Goal: Information Seeking & Learning: Learn about a topic

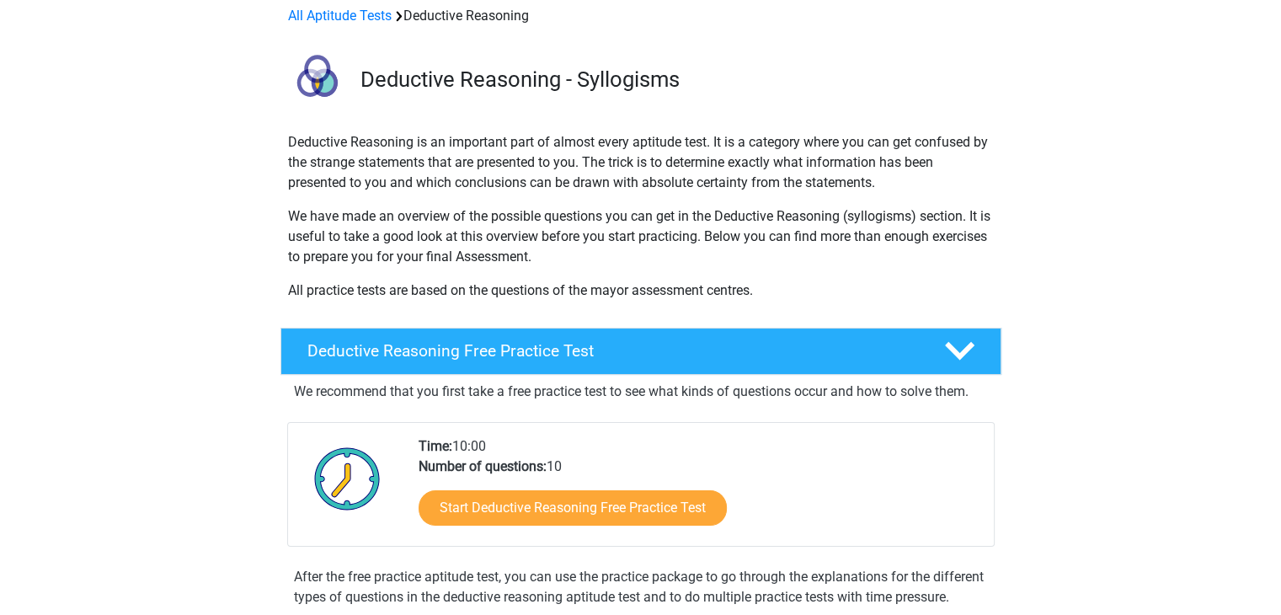
scroll to position [168, 0]
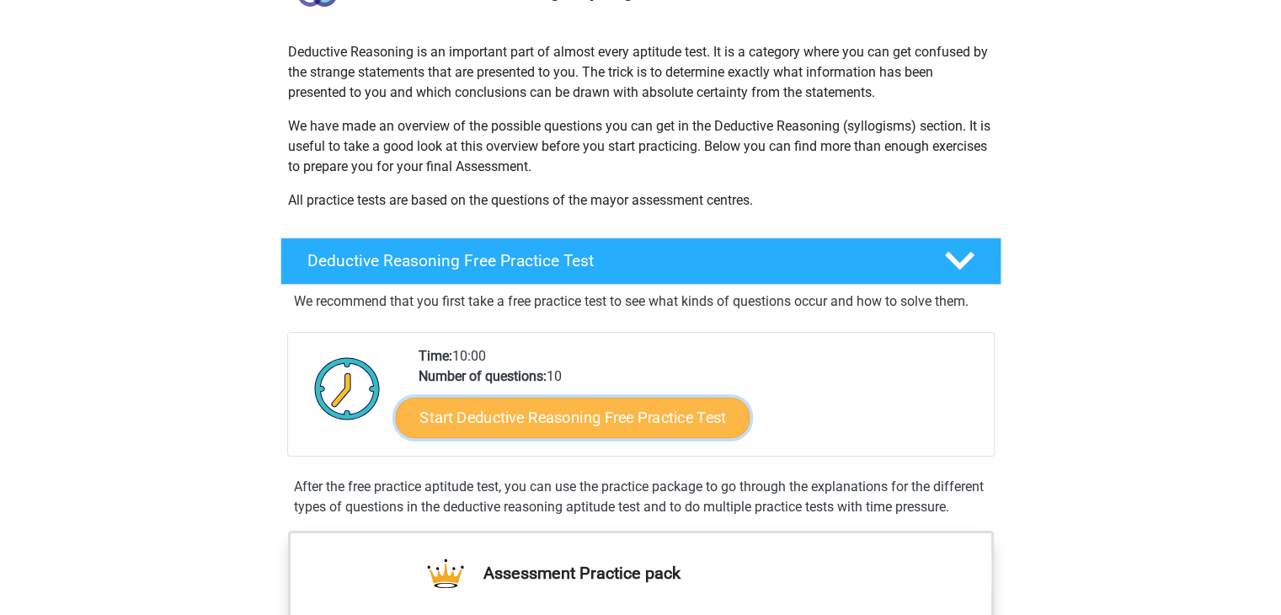
click at [521, 412] on link "Start Deductive Reasoning Free Practice Test" at bounding box center [572, 417] width 355 height 40
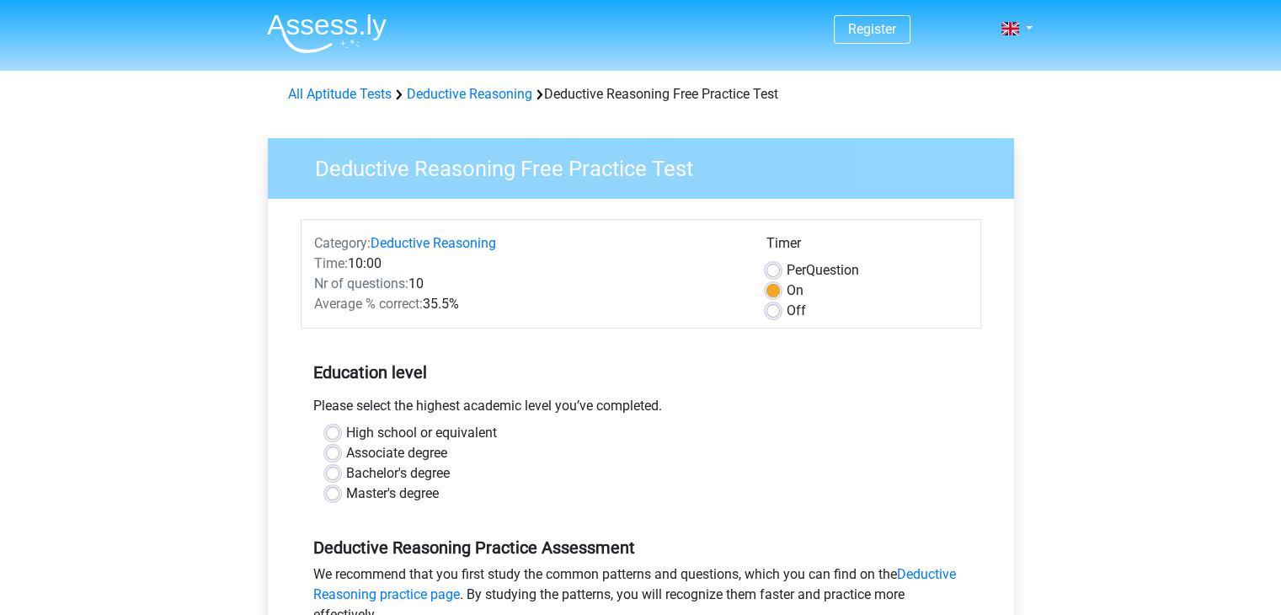
scroll to position [84, 0]
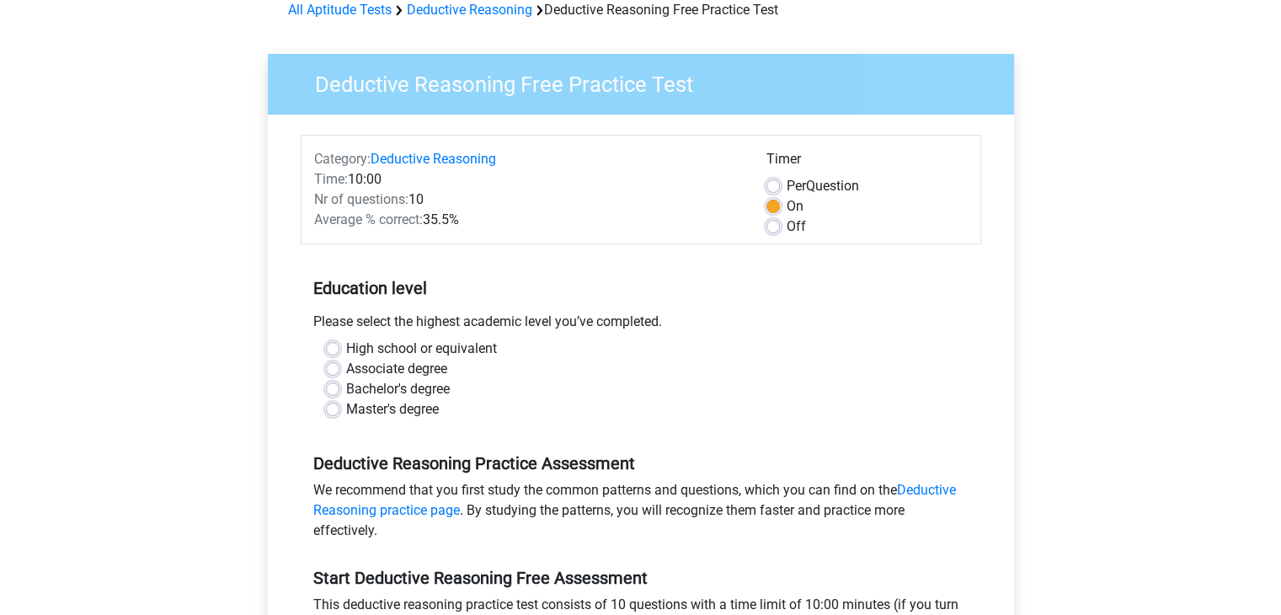
click at [346, 388] on label "Bachelor's degree" at bounding box center [398, 389] width 104 height 20
click at [333, 388] on input "Bachelor's degree" at bounding box center [332, 387] width 13 height 17
radio input "true"
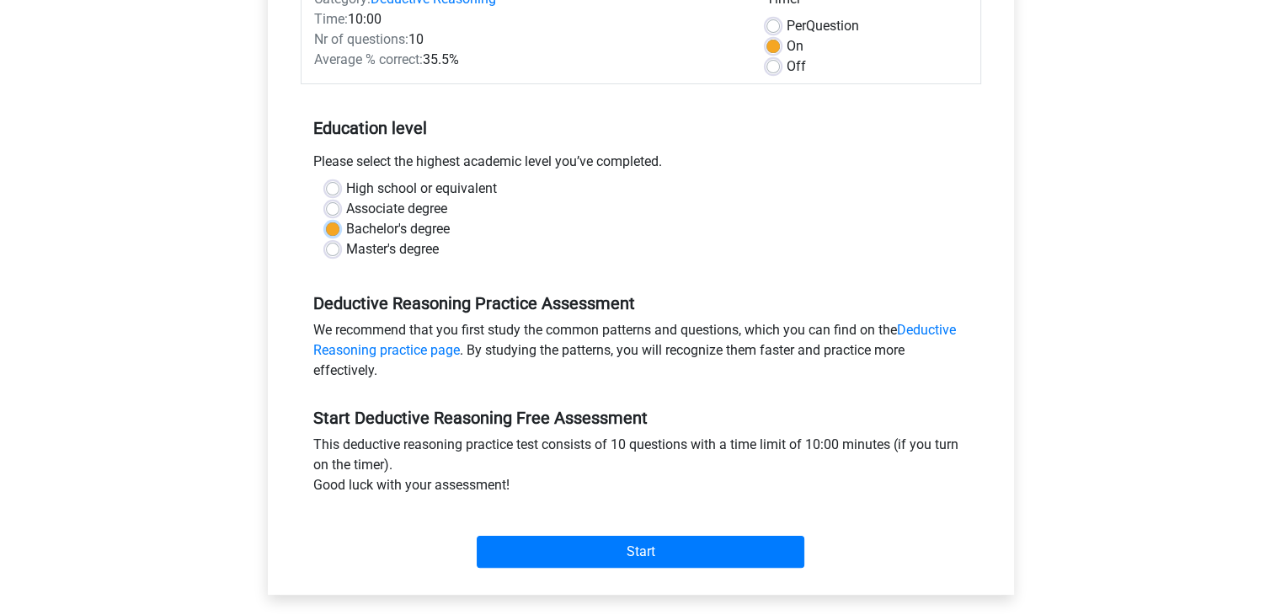
scroll to position [253, 0]
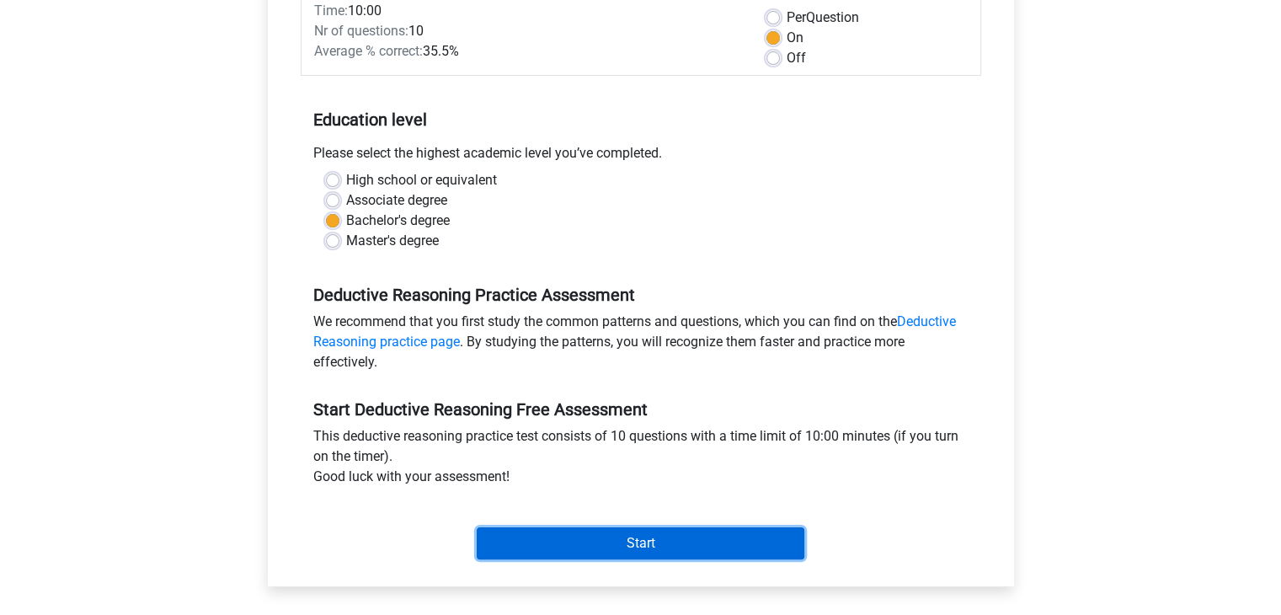
click at [536, 552] on input "Start" at bounding box center [641, 543] width 328 height 32
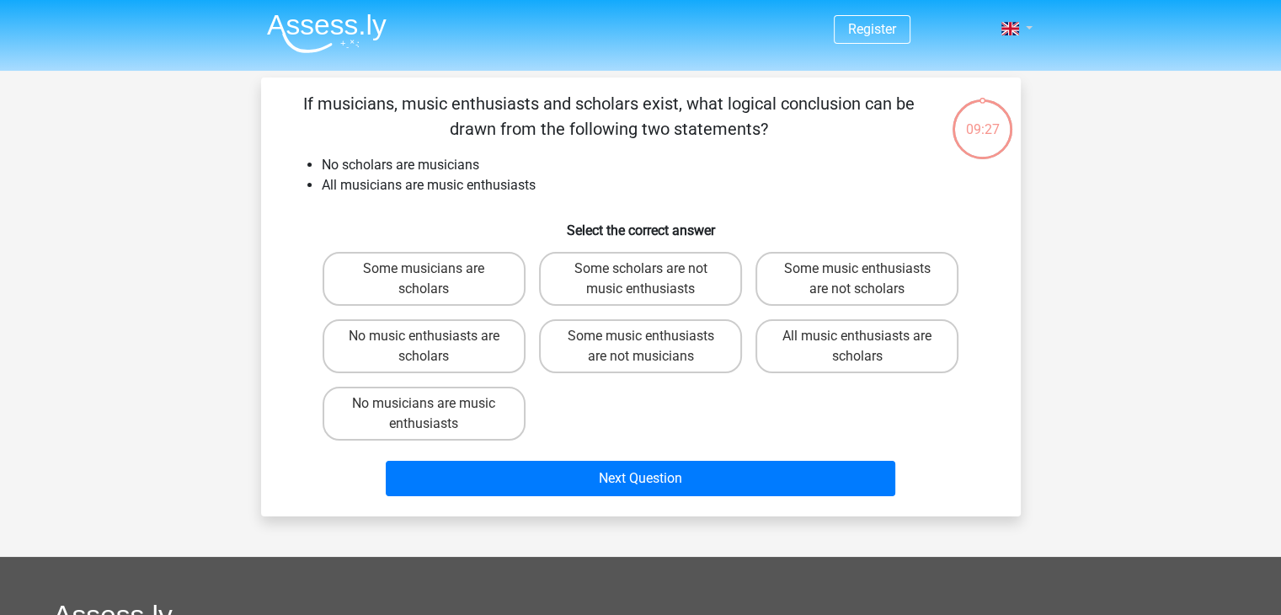
click at [1031, 32] on div "Register Nederlands English" at bounding box center [641, 30] width 800 height 55
click at [1011, 35] on link at bounding box center [1012, 29] width 34 height 20
click at [1085, 115] on div "Register Nederlands English" at bounding box center [640, 500] width 1281 height 1001
click at [469, 346] on label "No music enthusiasts are scholars" at bounding box center [424, 346] width 203 height 54
click at [435, 346] on input "No music enthusiasts are scholars" at bounding box center [429, 341] width 11 height 11
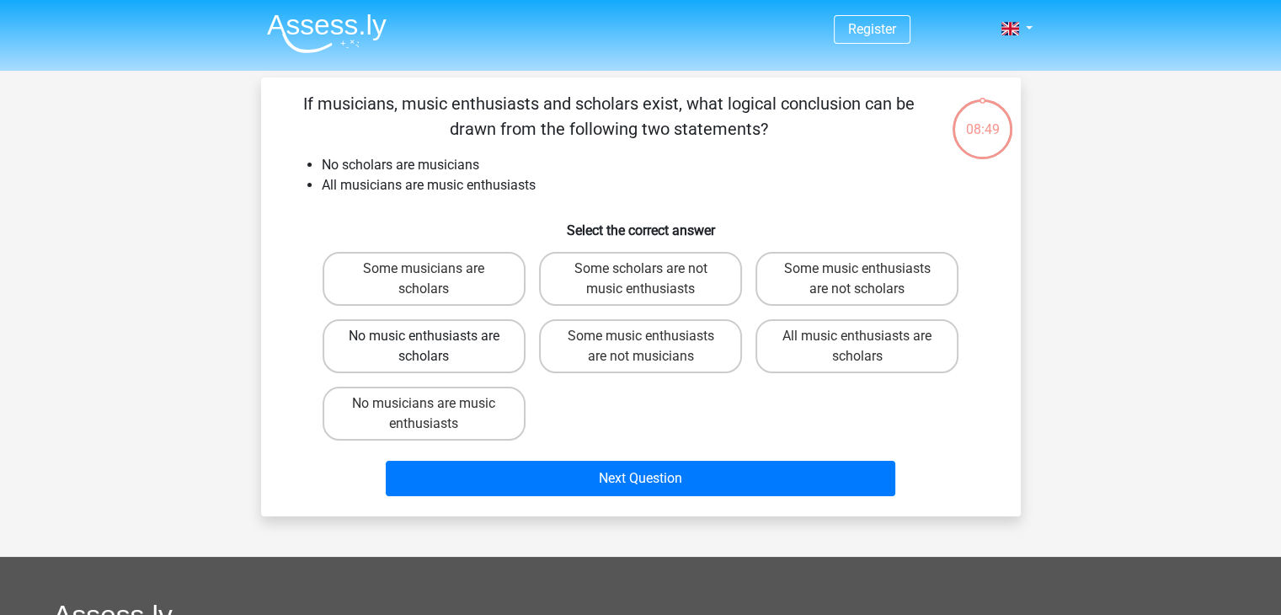
radio input "true"
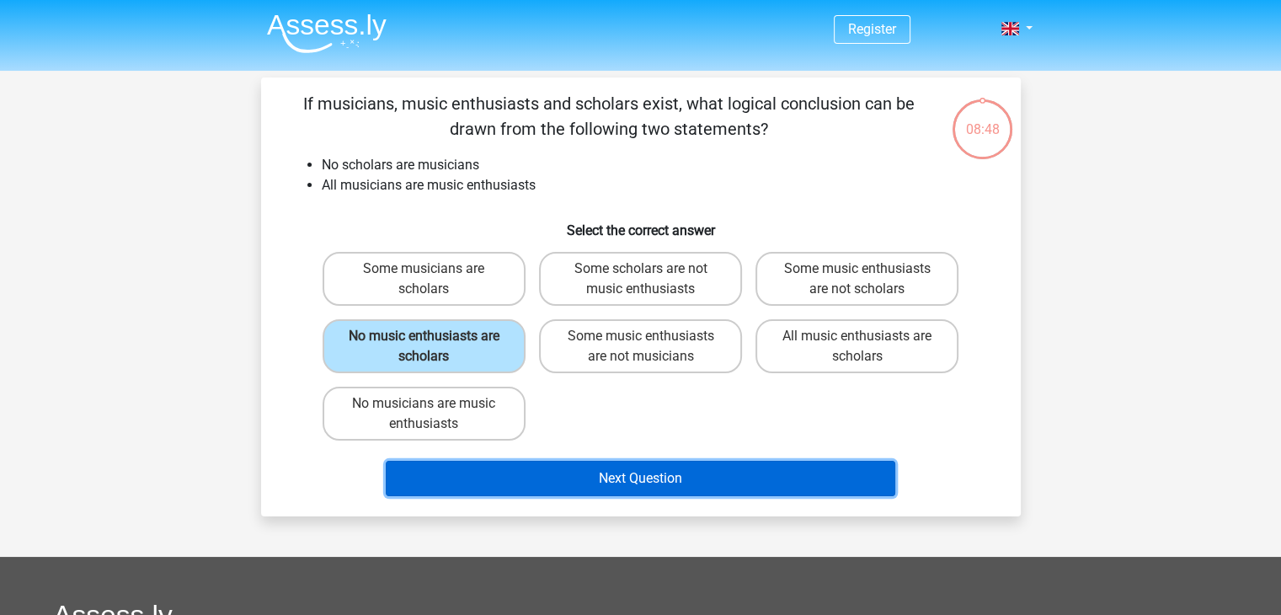
click at [627, 483] on button "Next Question" at bounding box center [641, 478] width 510 height 35
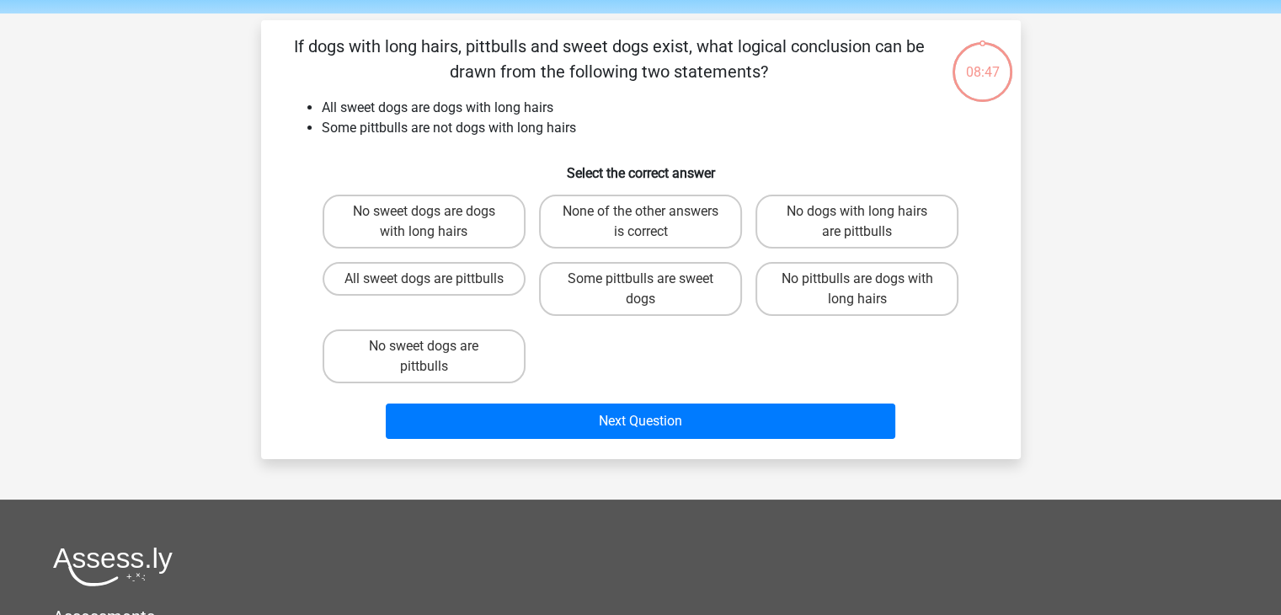
scroll to position [77, 0]
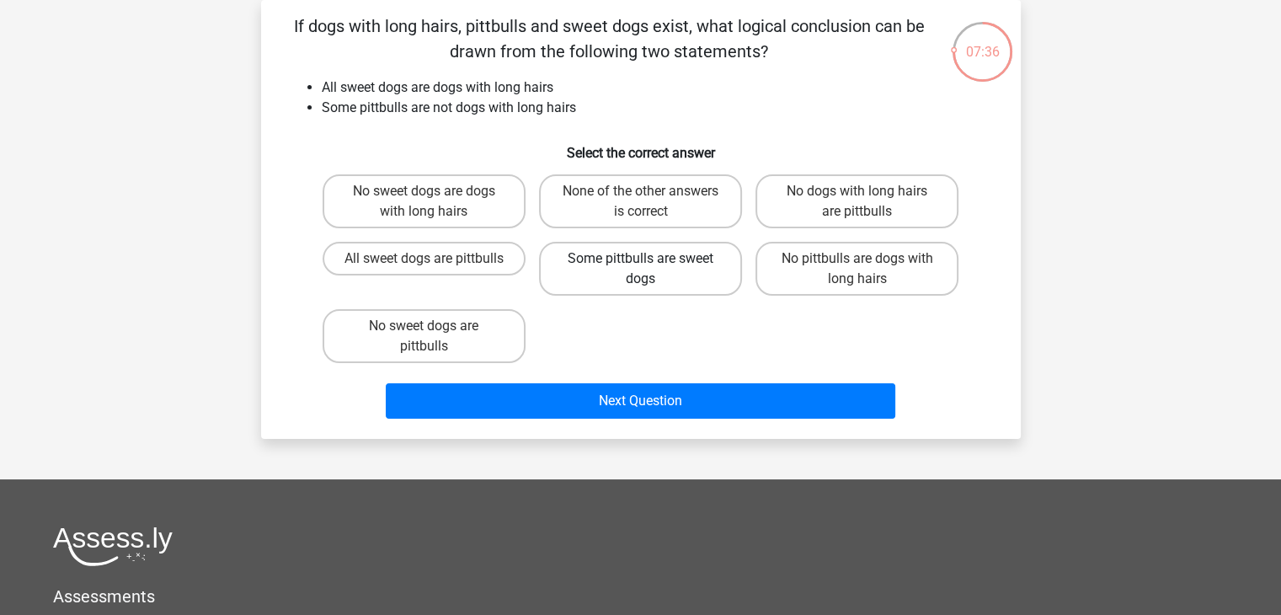
click at [613, 270] on label "Some pittbulls are sweet dogs" at bounding box center [640, 269] width 203 height 54
click at [640, 269] on input "Some pittbulls are sweet dogs" at bounding box center [645, 264] width 11 height 11
radio input "true"
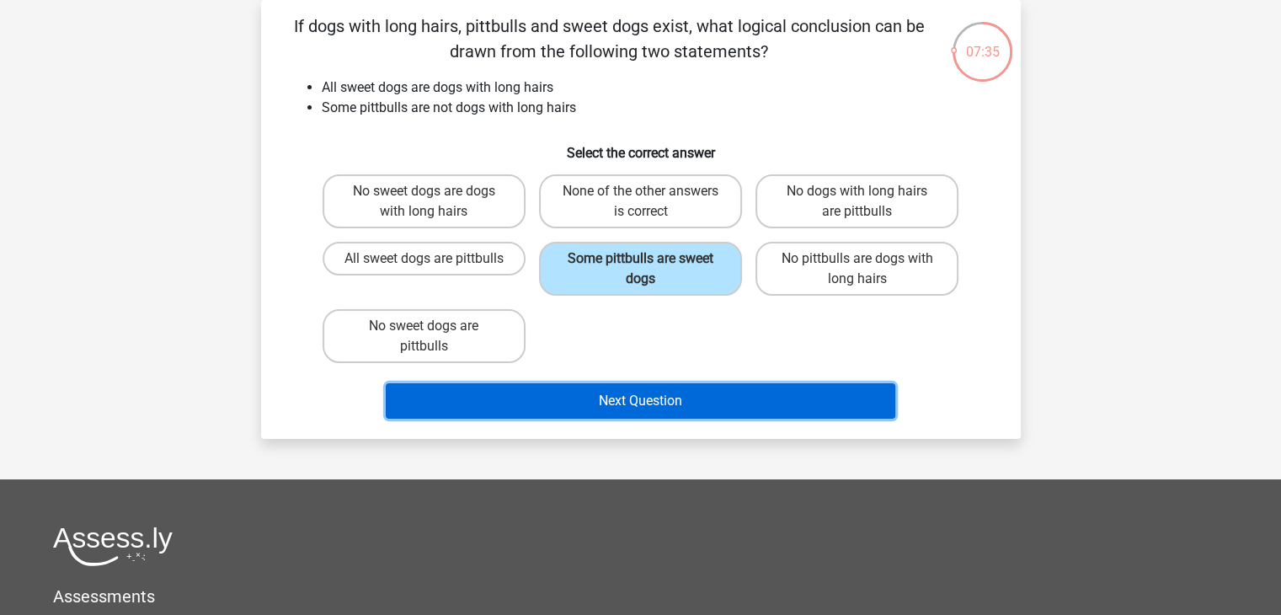
click at [667, 408] on button "Next Question" at bounding box center [641, 400] width 510 height 35
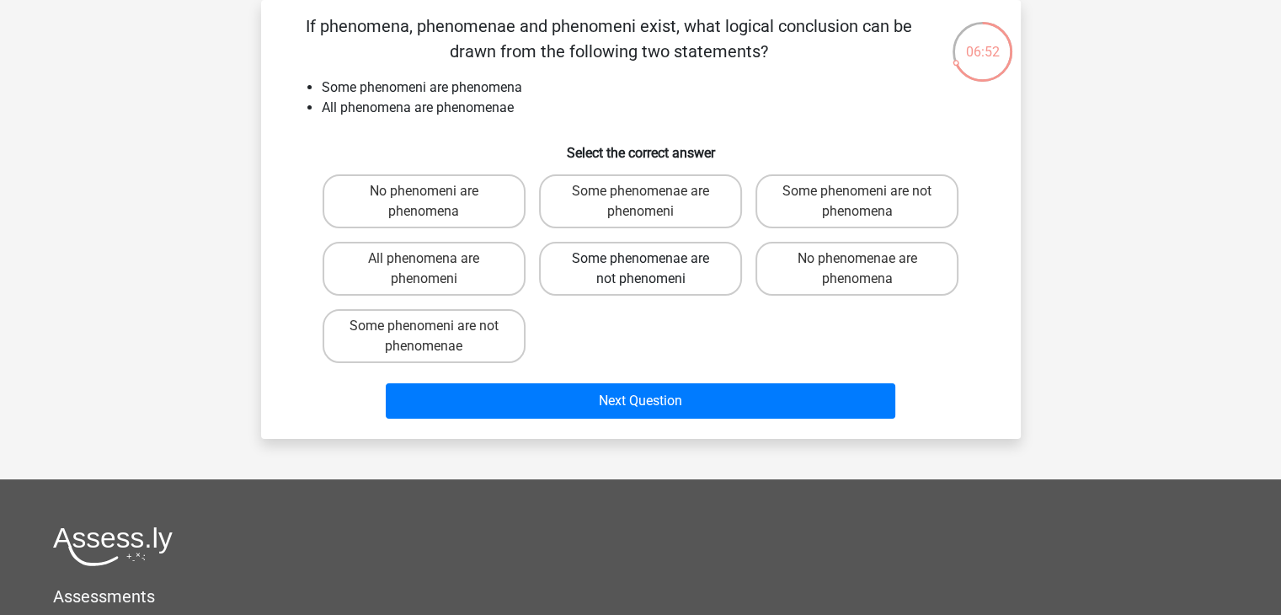
click at [600, 269] on label "Some phenomenae are not phenomeni" at bounding box center [640, 269] width 203 height 54
click at [640, 269] on input "Some phenomenae are not phenomeni" at bounding box center [645, 264] width 11 height 11
radio input "true"
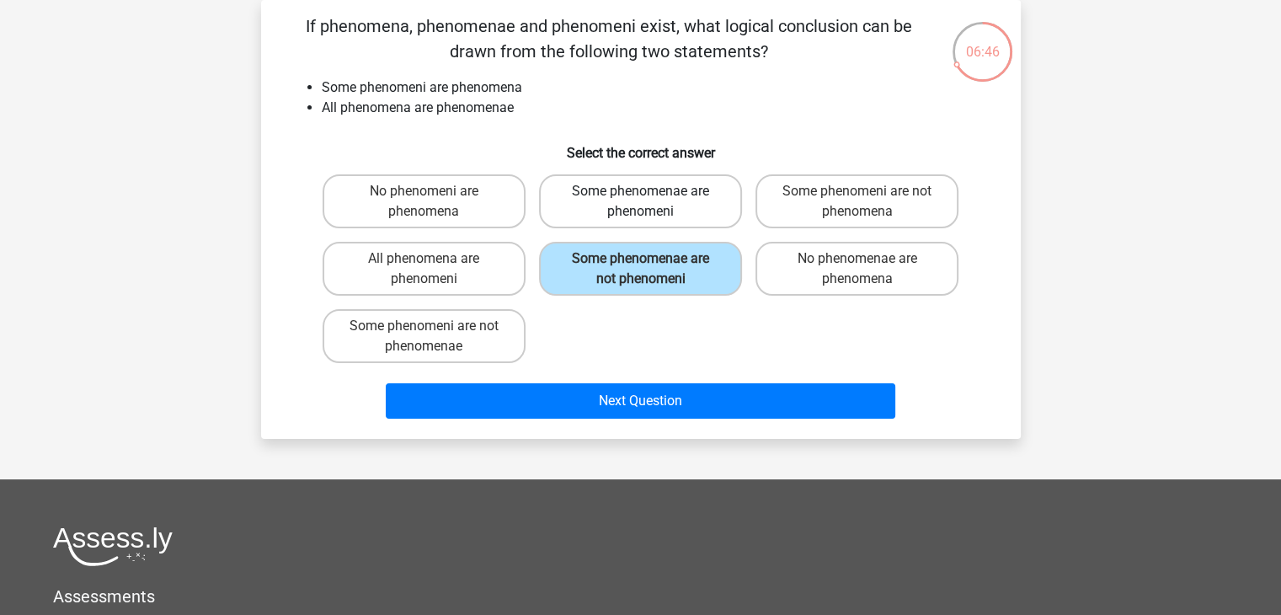
click at [602, 210] on label "Some phenomenae are phenomeni" at bounding box center [640, 201] width 203 height 54
click at [640, 202] on input "Some phenomenae are phenomeni" at bounding box center [645, 196] width 11 height 11
radio input "true"
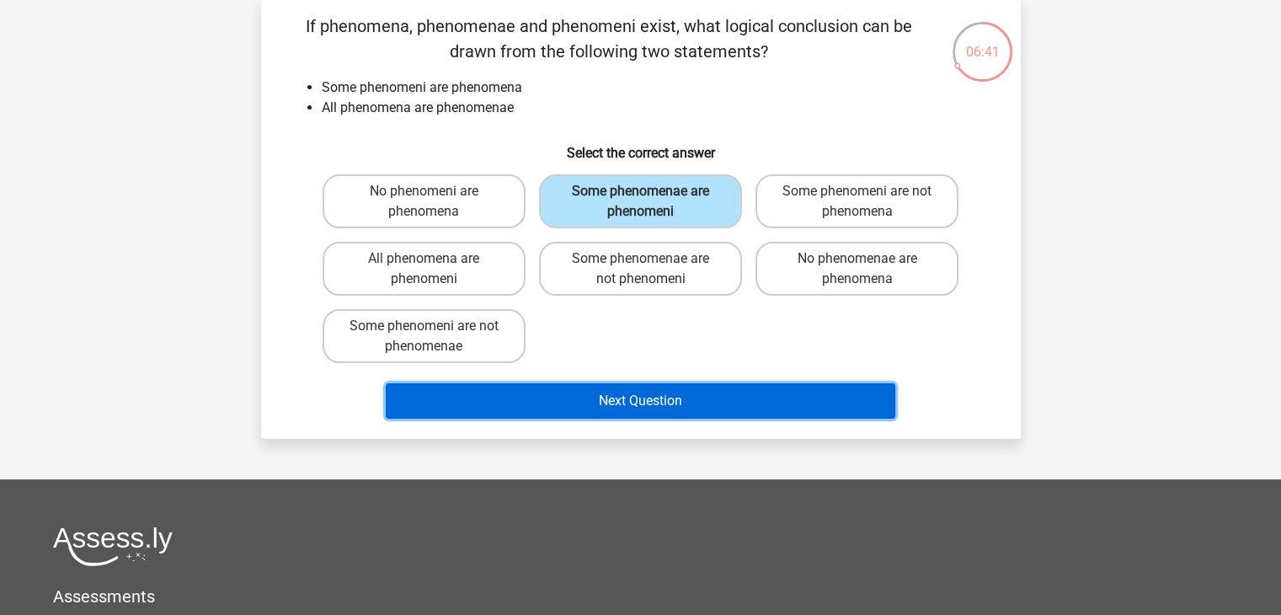
click at [564, 383] on button "Next Question" at bounding box center [641, 400] width 510 height 35
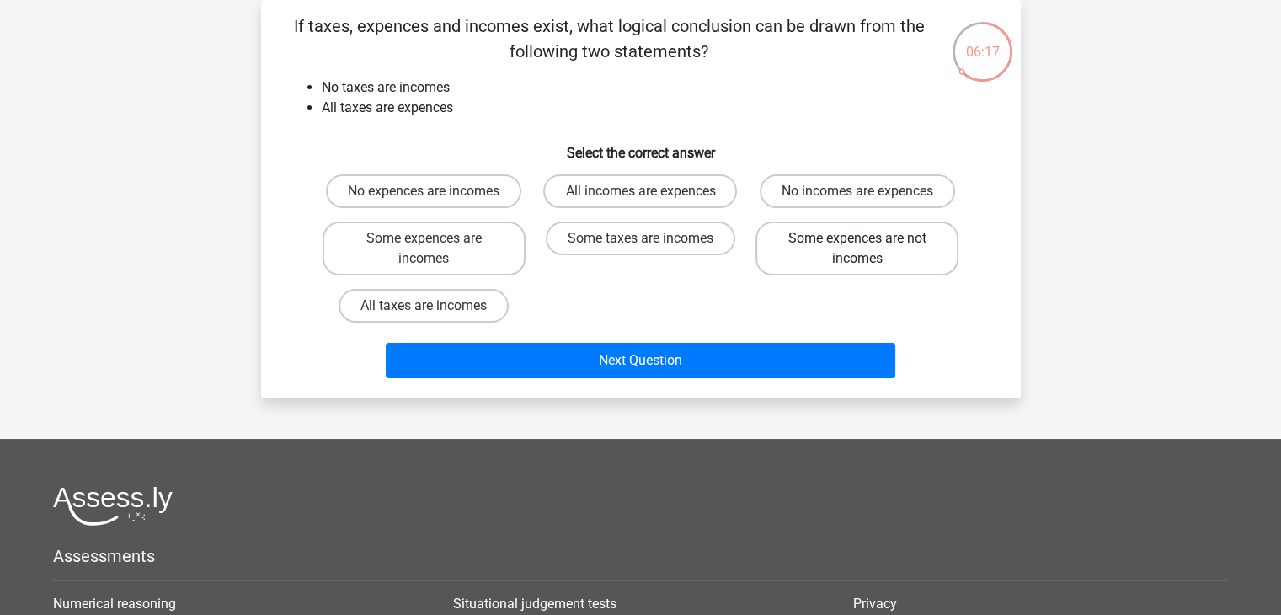
click at [839, 243] on label "Some expences are not incomes" at bounding box center [856, 248] width 203 height 54
click at [857, 243] on input "Some expences are not incomes" at bounding box center [862, 243] width 11 height 11
radio input "true"
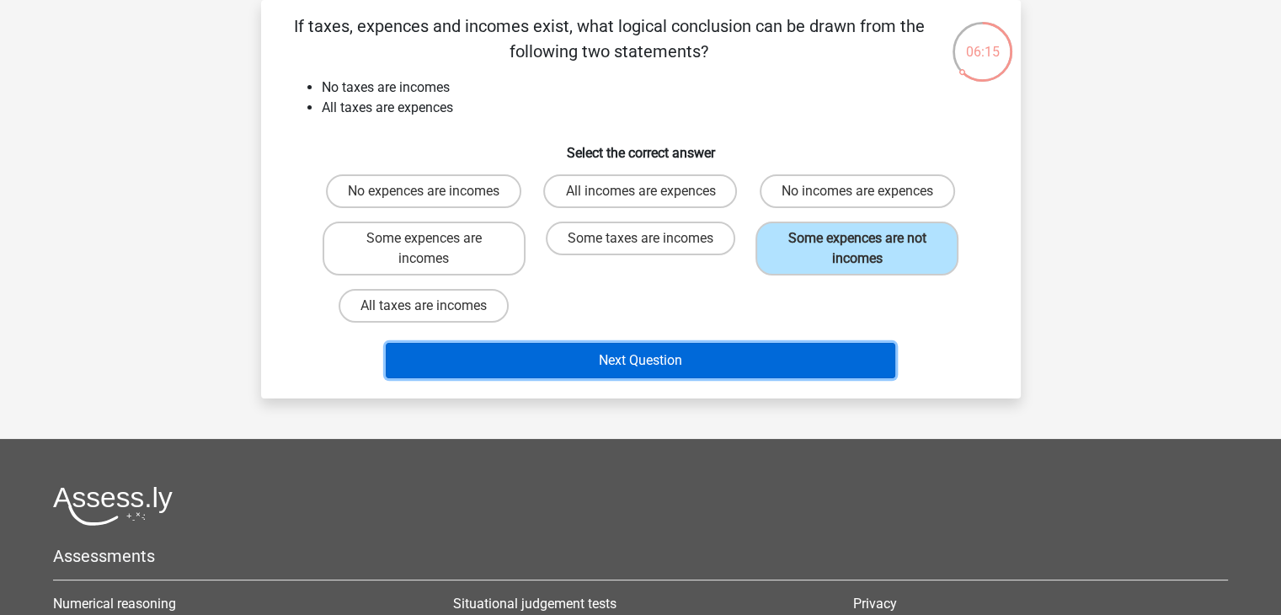
click at [701, 358] on button "Next Question" at bounding box center [641, 360] width 510 height 35
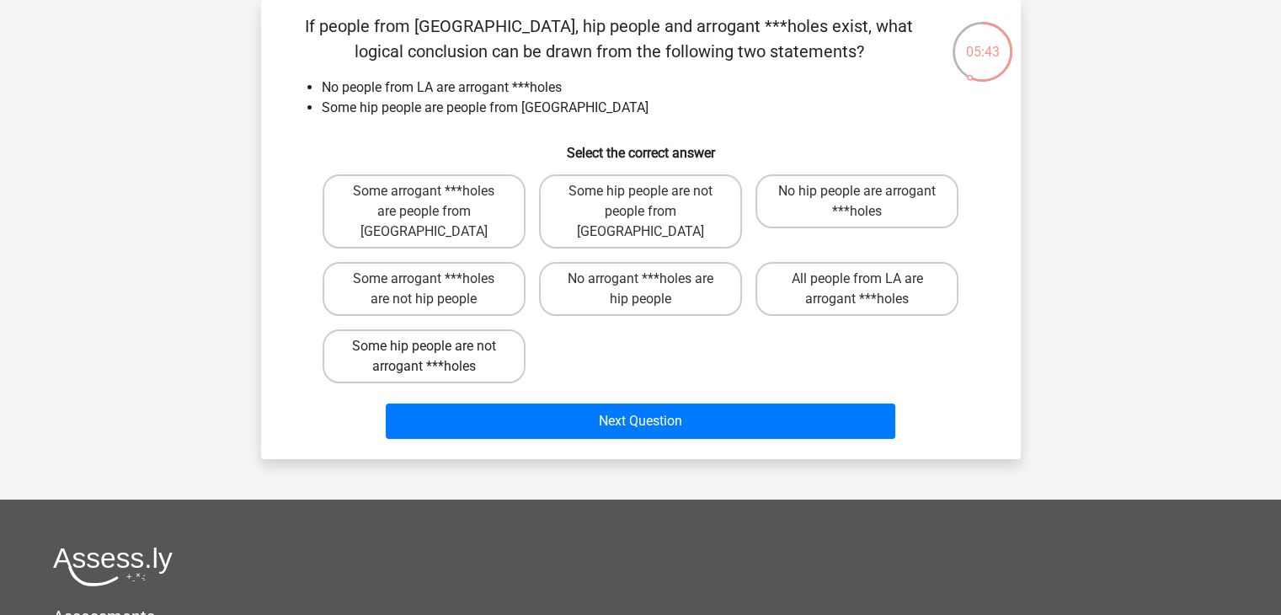
click at [406, 329] on label "Some hip people are not arrogant ***holes" at bounding box center [424, 356] width 203 height 54
click at [424, 346] on input "Some hip people are not arrogant ***holes" at bounding box center [429, 351] width 11 height 11
radio input "true"
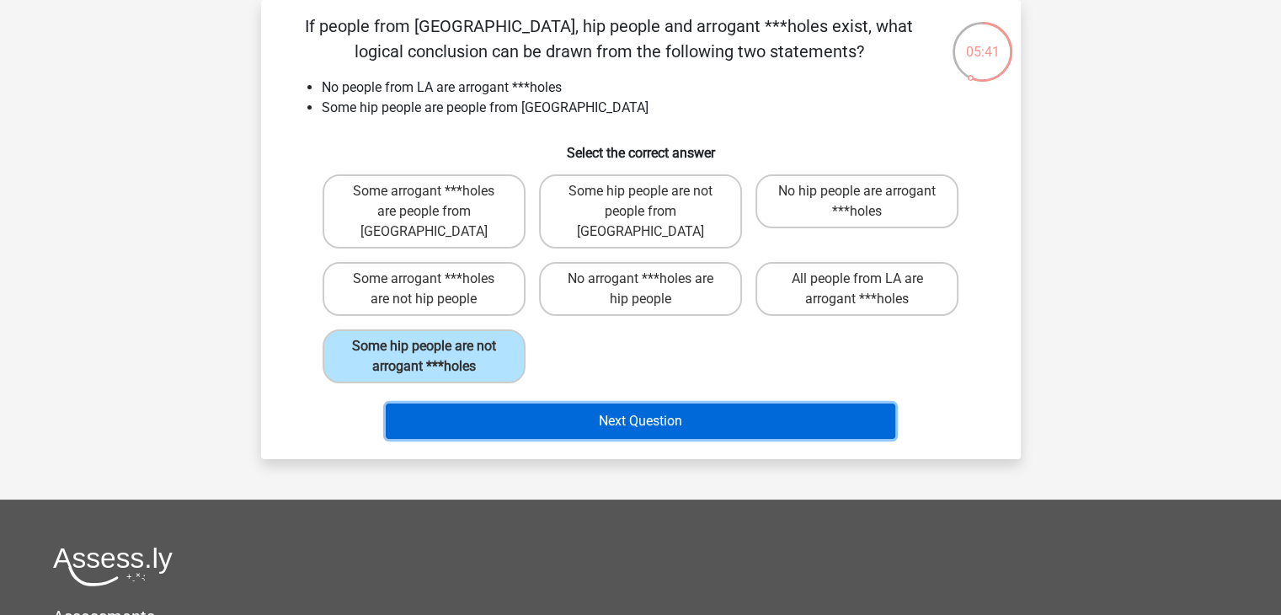
click at [554, 403] on button "Next Question" at bounding box center [641, 420] width 510 height 35
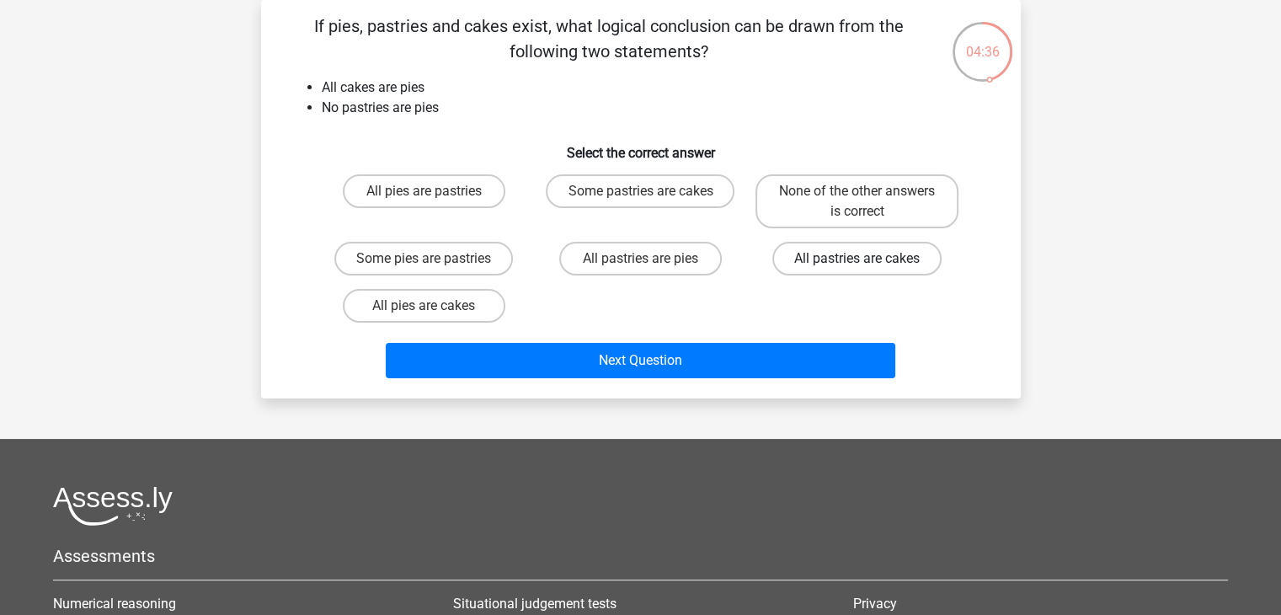
click at [795, 251] on label "All pastries are cakes" at bounding box center [856, 259] width 169 height 34
click at [857, 259] on input "All pastries are cakes" at bounding box center [862, 264] width 11 height 11
radio input "true"
click at [616, 195] on label "Some pastries are cakes" at bounding box center [640, 191] width 189 height 34
click at [640, 195] on input "Some pastries are cakes" at bounding box center [645, 196] width 11 height 11
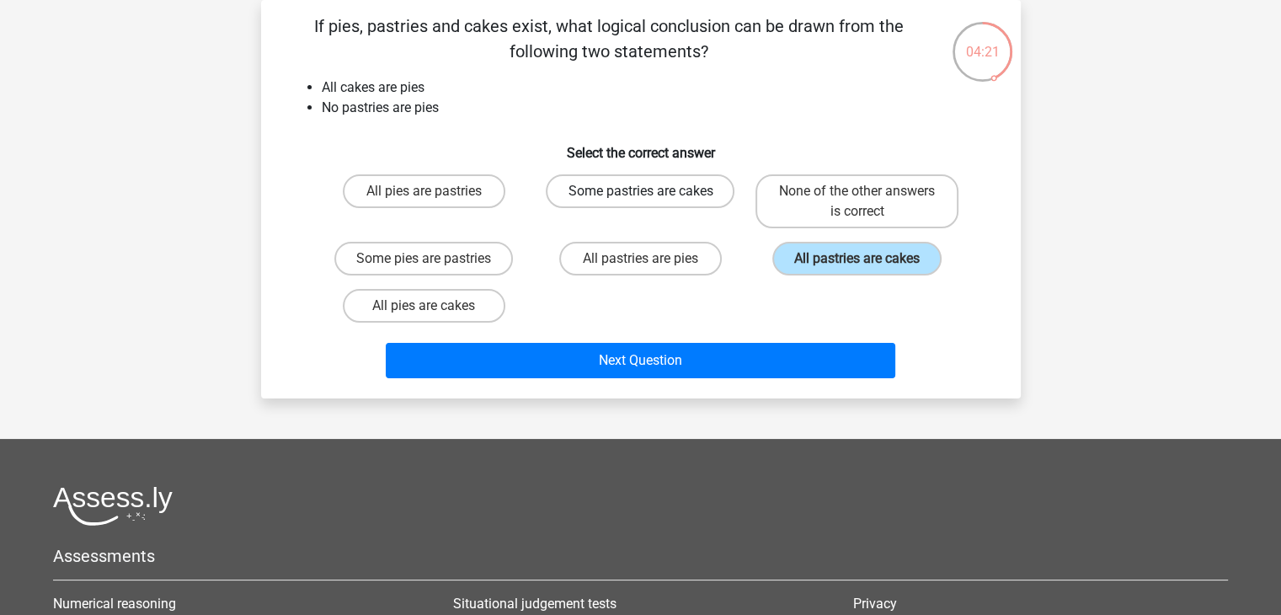
radio input "true"
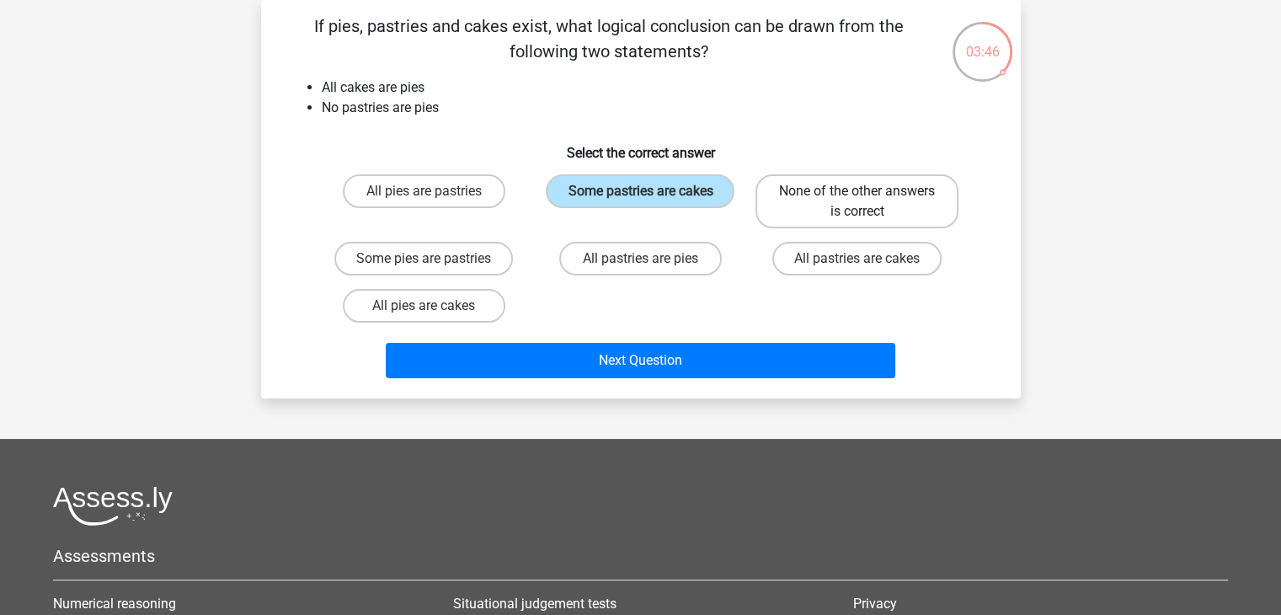
click at [780, 178] on label "None of the other answers is correct" at bounding box center [856, 201] width 203 height 54
click at [857, 191] on input "None of the other answers is correct" at bounding box center [862, 196] width 11 height 11
radio input "true"
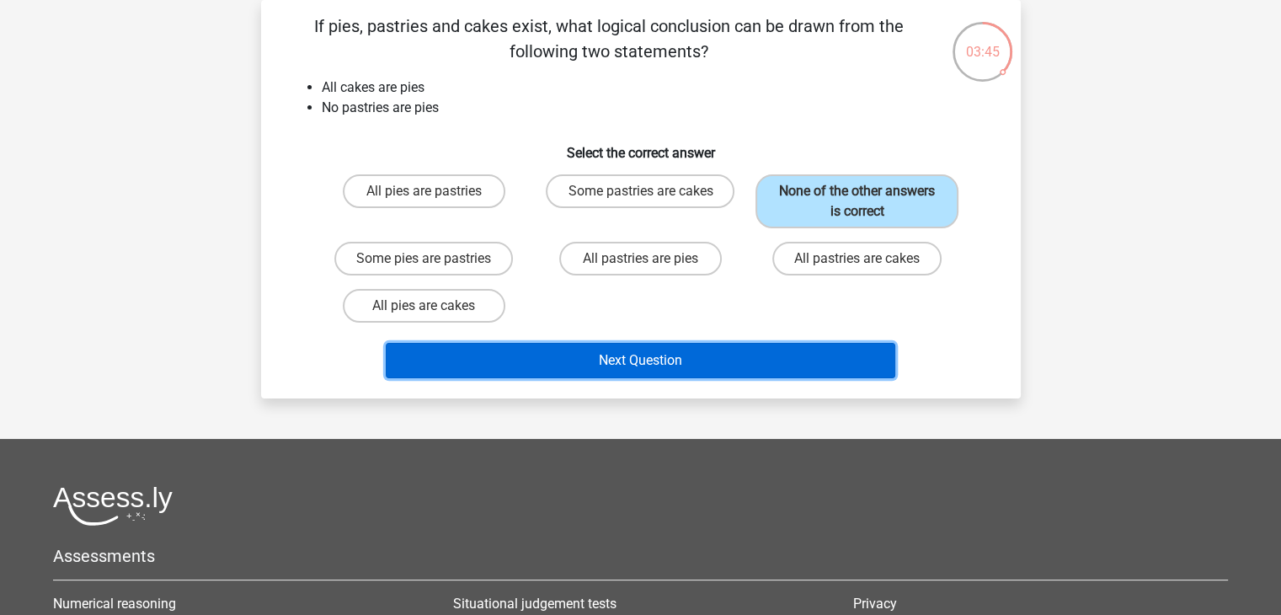
click at [704, 355] on button "Next Question" at bounding box center [641, 360] width 510 height 35
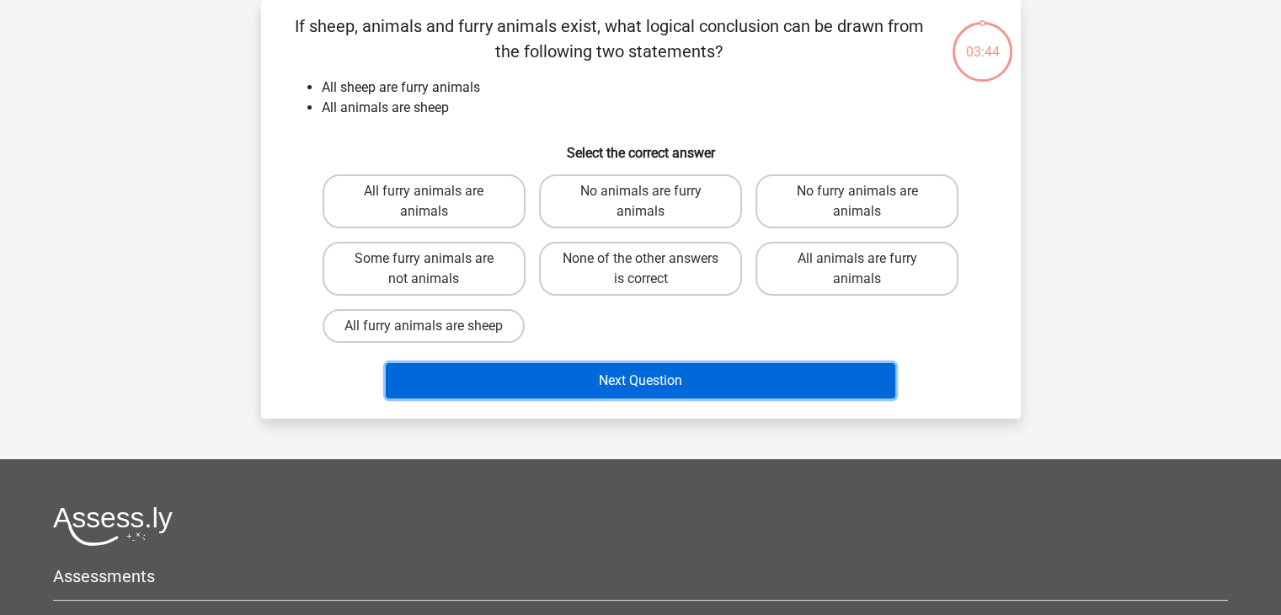
click at [681, 381] on button "Next Question" at bounding box center [641, 380] width 510 height 35
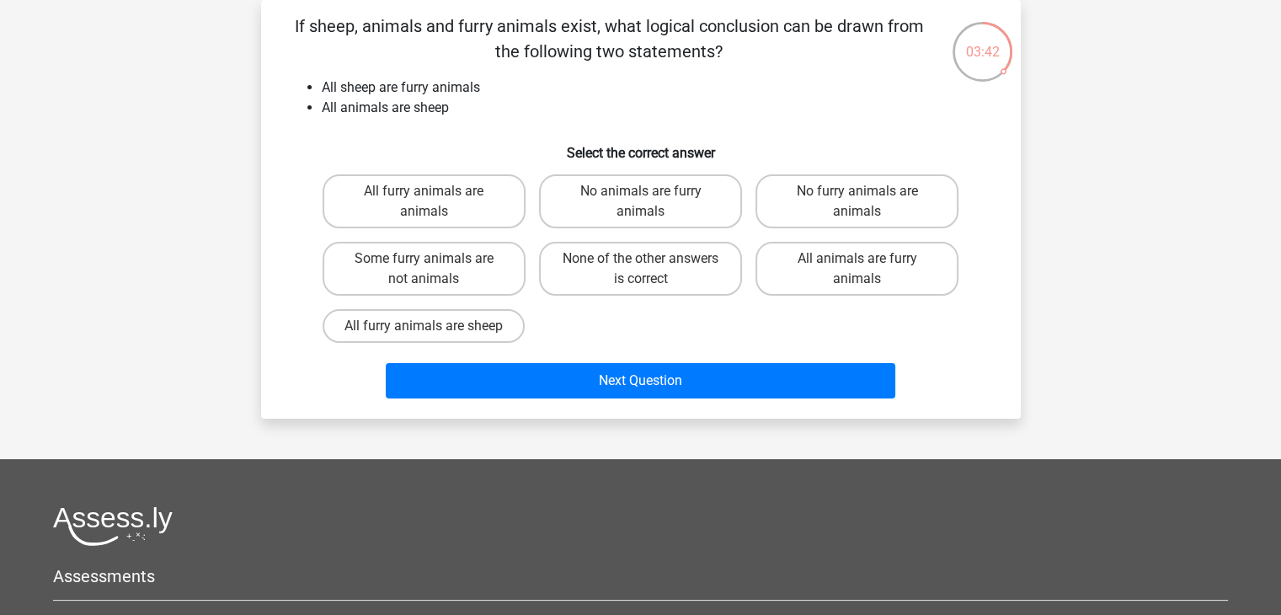
click at [649, 121] on div "If sheep, animals and furry animals exist, what logical conclusion can be drawn…" at bounding box center [641, 209] width 746 height 392
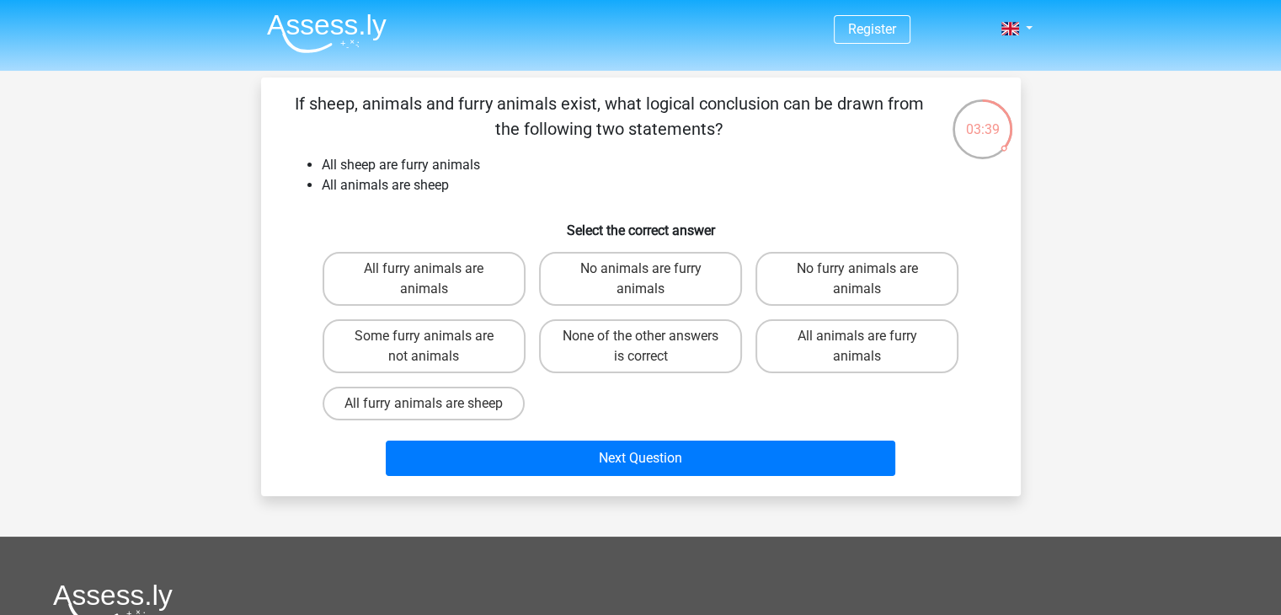
scroll to position [84, 0]
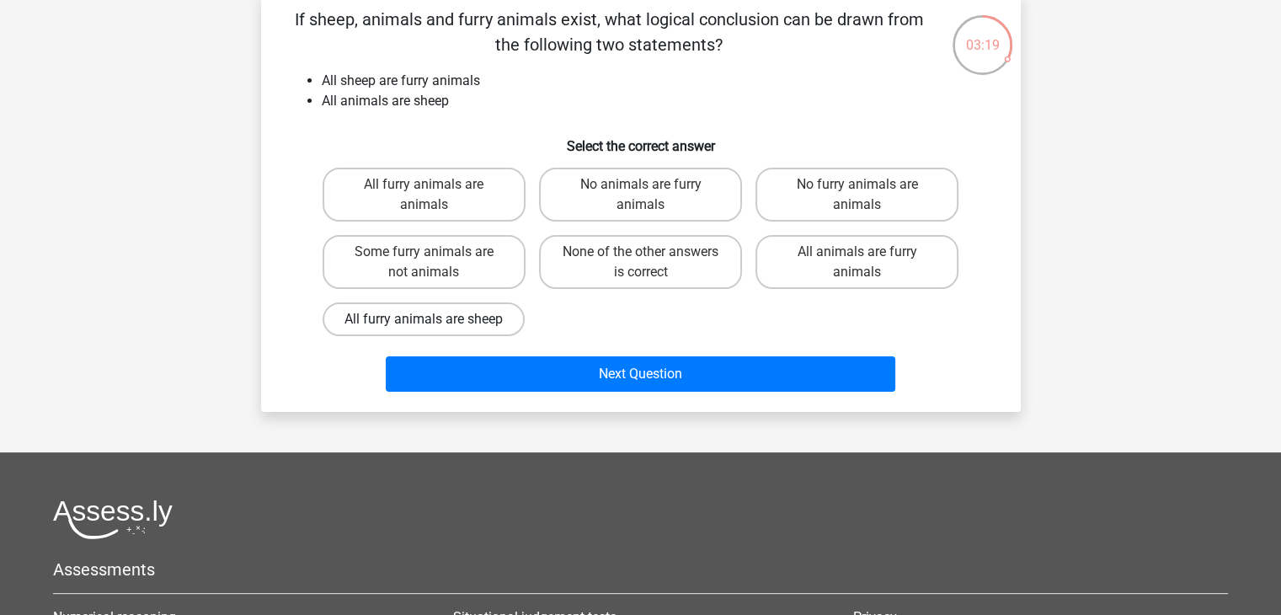
click at [468, 322] on label "All furry animals are sheep" at bounding box center [424, 319] width 202 height 34
click at [435, 322] on input "All furry animals are sheep" at bounding box center [429, 324] width 11 height 11
radio input "true"
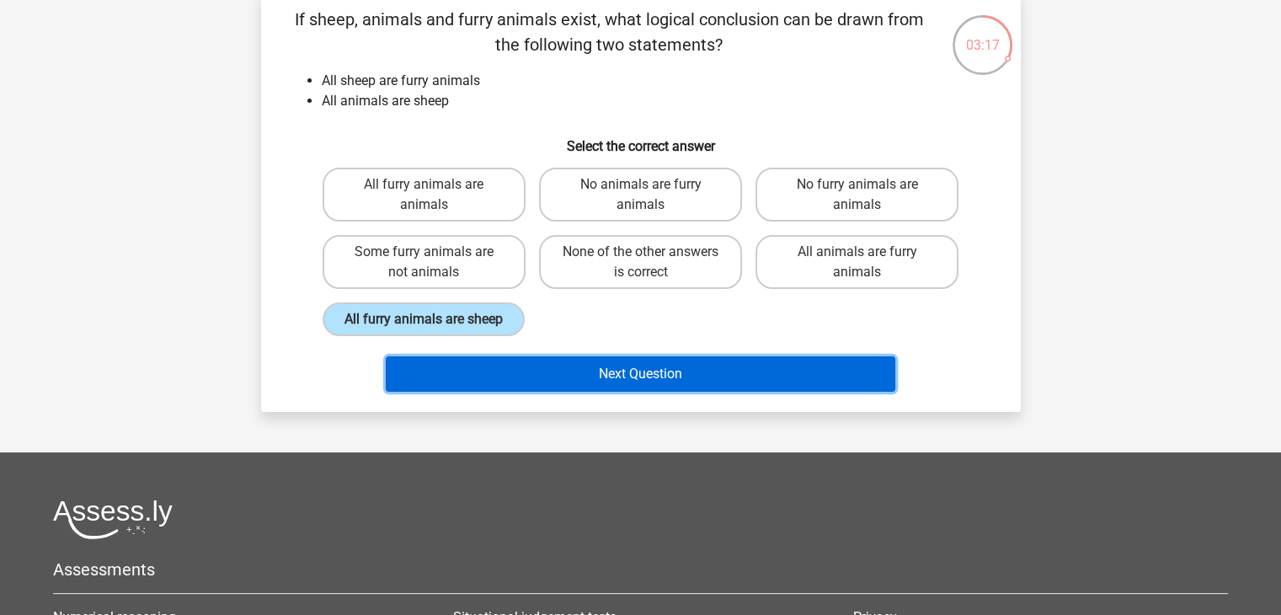
click at [529, 361] on button "Next Question" at bounding box center [641, 373] width 510 height 35
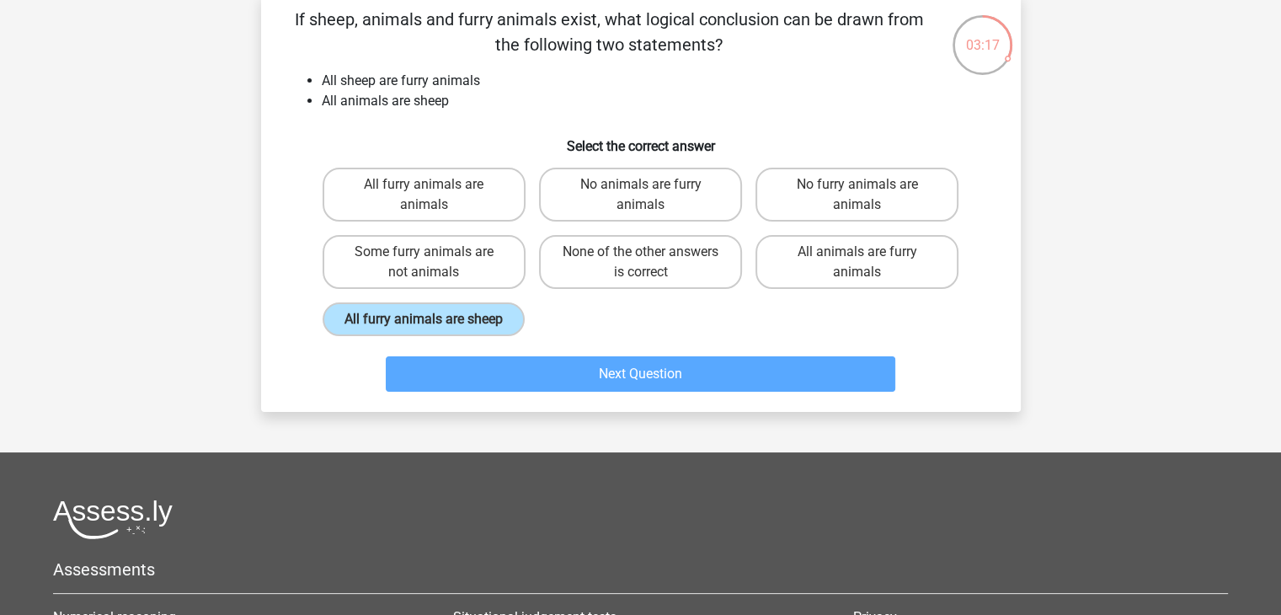
scroll to position [77, 0]
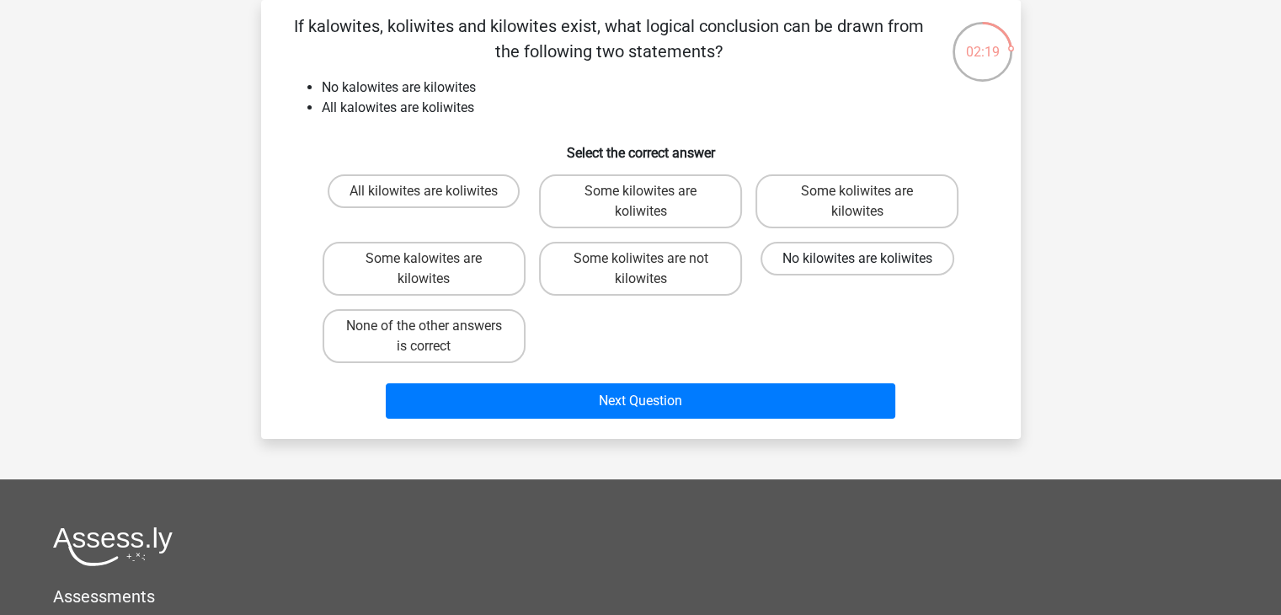
click at [817, 260] on label "No kilowites are koliwites" at bounding box center [857, 259] width 194 height 34
click at [857, 260] on input "No kilowites are koliwites" at bounding box center [862, 264] width 11 height 11
radio input "true"
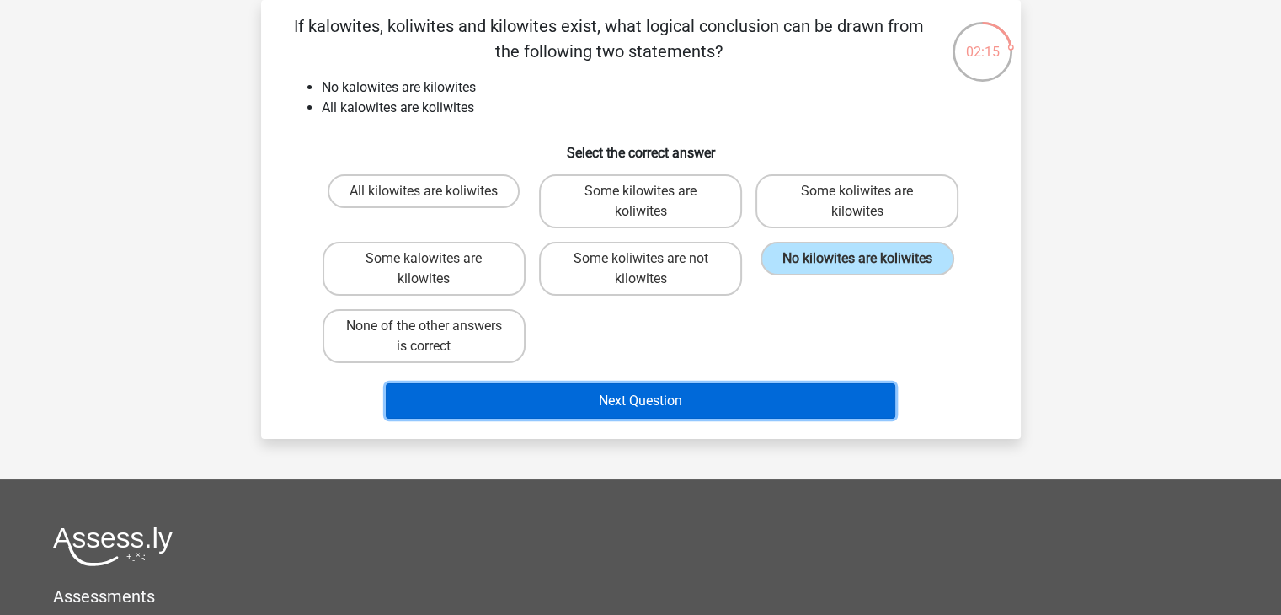
click at [734, 388] on button "Next Question" at bounding box center [641, 400] width 510 height 35
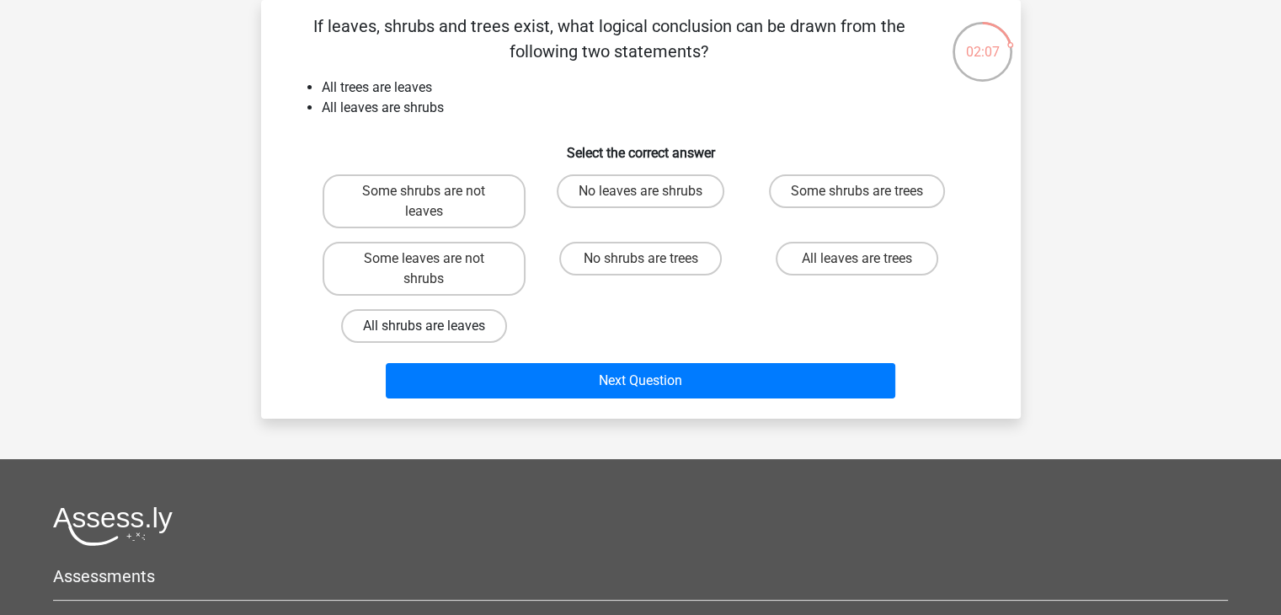
click at [475, 317] on label "All shrubs are leaves" at bounding box center [424, 326] width 166 height 34
click at [435, 326] on input "All shrubs are leaves" at bounding box center [429, 331] width 11 height 11
radio input "true"
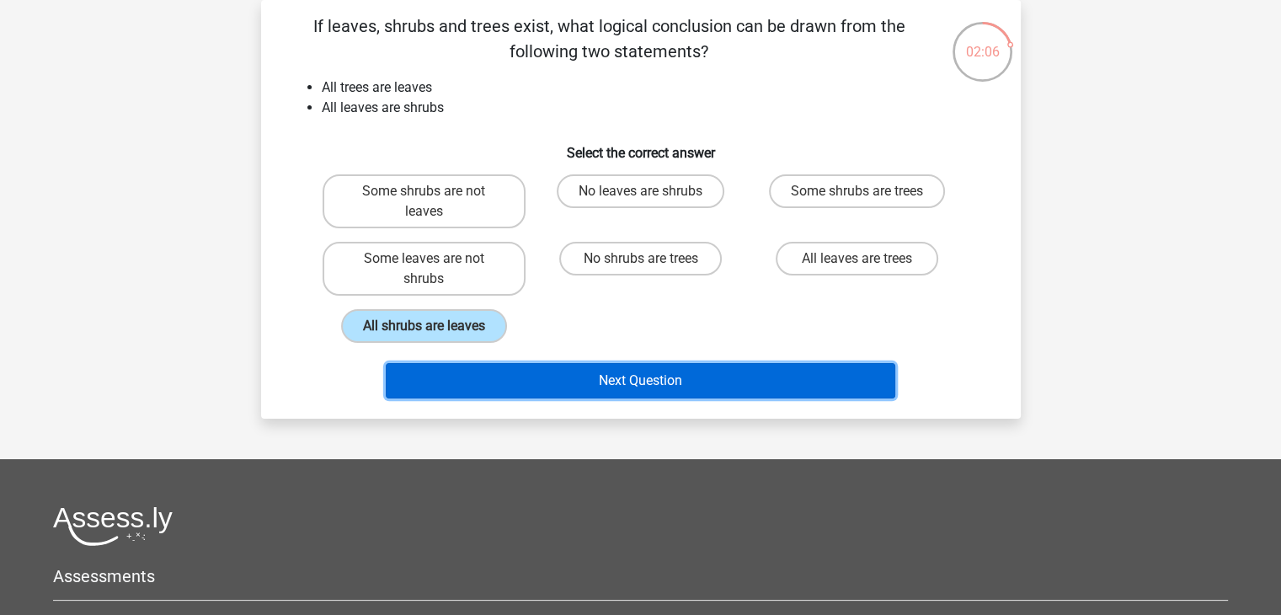
click at [583, 363] on button "Next Question" at bounding box center [641, 380] width 510 height 35
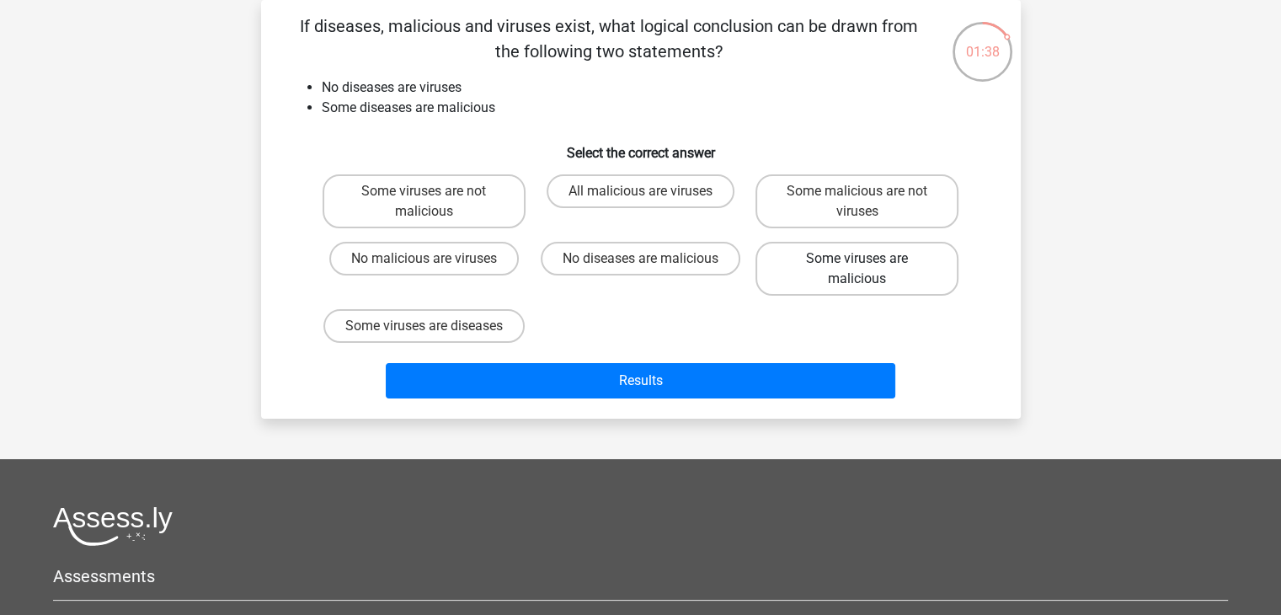
click at [829, 264] on label "Some viruses are malicious" at bounding box center [856, 269] width 203 height 54
click at [857, 264] on input "Some viruses are malicious" at bounding box center [862, 264] width 11 height 11
radio input "true"
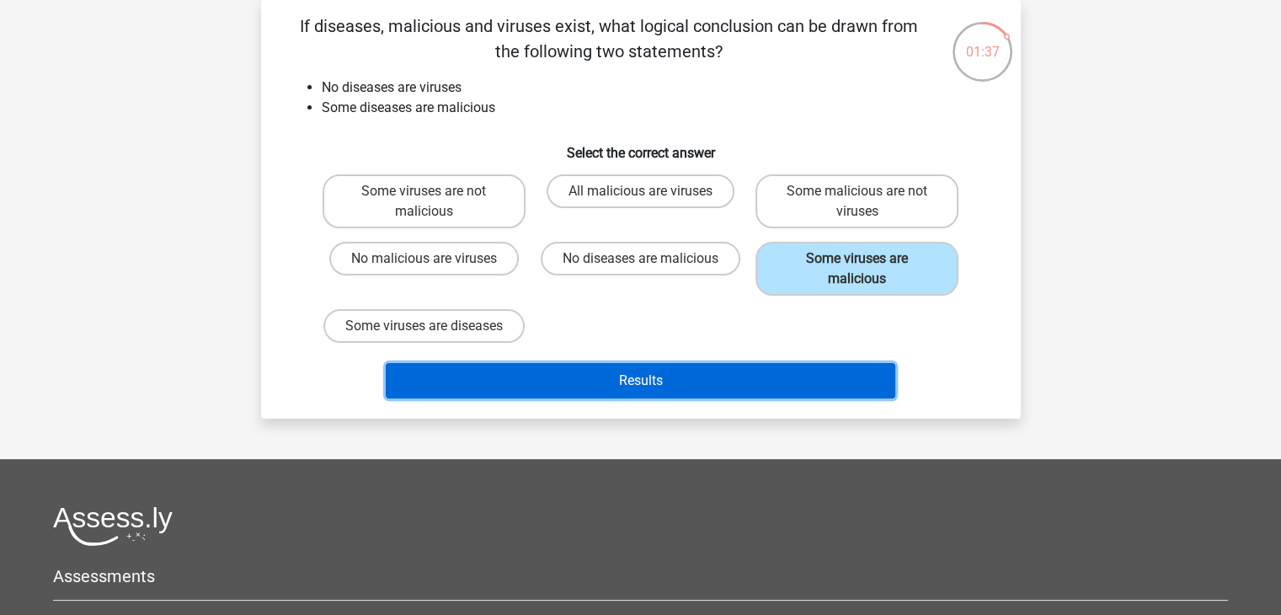
click at [720, 370] on button "Results" at bounding box center [641, 380] width 510 height 35
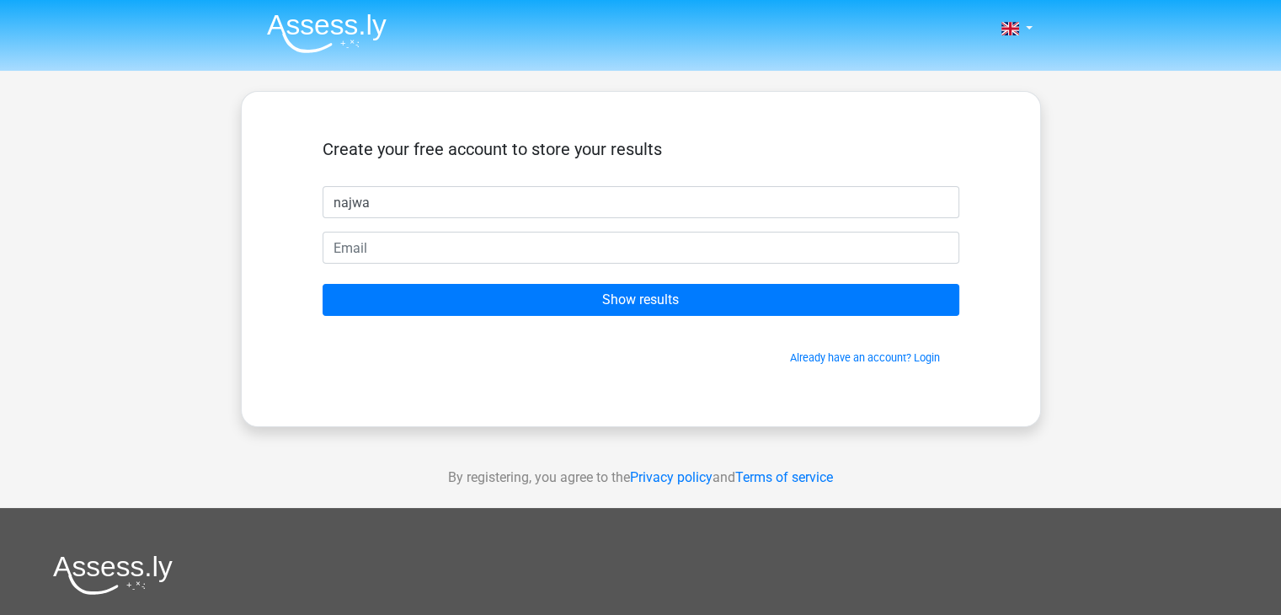
type input "najwa"
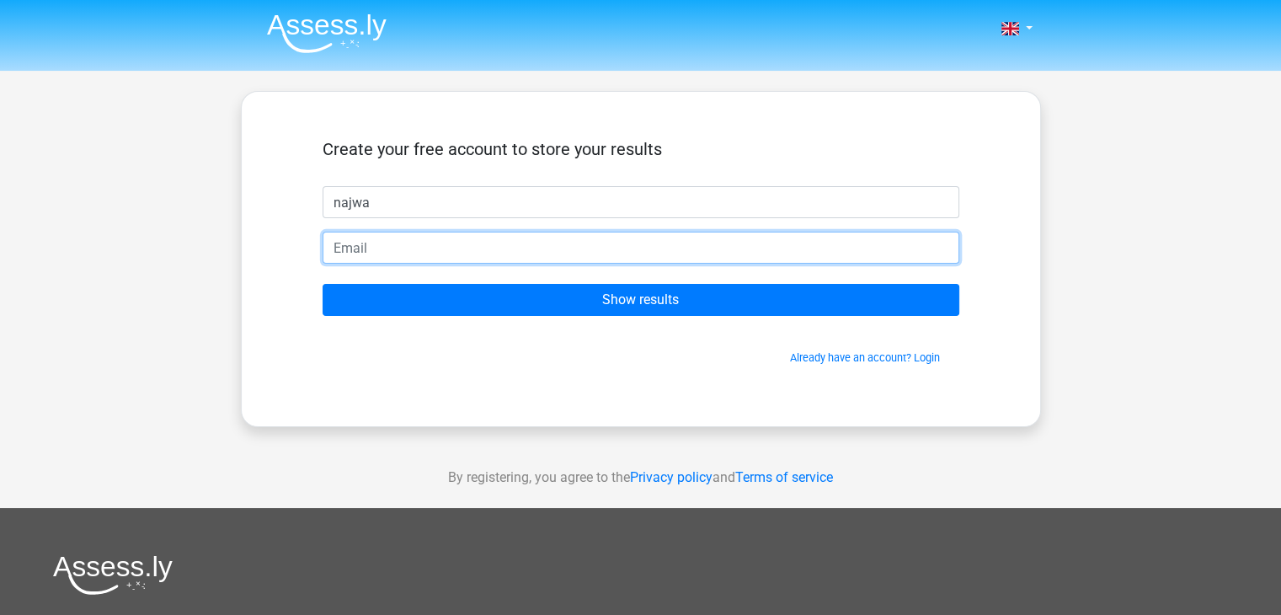
click at [644, 234] on input "email" at bounding box center [641, 248] width 637 height 32
type input "najwafathiiya@gmail.com"
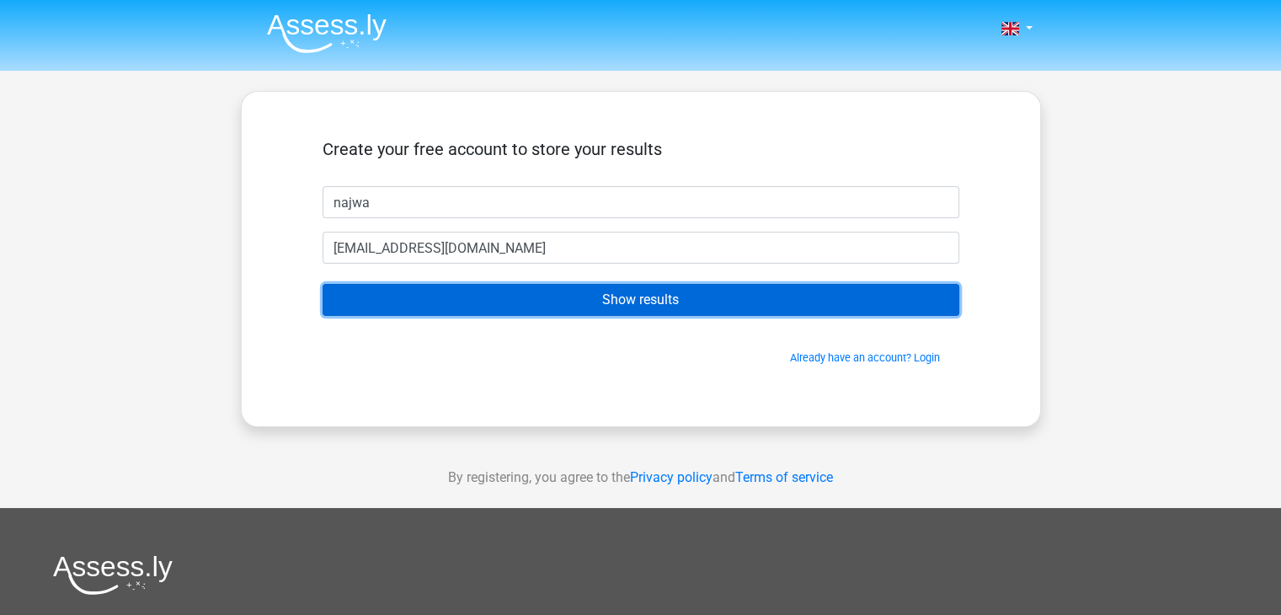
click at [593, 302] on input "Show results" at bounding box center [641, 300] width 637 height 32
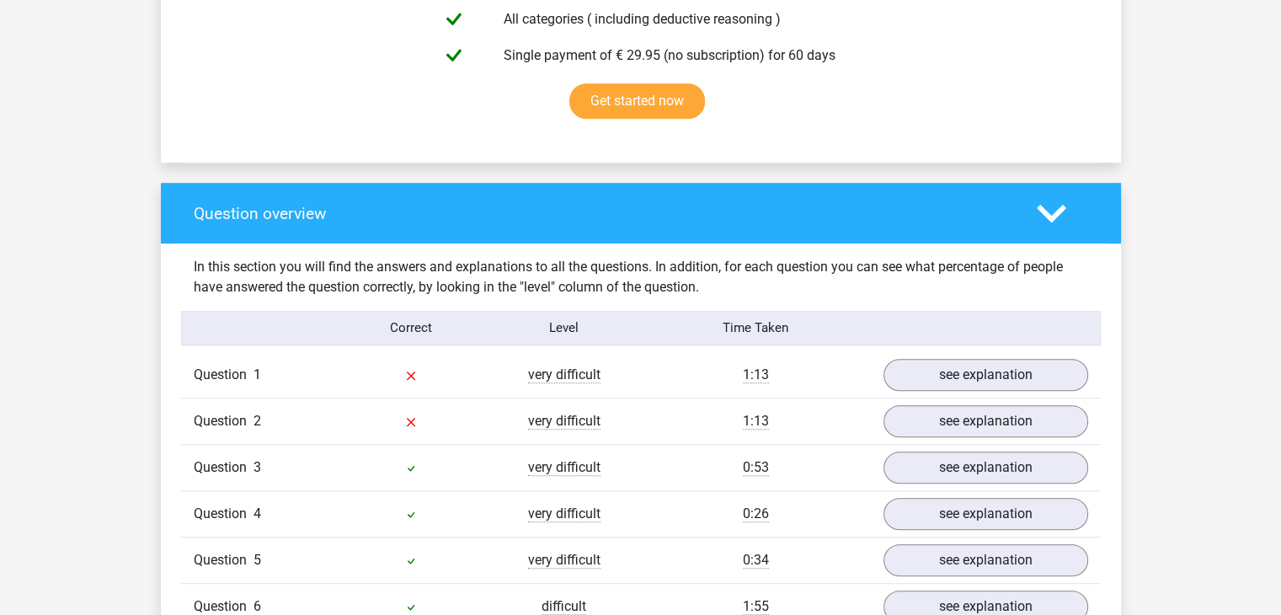
scroll to position [1095, 0]
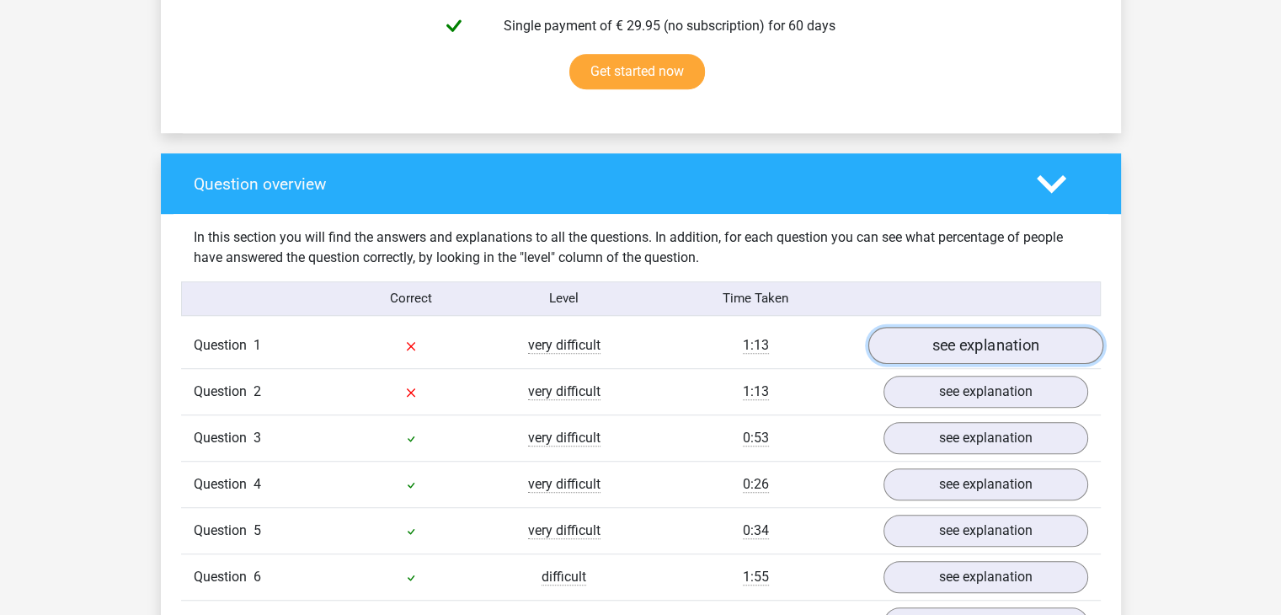
click at [904, 352] on link "see explanation" at bounding box center [984, 345] width 235 height 37
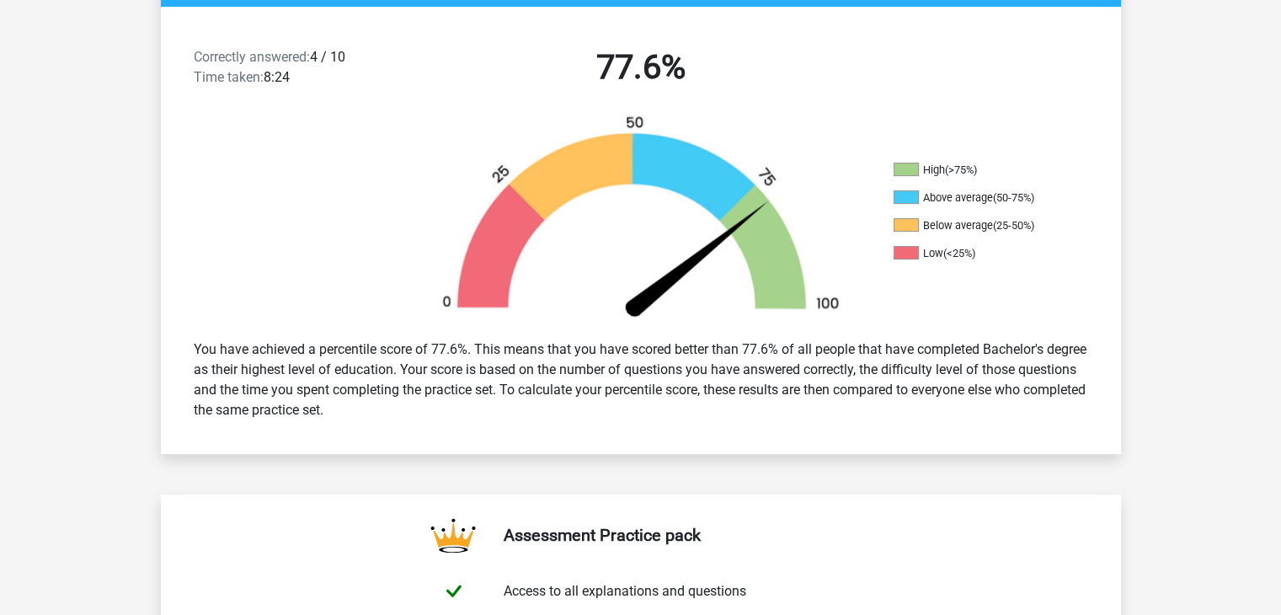
scroll to position [0, 0]
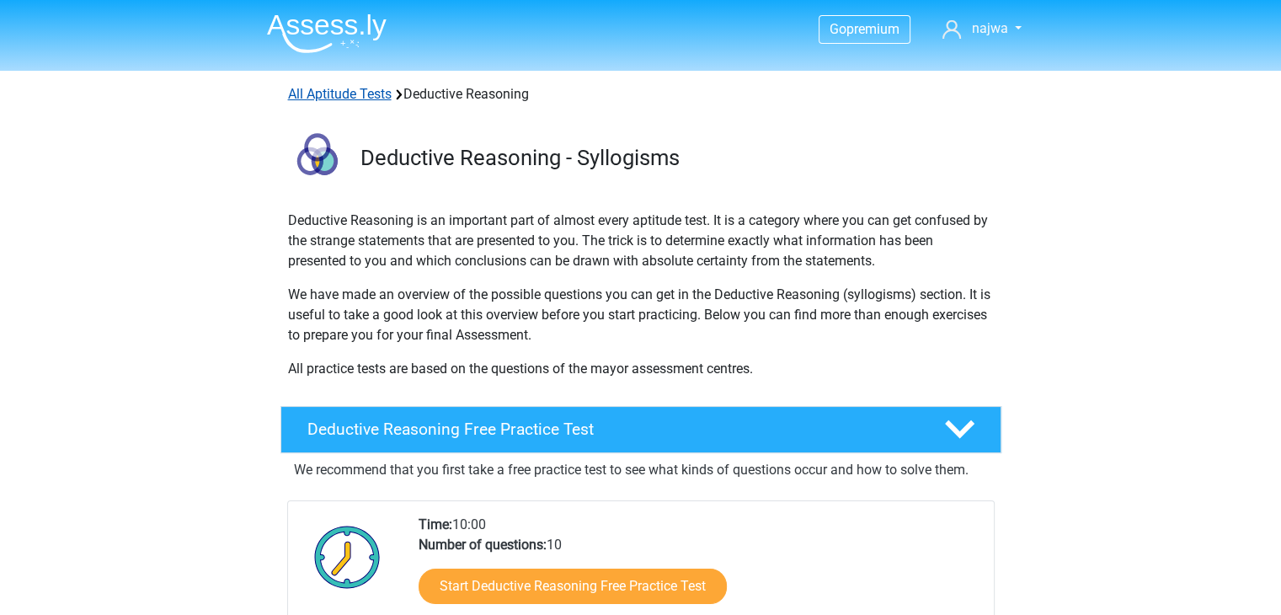
click at [330, 101] on link "All Aptitude Tests" at bounding box center [340, 94] width 104 height 16
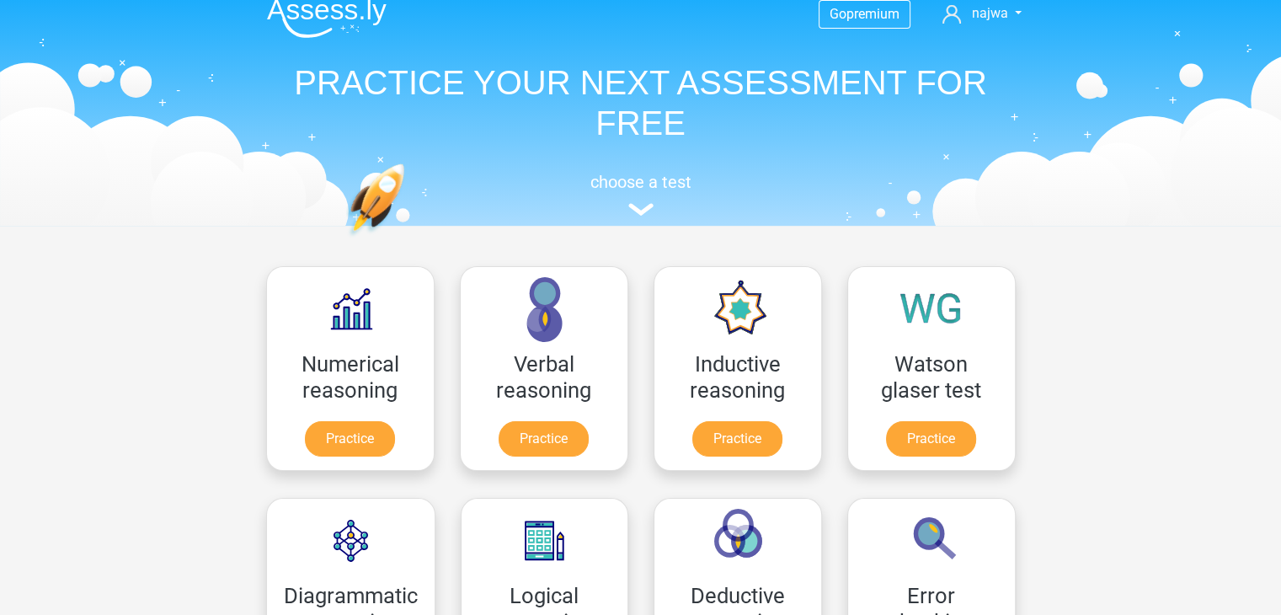
scroll to position [184, 0]
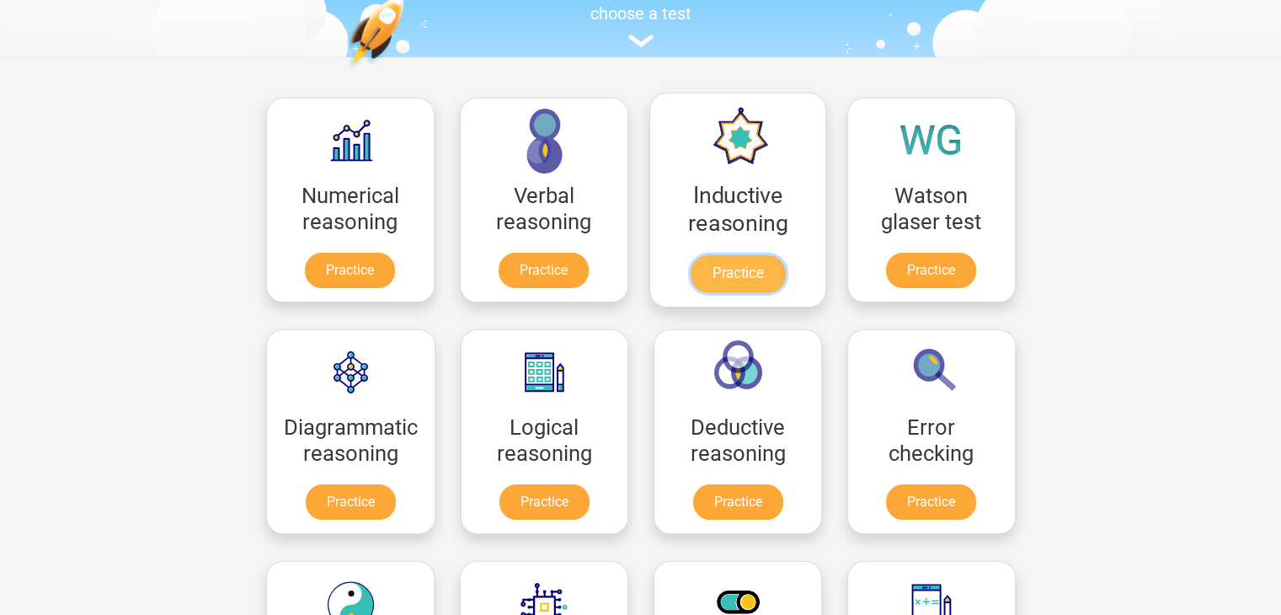
click at [758, 270] on link "Practice" at bounding box center [737, 273] width 94 height 37
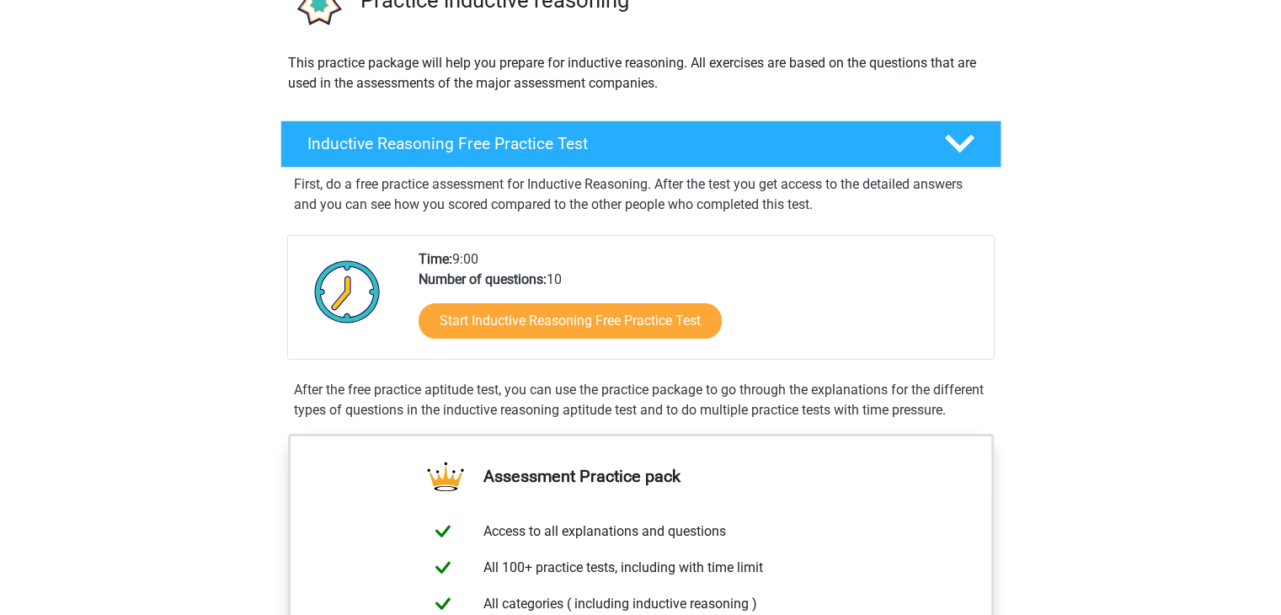
scroll to position [168, 0]
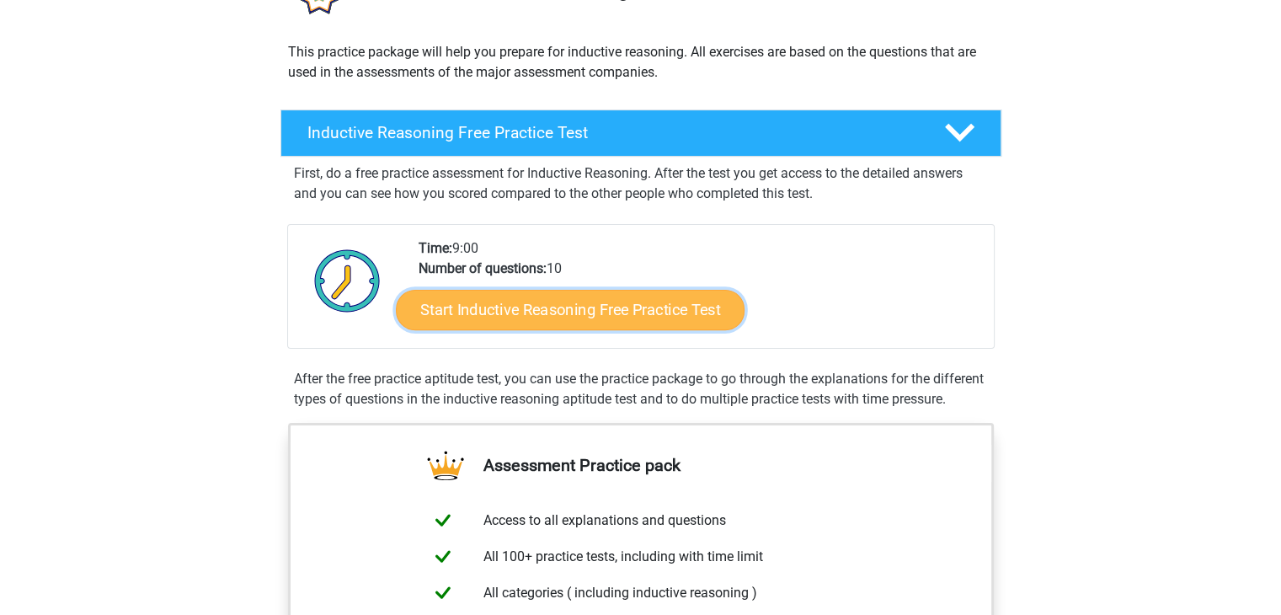
click at [622, 306] on link "Start Inductive Reasoning Free Practice Test" at bounding box center [570, 309] width 349 height 40
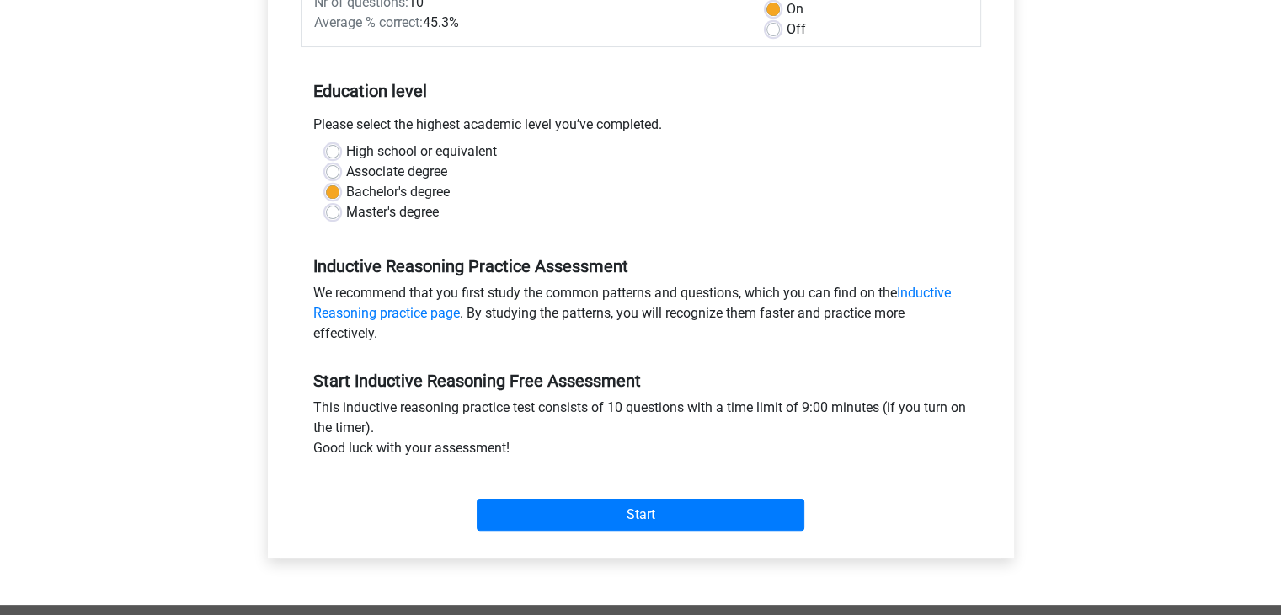
scroll to position [421, 0]
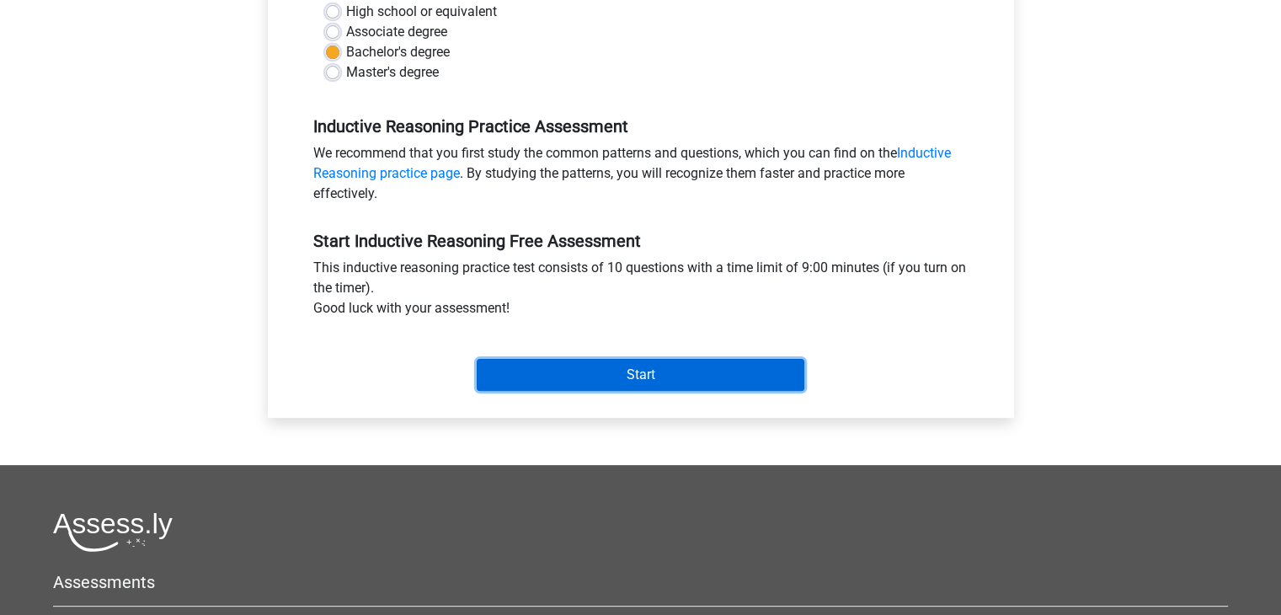
click at [652, 368] on input "Start" at bounding box center [641, 375] width 328 height 32
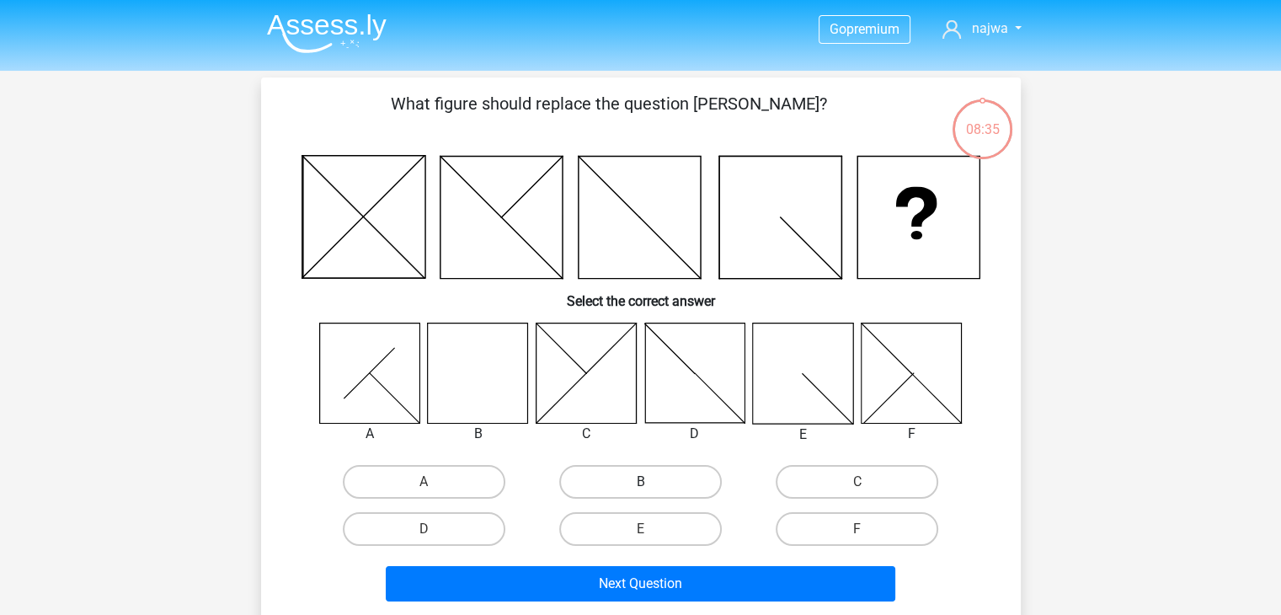
click at [660, 479] on label "B" at bounding box center [640, 482] width 163 height 34
click at [651, 482] on input "B" at bounding box center [645, 487] width 11 height 11
radio input "true"
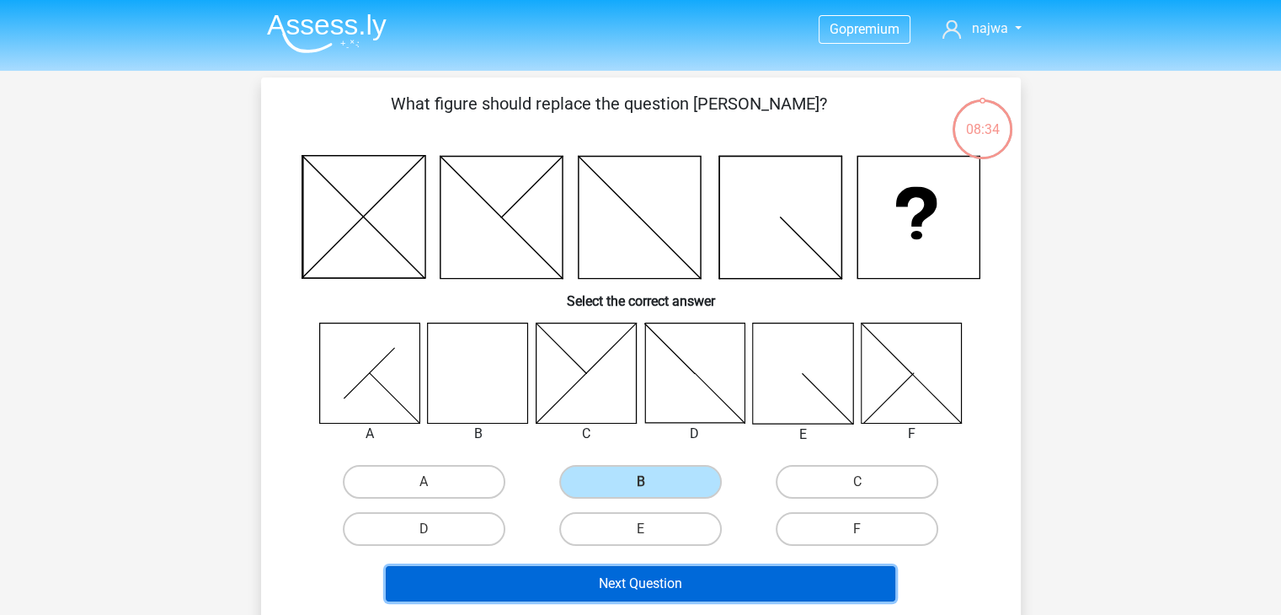
click at [669, 575] on button "Next Question" at bounding box center [641, 583] width 510 height 35
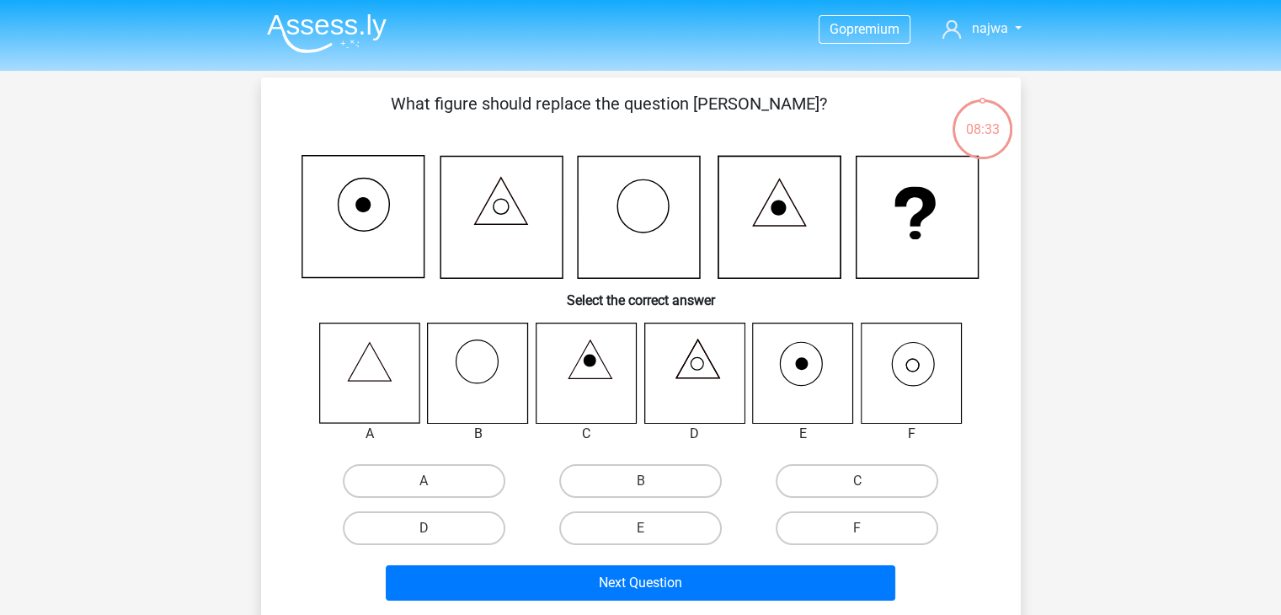
scroll to position [77, 0]
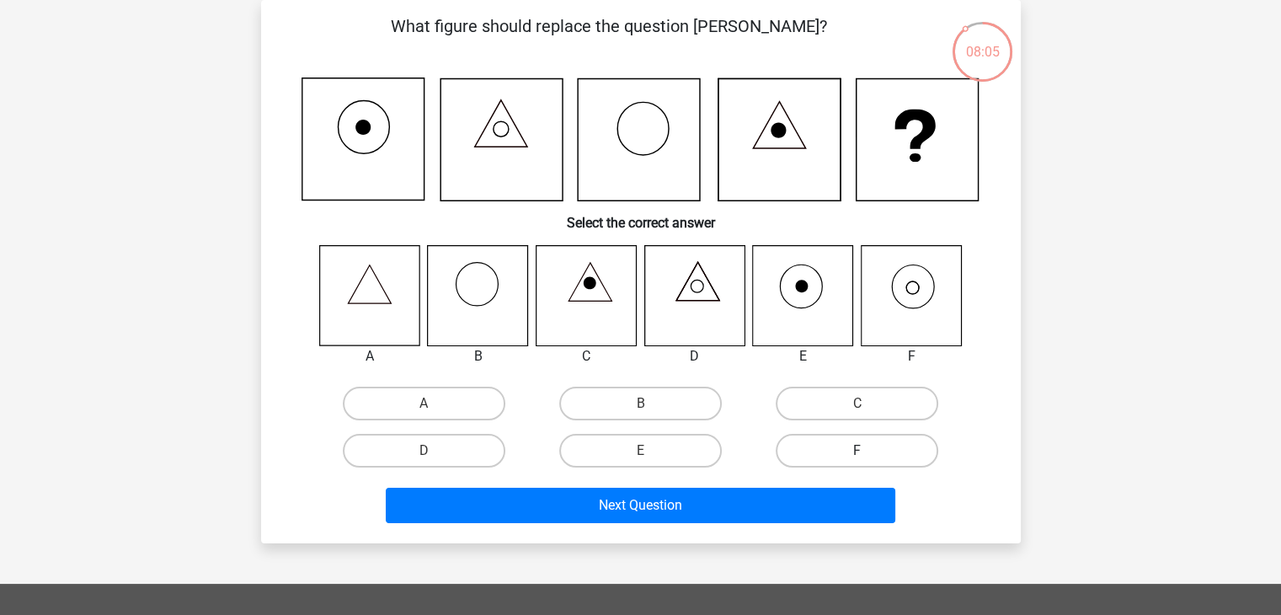
click at [829, 443] on label "F" at bounding box center [857, 451] width 163 height 34
click at [857, 451] on input "F" at bounding box center [862, 456] width 11 height 11
radio input "true"
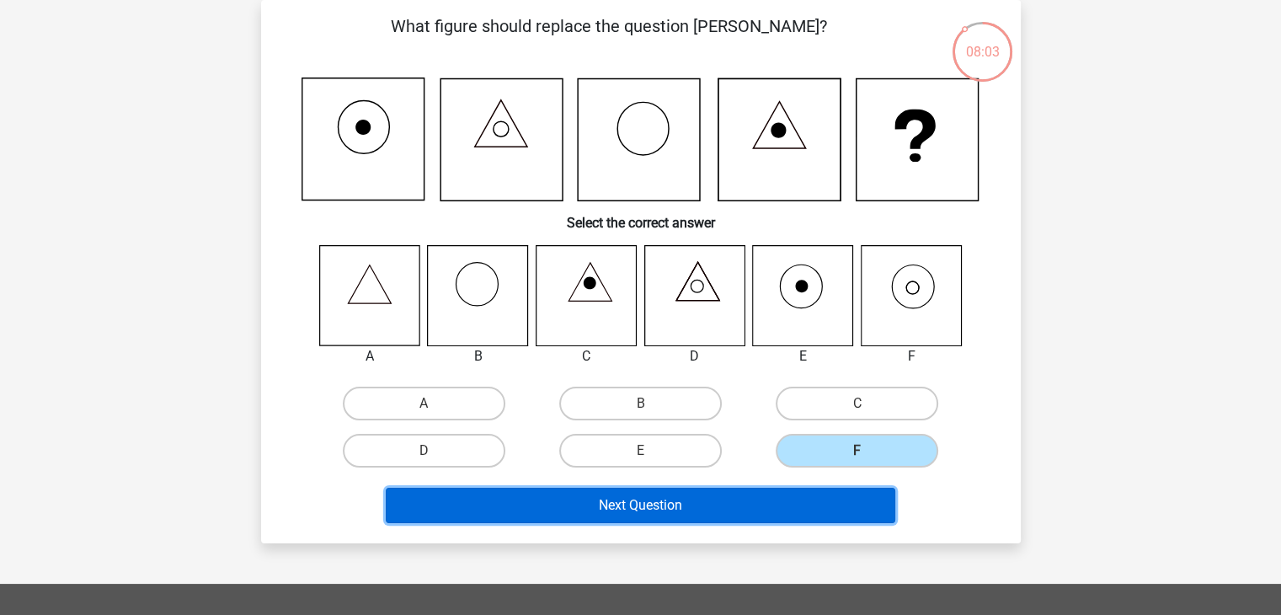
click at [613, 513] on button "Next Question" at bounding box center [641, 505] width 510 height 35
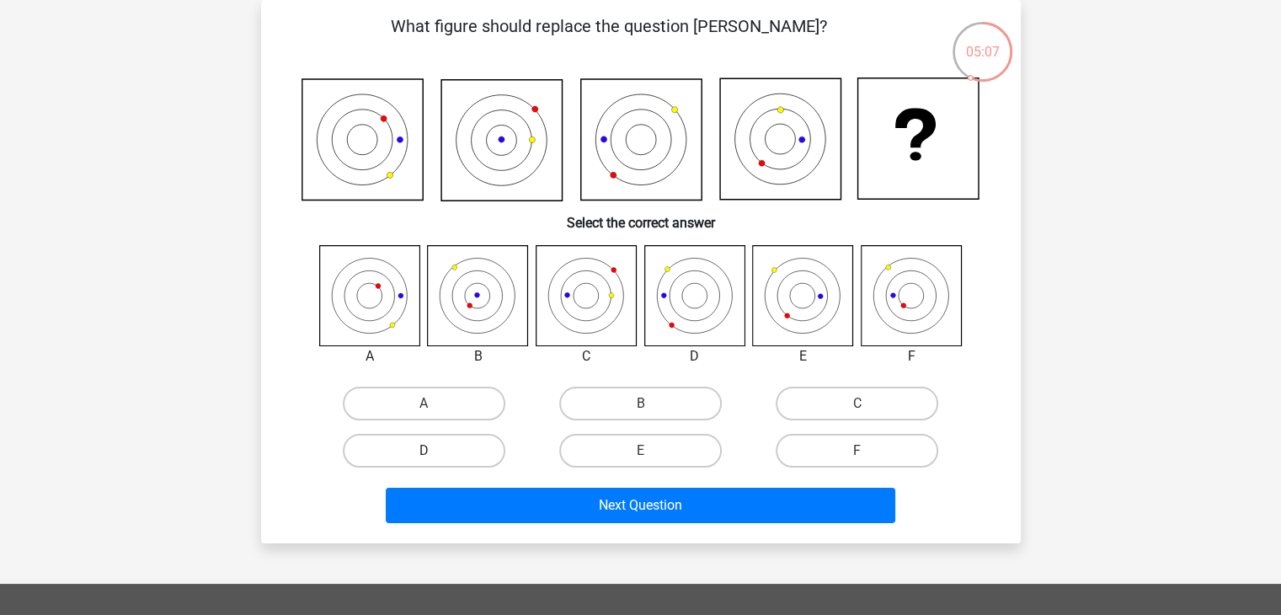
click at [488, 447] on label "D" at bounding box center [424, 451] width 163 height 34
click at [435, 451] on input "D" at bounding box center [429, 456] width 11 height 11
radio input "true"
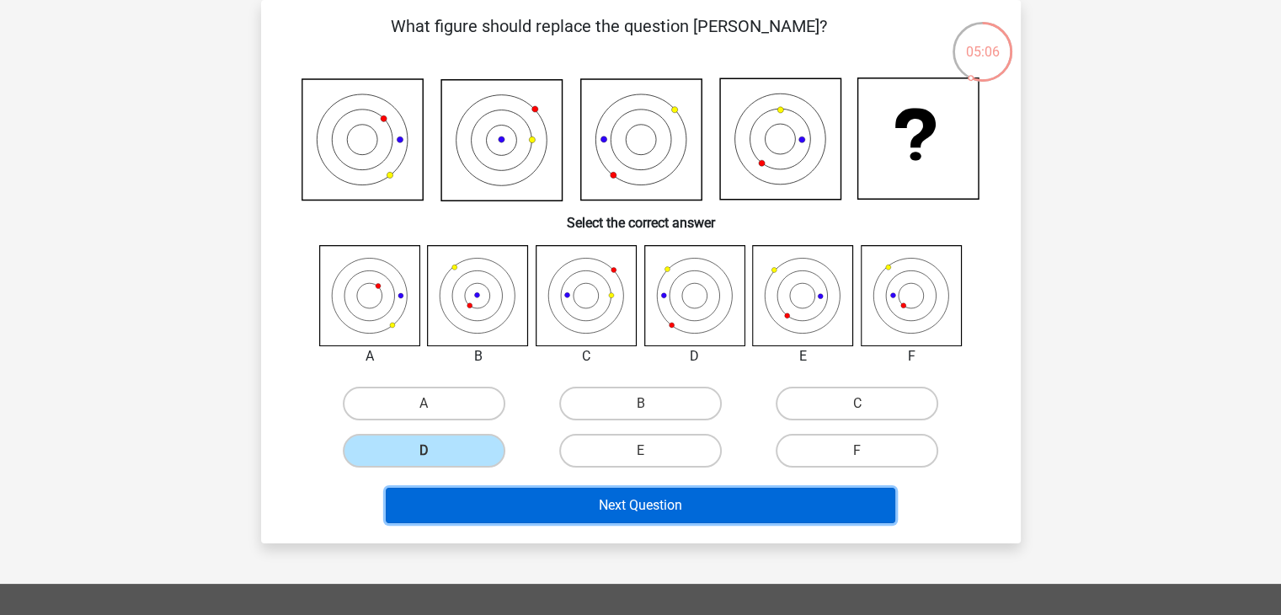
click at [653, 503] on button "Next Question" at bounding box center [641, 505] width 510 height 35
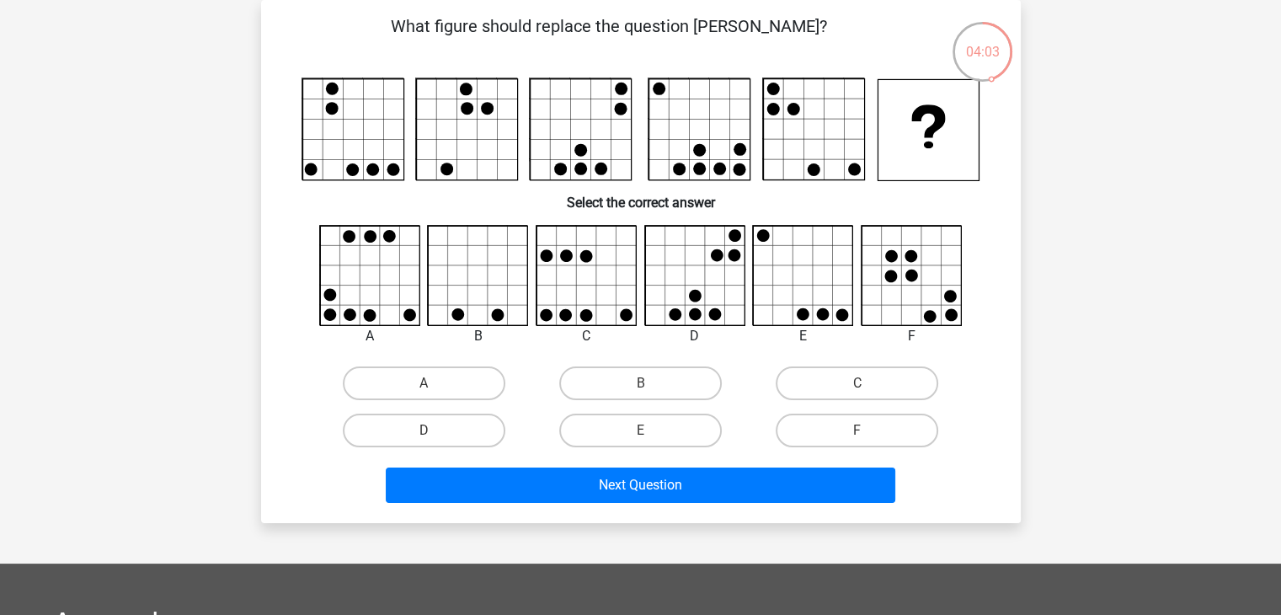
click at [862, 383] on input "C" at bounding box center [862, 388] width 11 height 11
radio input "true"
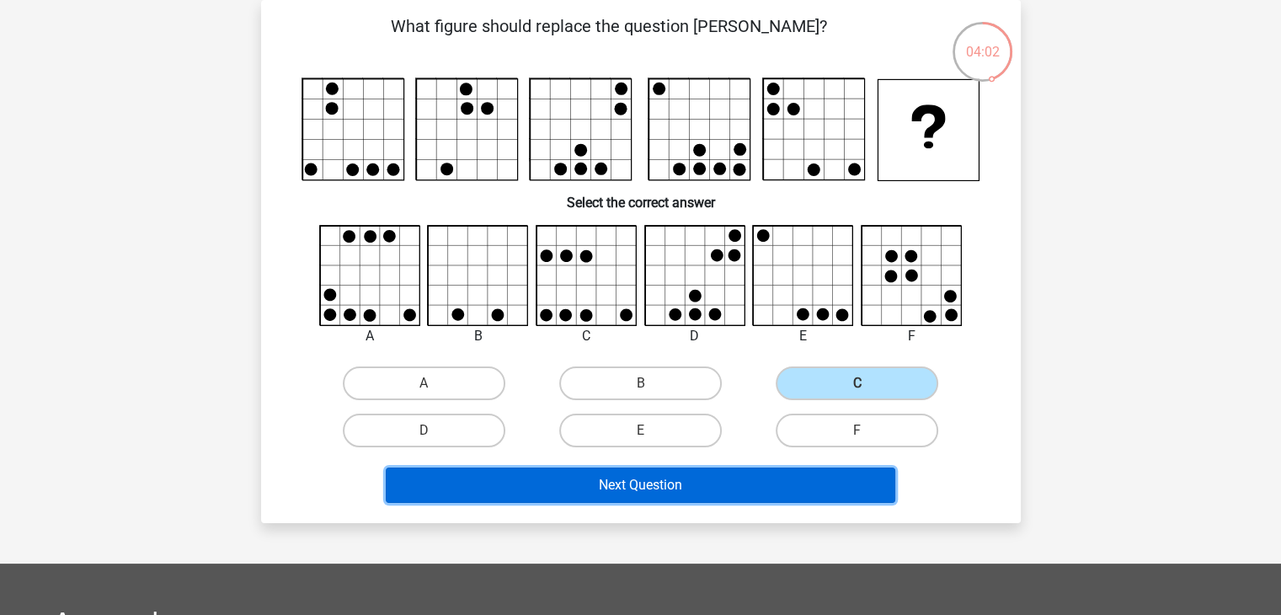
click at [771, 486] on button "Next Question" at bounding box center [641, 484] width 510 height 35
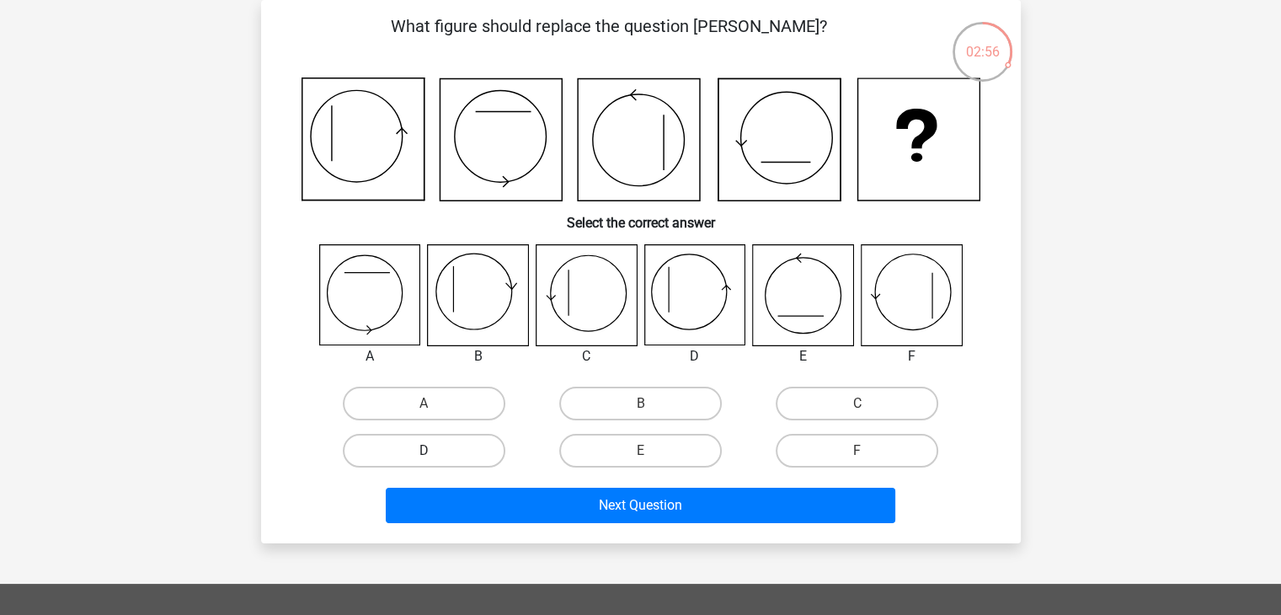
click at [472, 448] on label "D" at bounding box center [424, 451] width 163 height 34
click at [435, 451] on input "D" at bounding box center [429, 456] width 11 height 11
radio input "true"
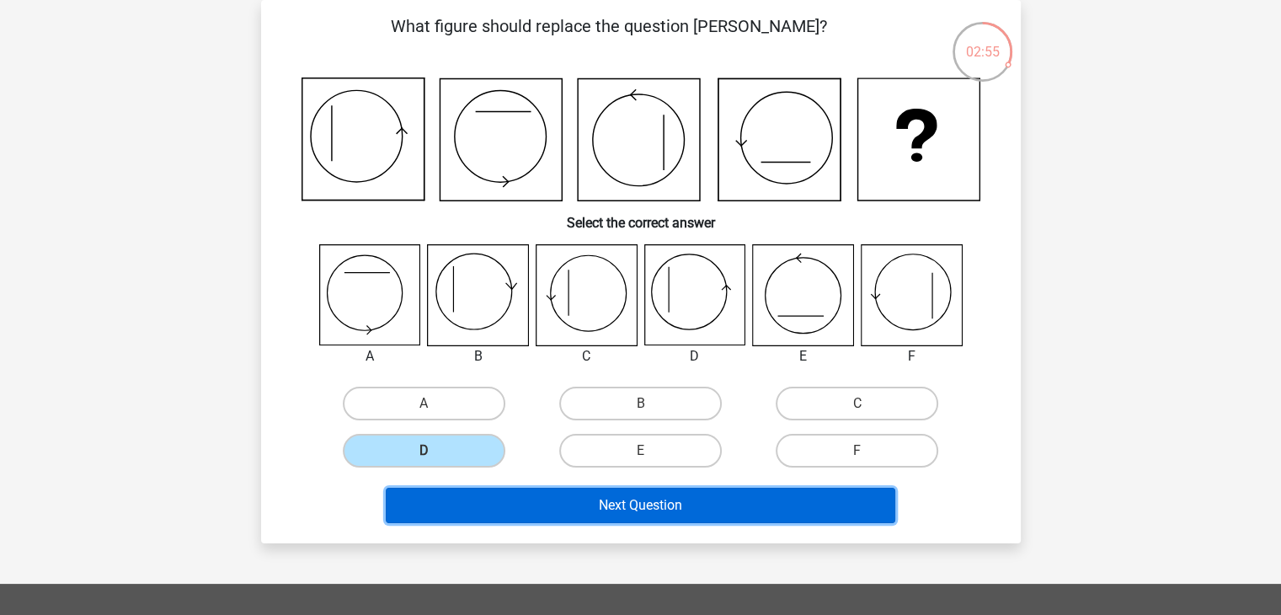
click at [603, 509] on button "Next Question" at bounding box center [641, 505] width 510 height 35
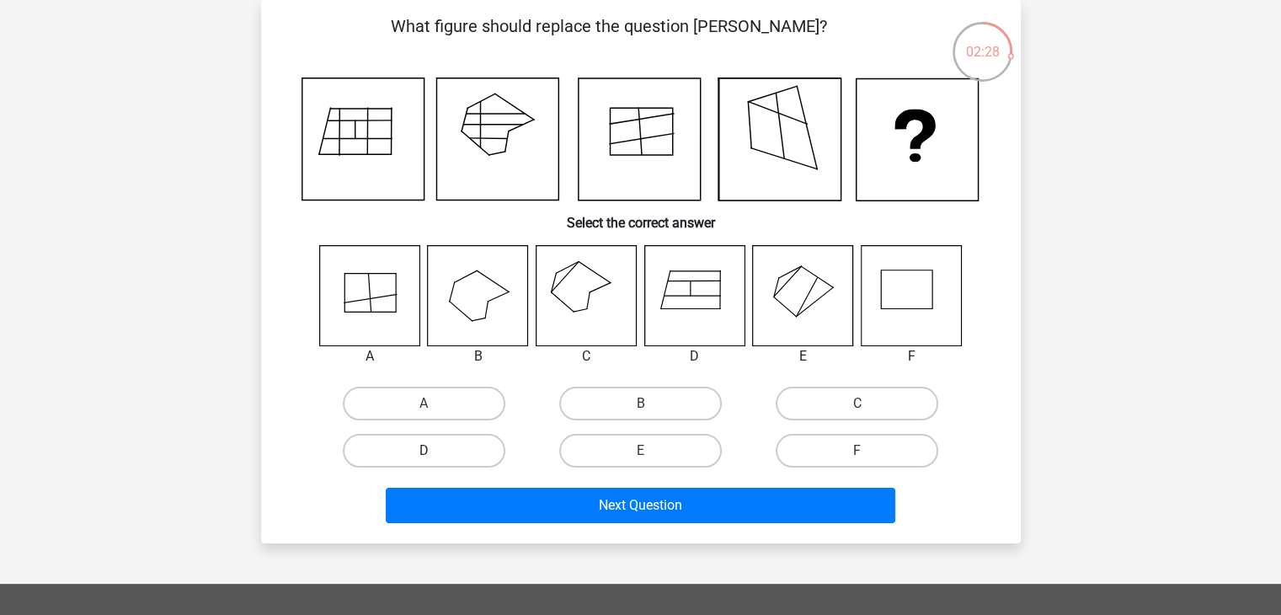
click at [495, 439] on label "D" at bounding box center [424, 451] width 163 height 34
click at [435, 451] on input "D" at bounding box center [429, 456] width 11 height 11
radio input "true"
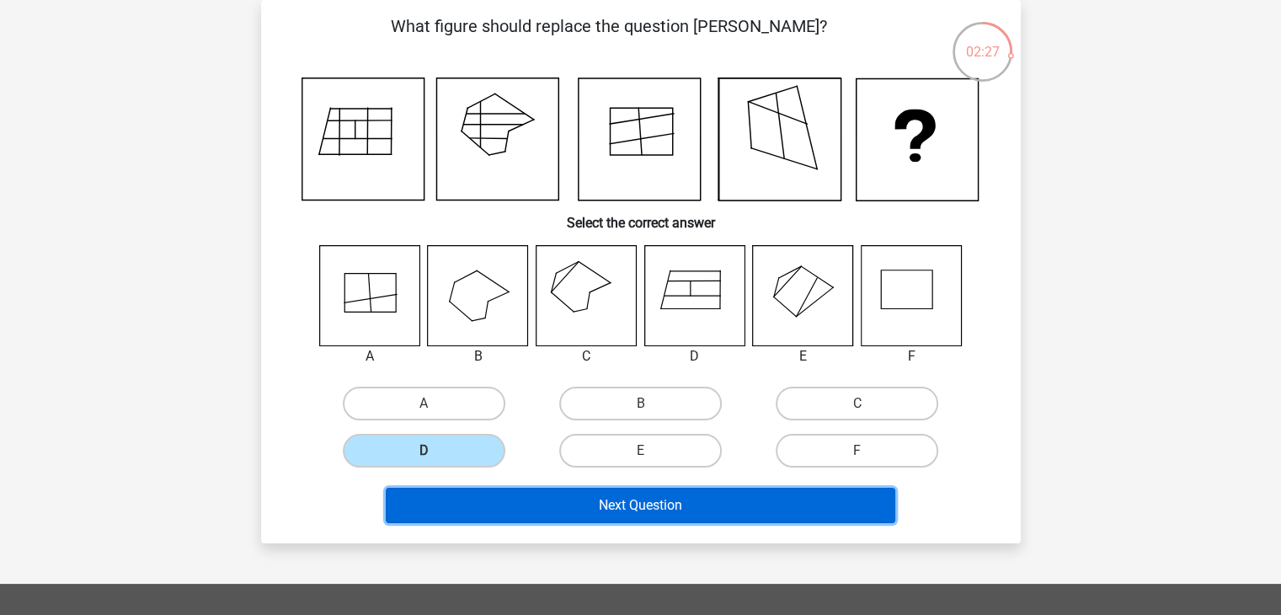
click at [587, 502] on button "Next Question" at bounding box center [641, 505] width 510 height 35
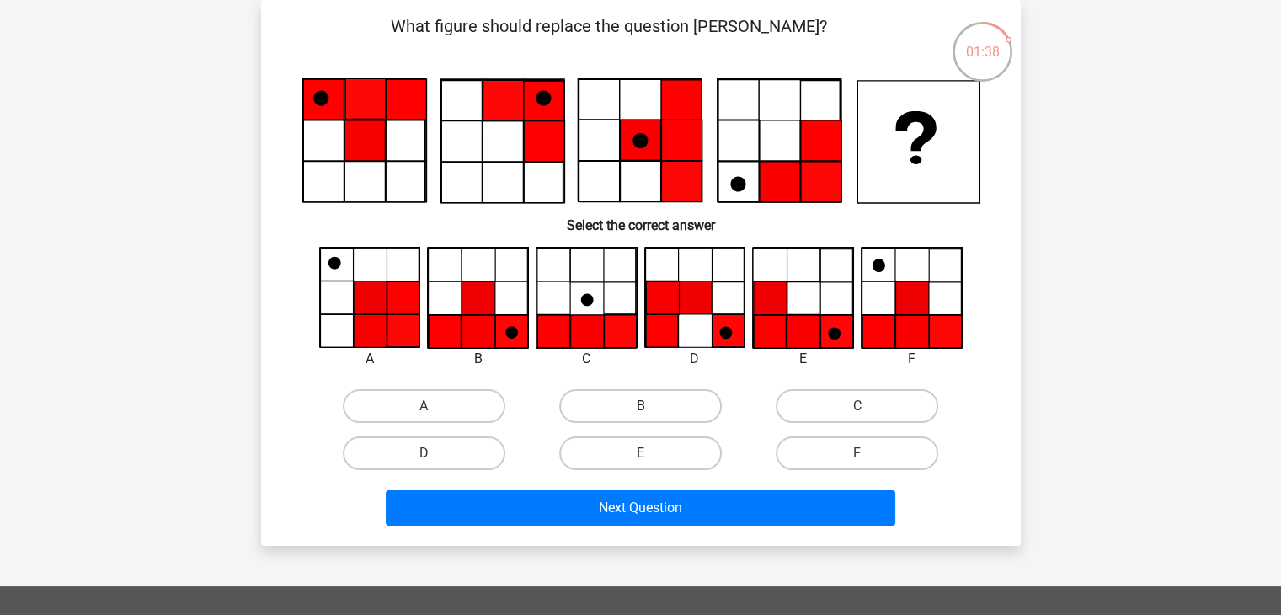
click at [605, 408] on label "B" at bounding box center [640, 406] width 163 height 34
click at [640, 408] on input "B" at bounding box center [645, 411] width 11 height 11
radio input "true"
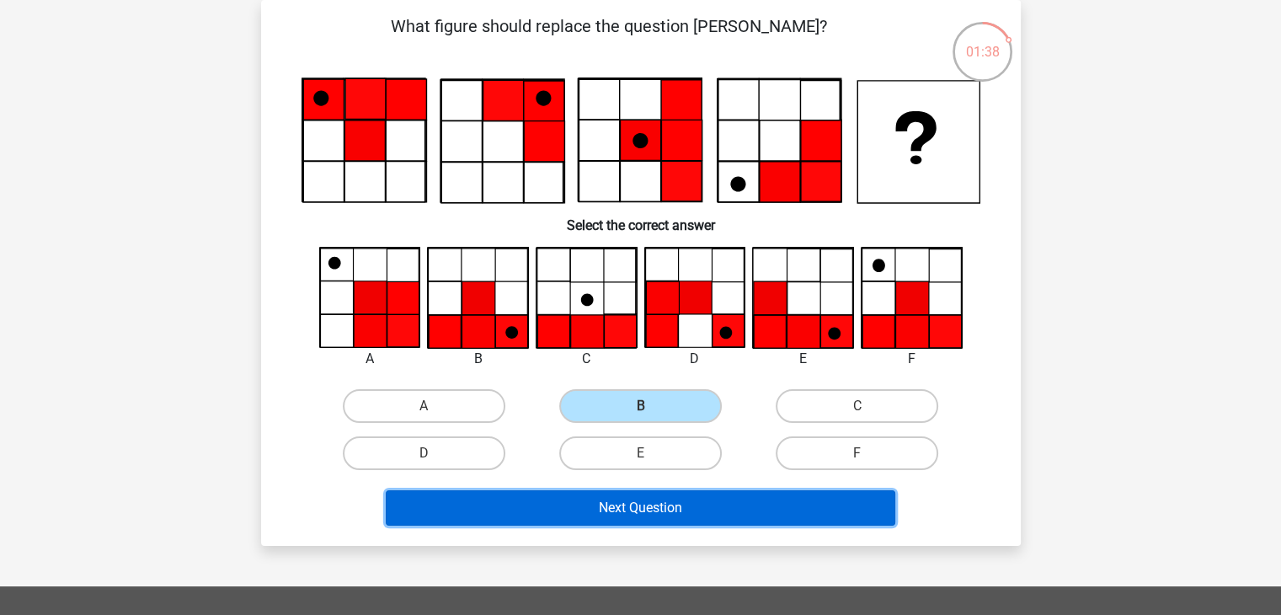
click at [623, 505] on button "Next Question" at bounding box center [641, 507] width 510 height 35
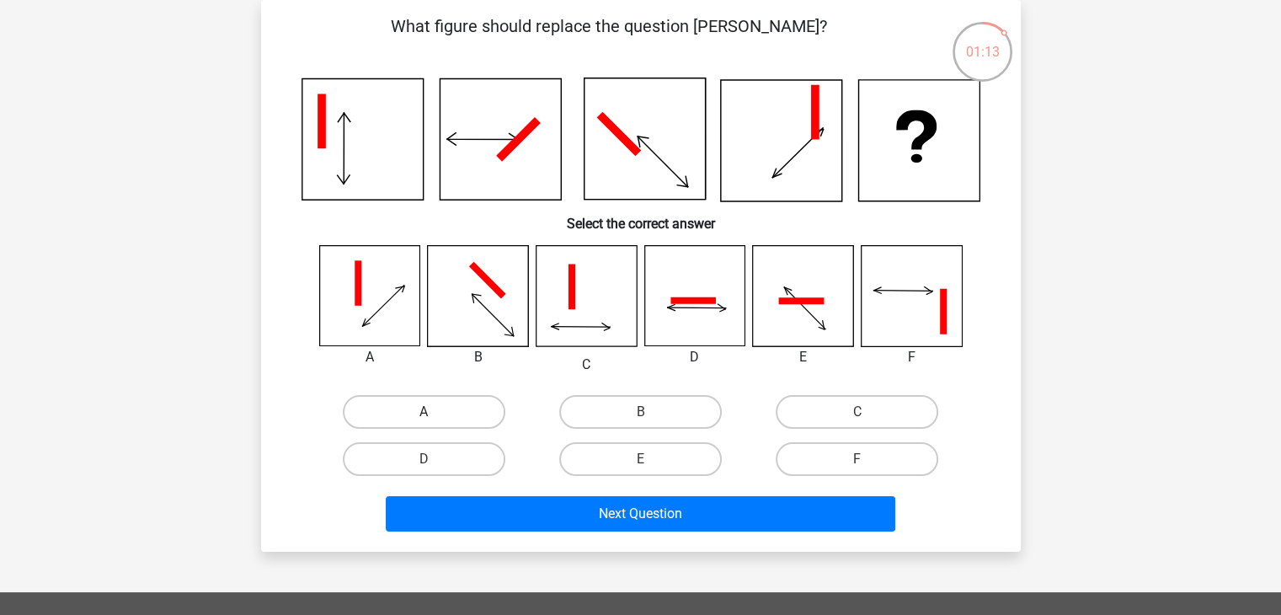
click at [417, 408] on label "A" at bounding box center [424, 412] width 163 height 34
click at [424, 412] on input "A" at bounding box center [429, 417] width 11 height 11
radio input "true"
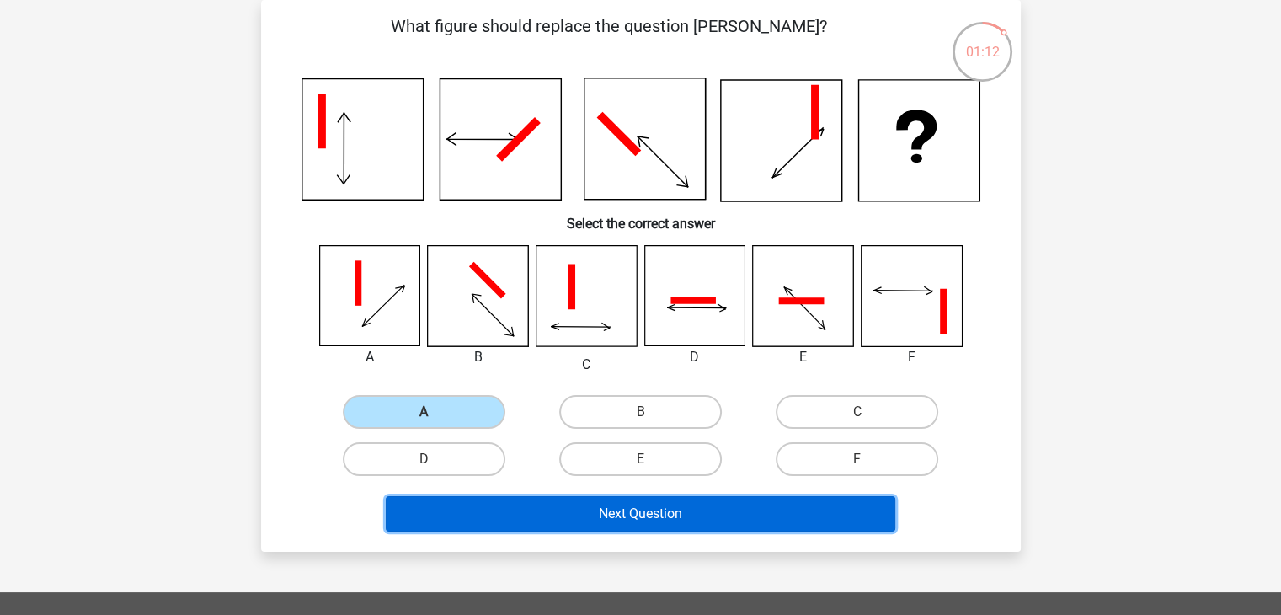
click at [519, 512] on button "Next Question" at bounding box center [641, 513] width 510 height 35
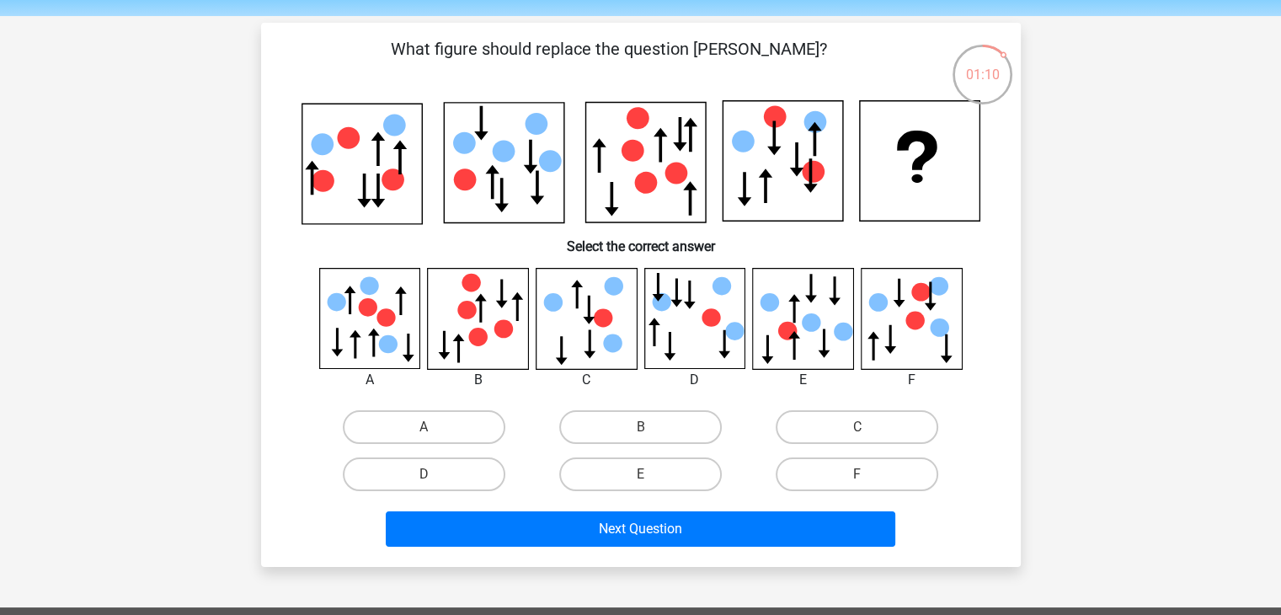
scroll to position [84, 0]
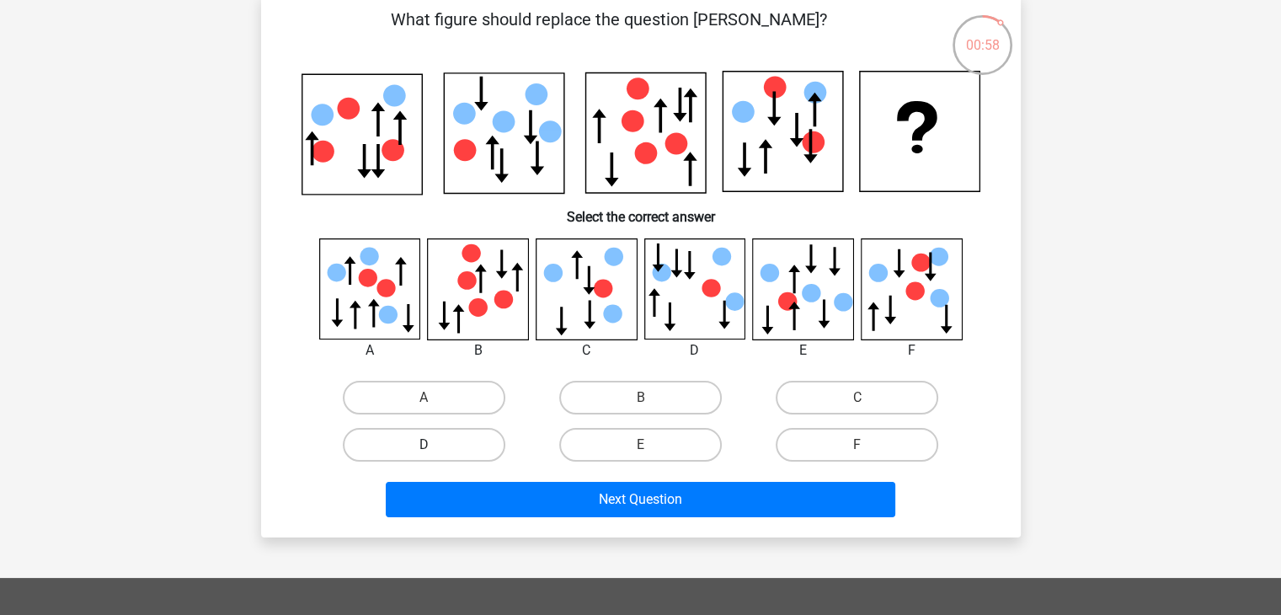
click at [467, 440] on label "D" at bounding box center [424, 445] width 163 height 34
click at [435, 445] on input "D" at bounding box center [429, 450] width 11 height 11
radio input "true"
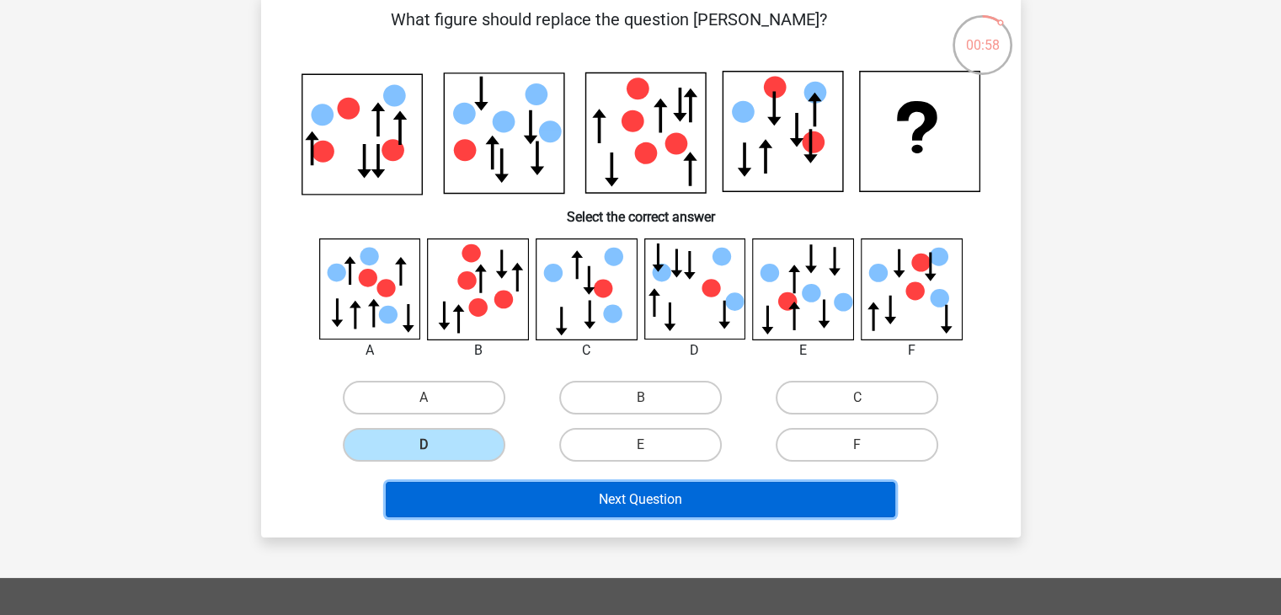
click at [556, 501] on button "Next Question" at bounding box center [641, 499] width 510 height 35
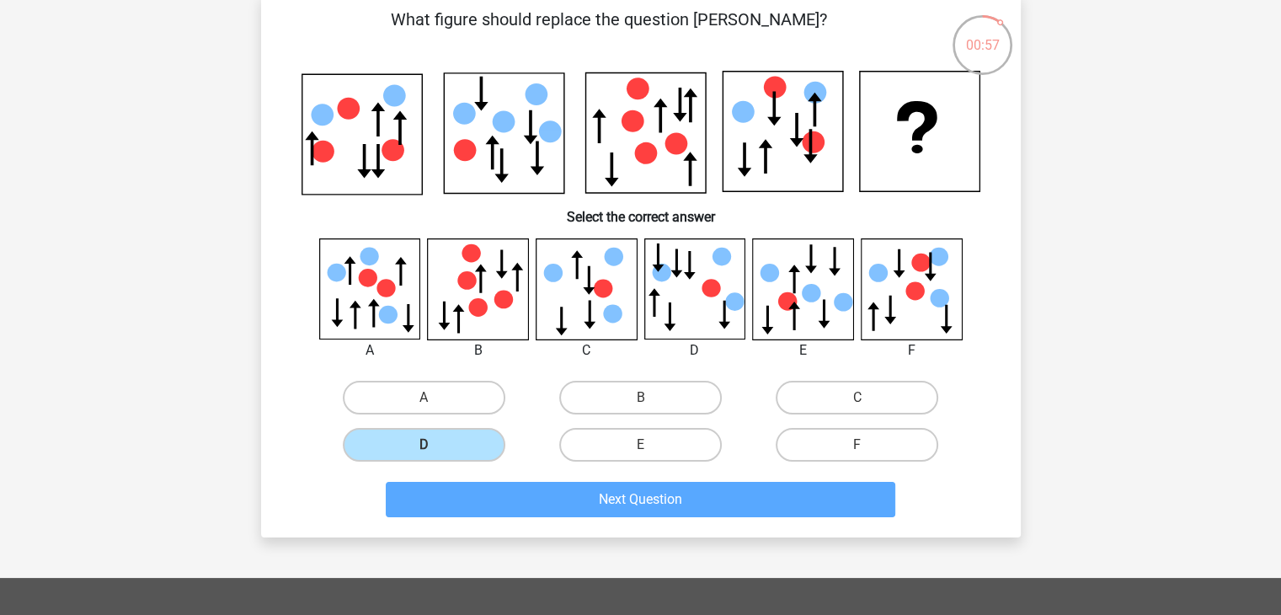
scroll to position [77, 0]
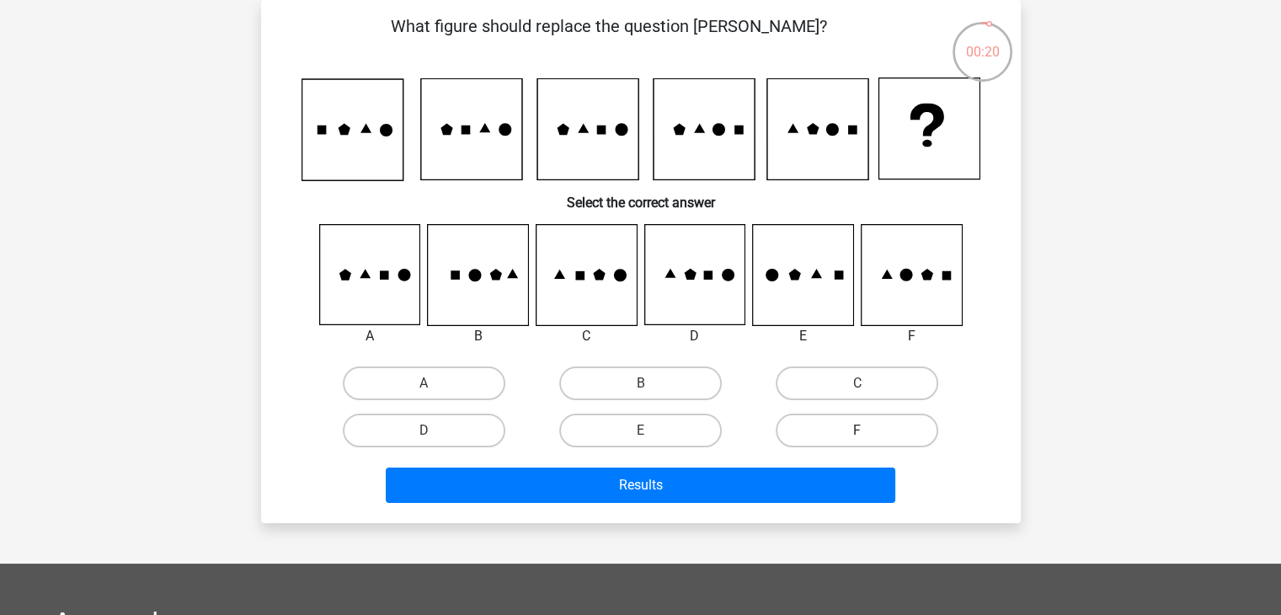
click at [807, 429] on label "F" at bounding box center [857, 430] width 163 height 34
click at [857, 430] on input "F" at bounding box center [862, 435] width 11 height 11
radio input "true"
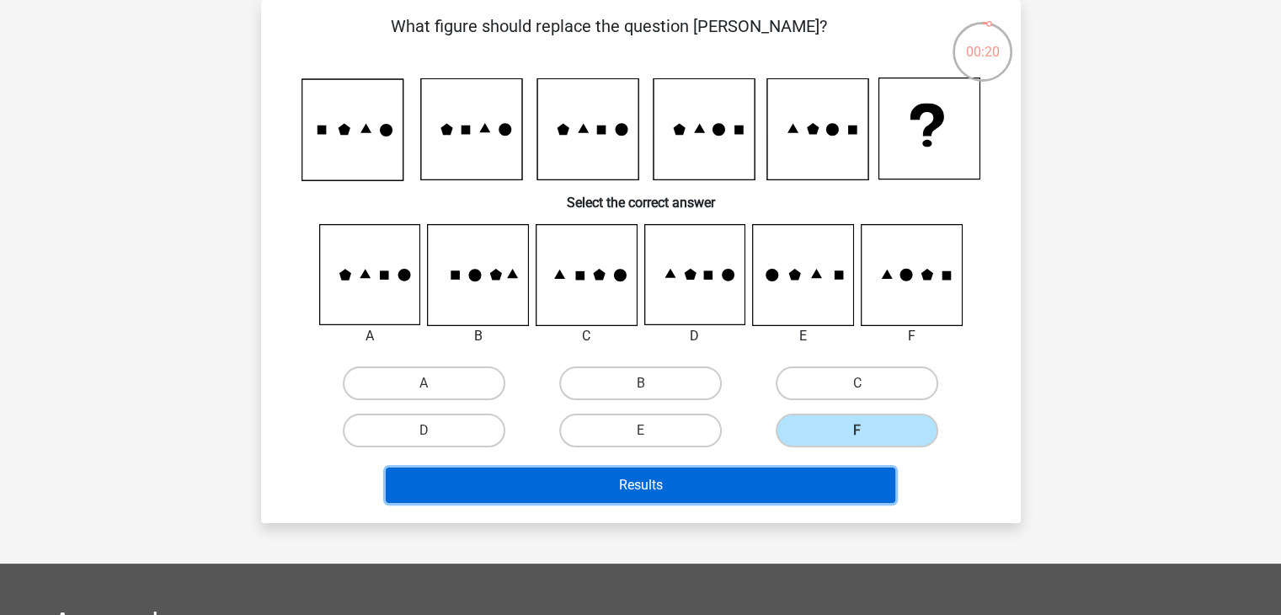
click at [797, 486] on button "Results" at bounding box center [641, 484] width 510 height 35
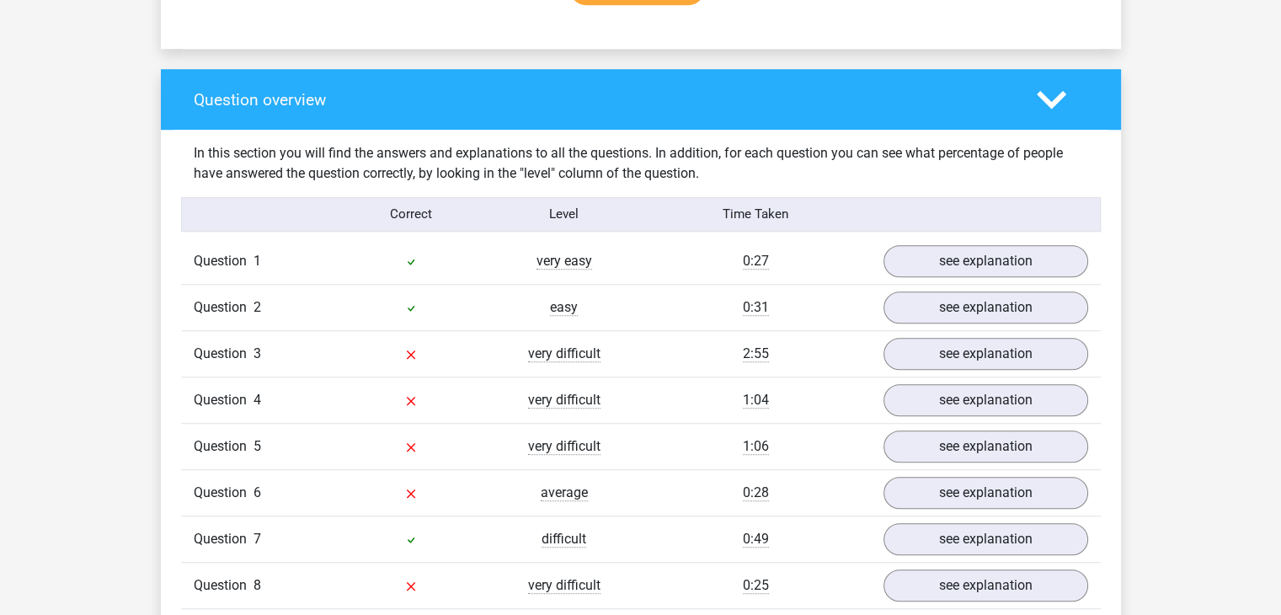
scroll to position [1179, 0]
click at [941, 260] on link "see explanation" at bounding box center [984, 261] width 235 height 37
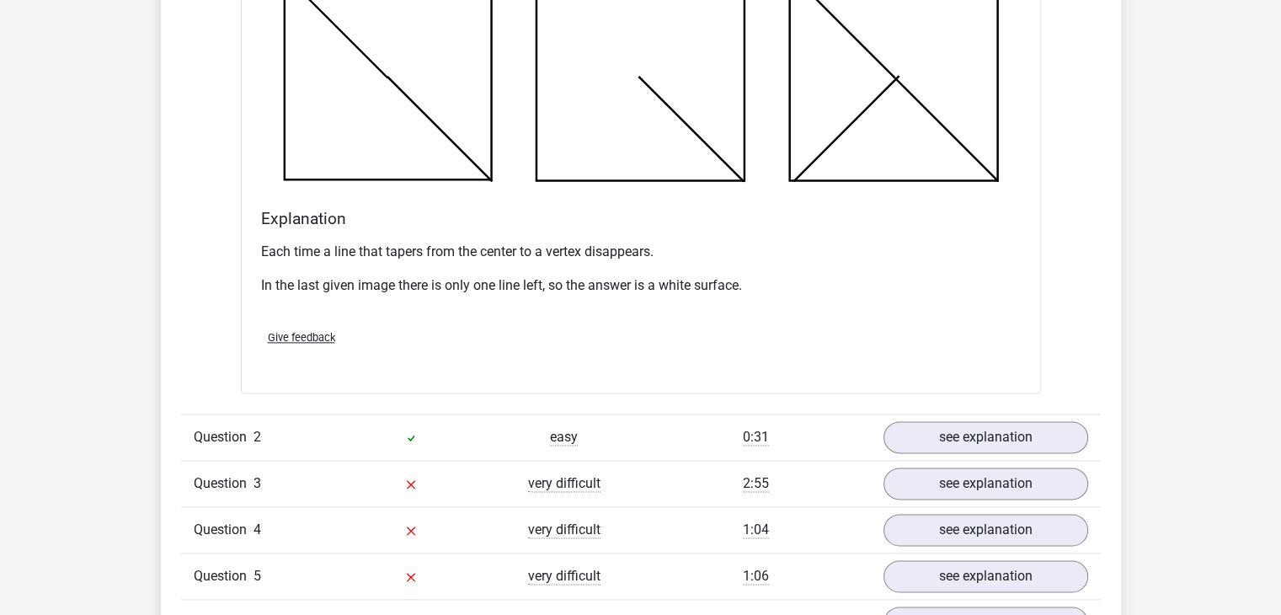
scroll to position [2190, 0]
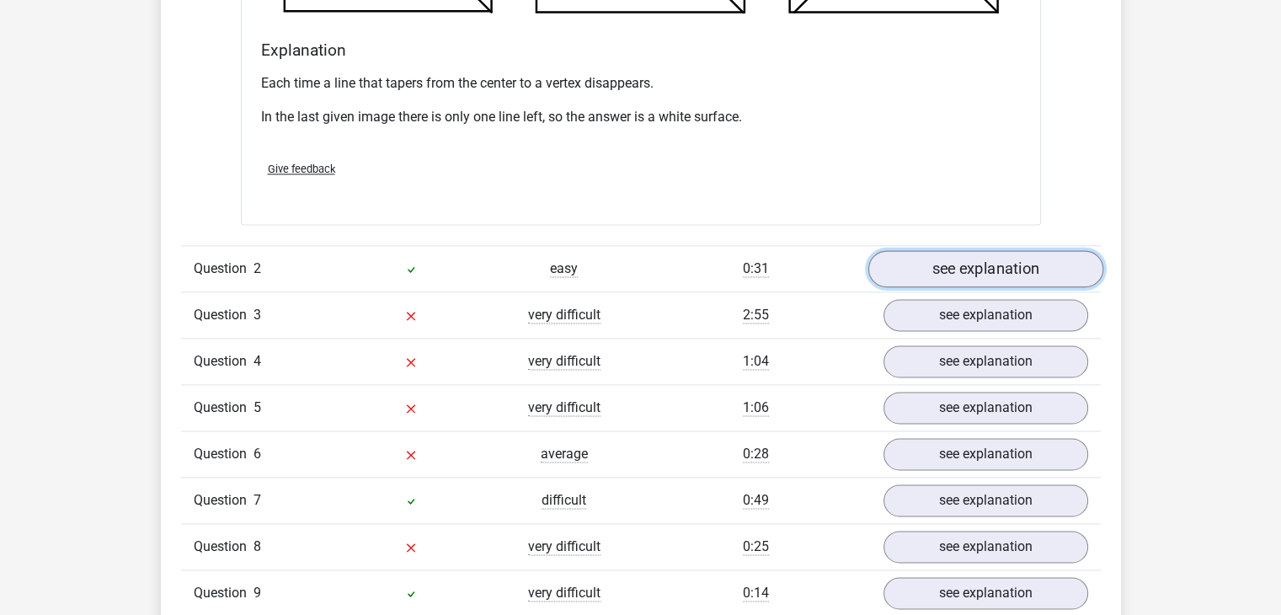
click at [948, 255] on link "see explanation" at bounding box center [984, 268] width 235 height 37
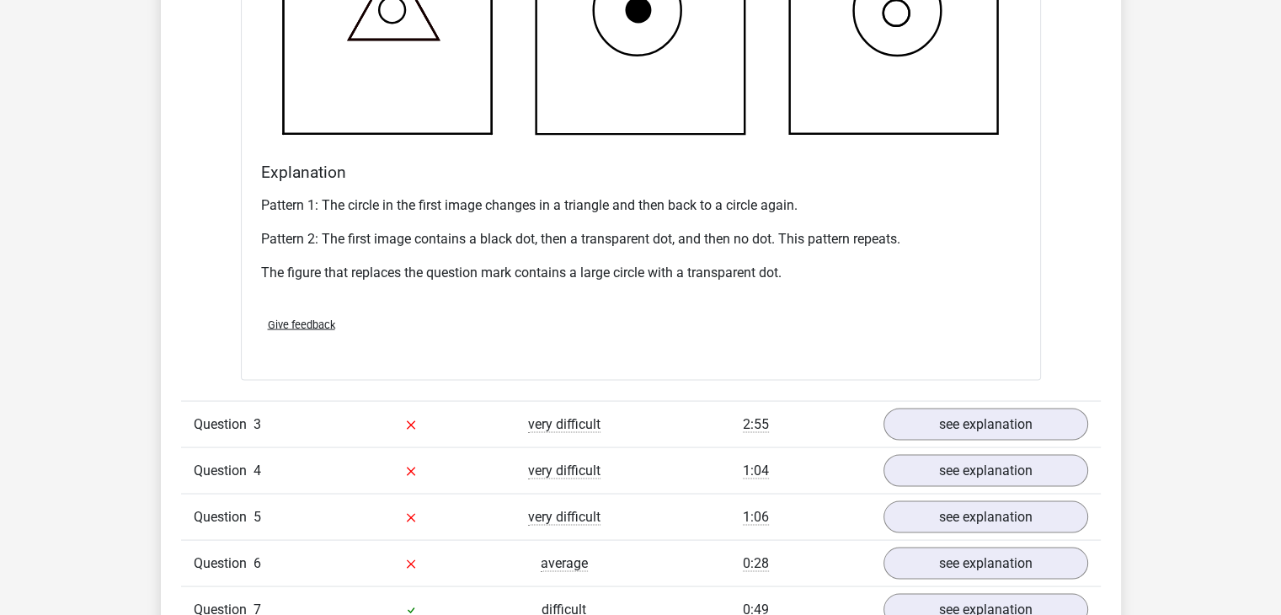
scroll to position [3200, 0]
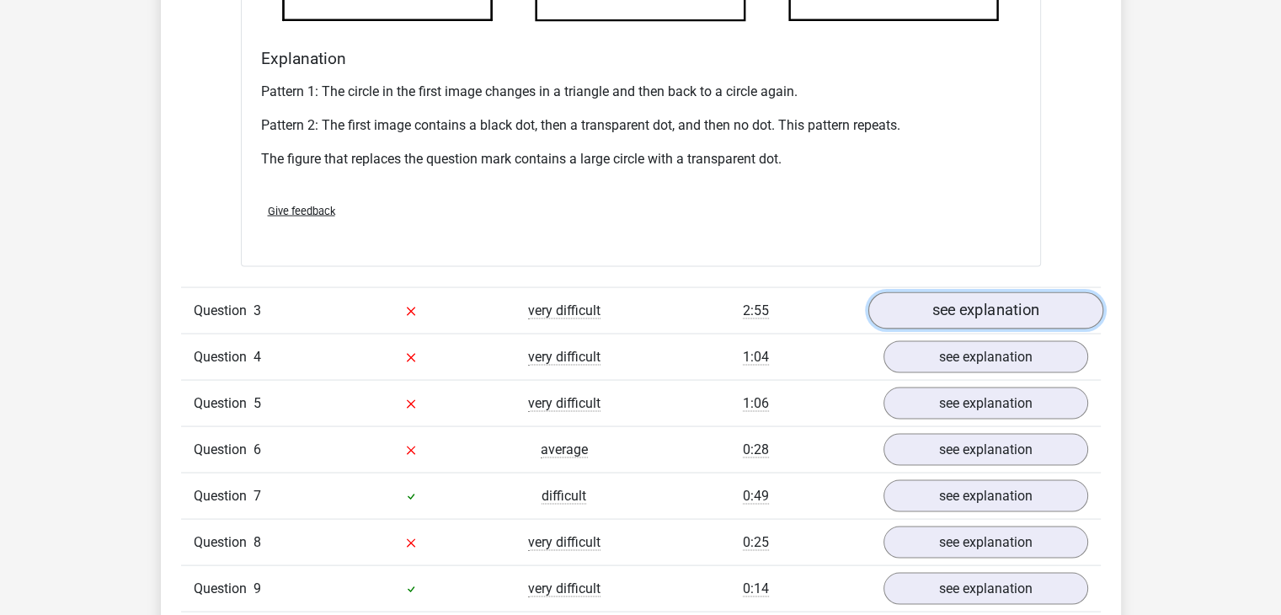
click at [960, 303] on link "see explanation" at bounding box center [984, 309] width 235 height 37
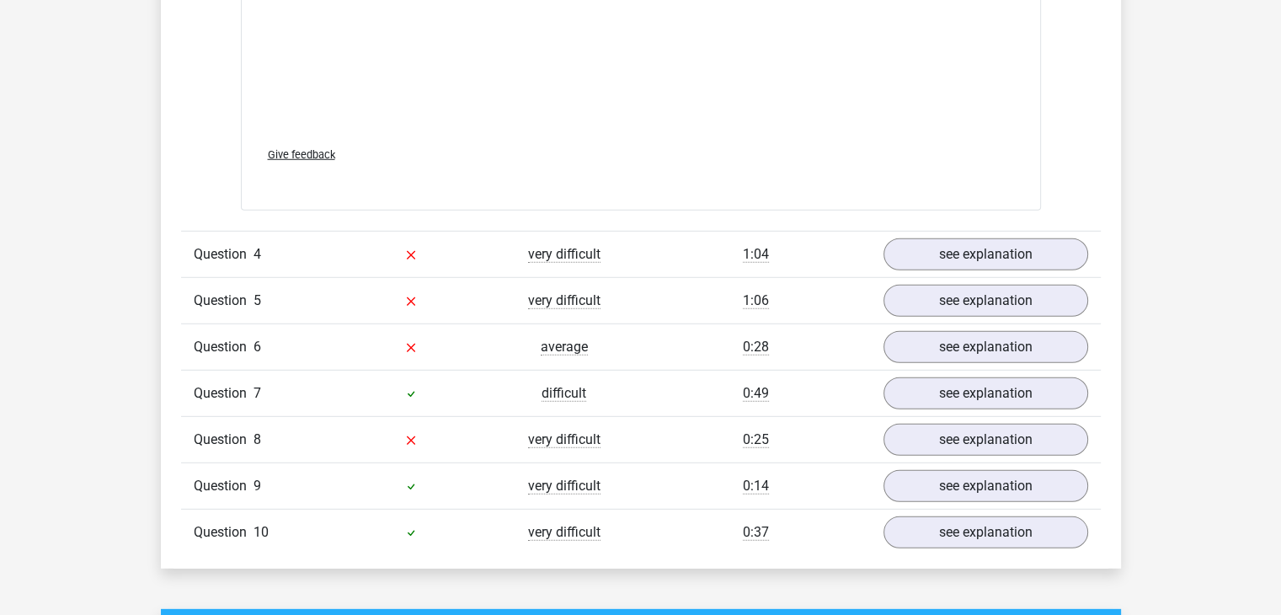
scroll to position [4800, 0]
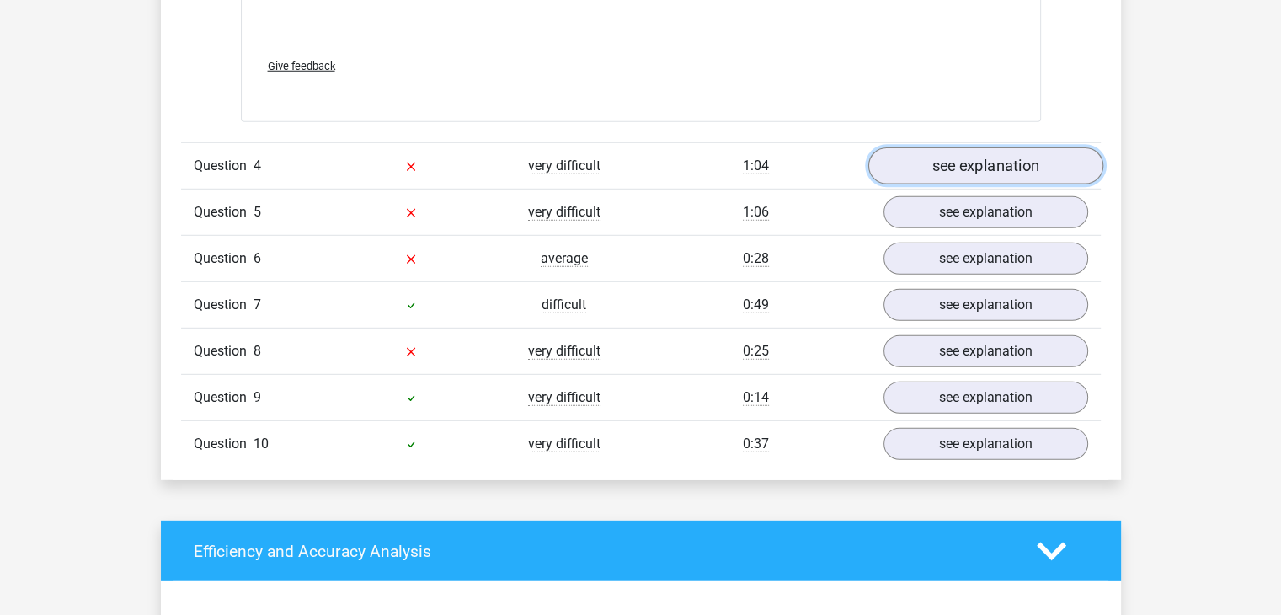
click at [916, 174] on link "see explanation" at bounding box center [984, 165] width 235 height 37
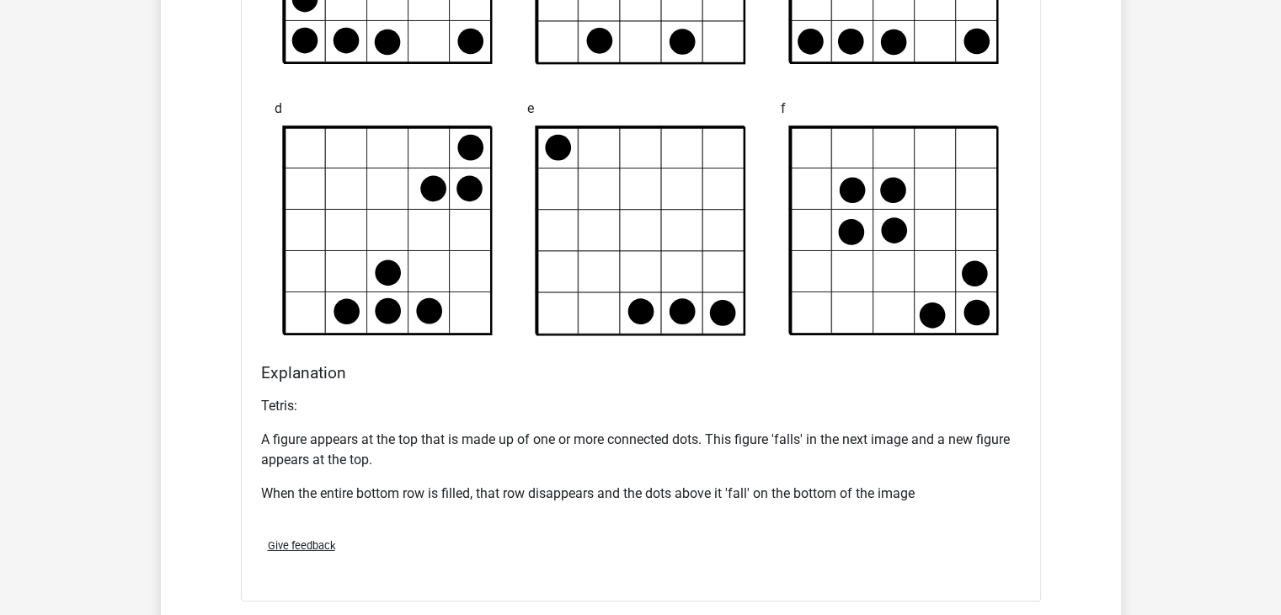
scroll to position [5474, 0]
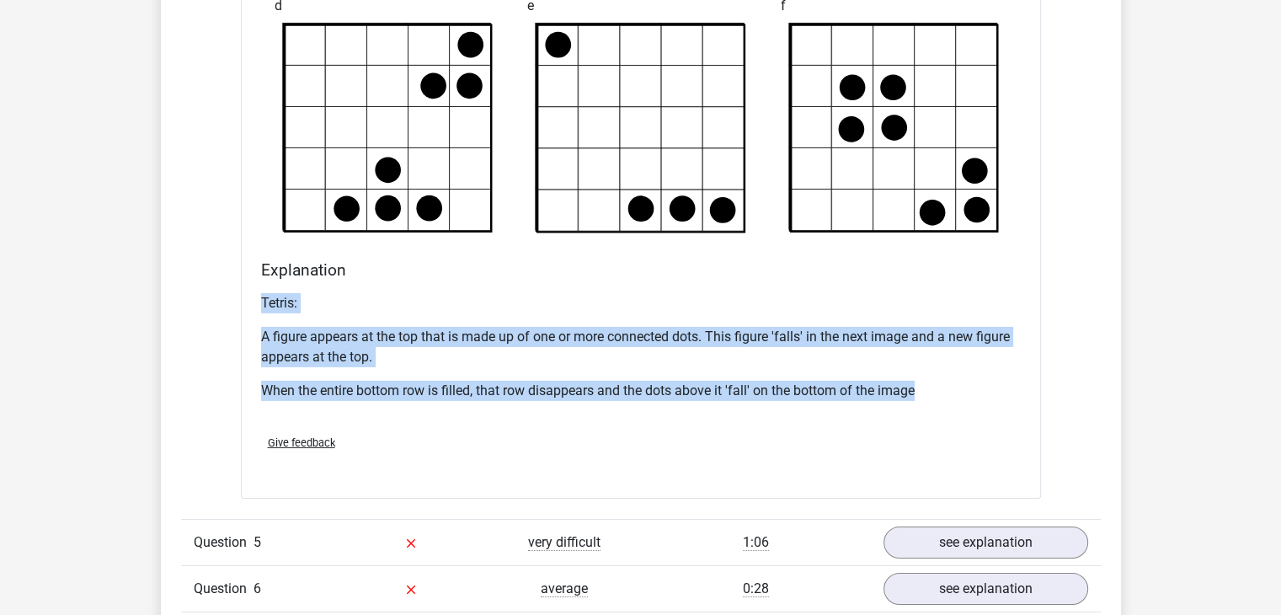
drag, startPoint x: 254, startPoint y: 301, endPoint x: 951, endPoint y: 403, distance: 703.8
click at [951, 403] on div "Explanation Tetris: A figure appears at the top that is made up of one or more …" at bounding box center [640, 340] width 773 height 161
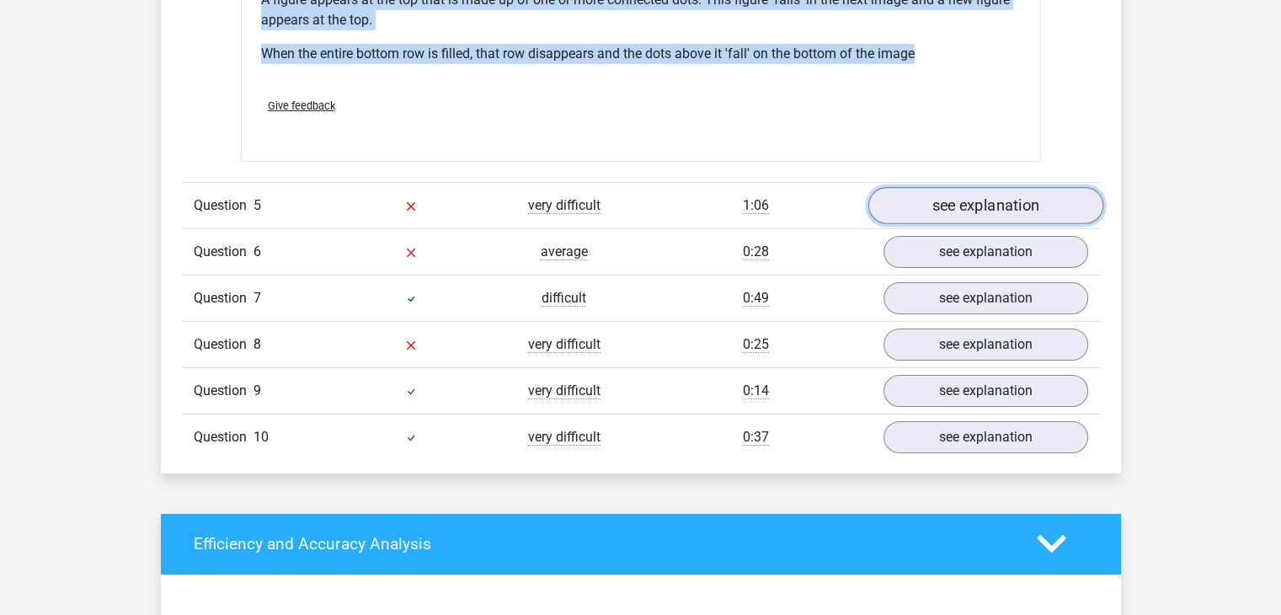
click at [922, 214] on link "see explanation" at bounding box center [984, 205] width 235 height 37
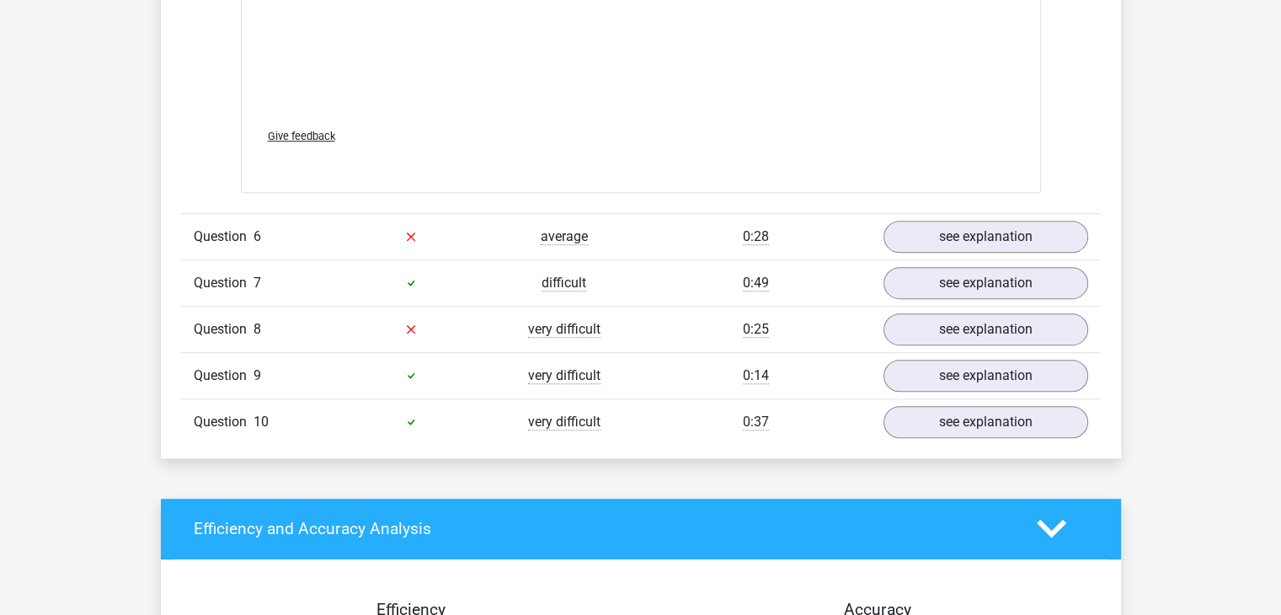
scroll to position [7243, 0]
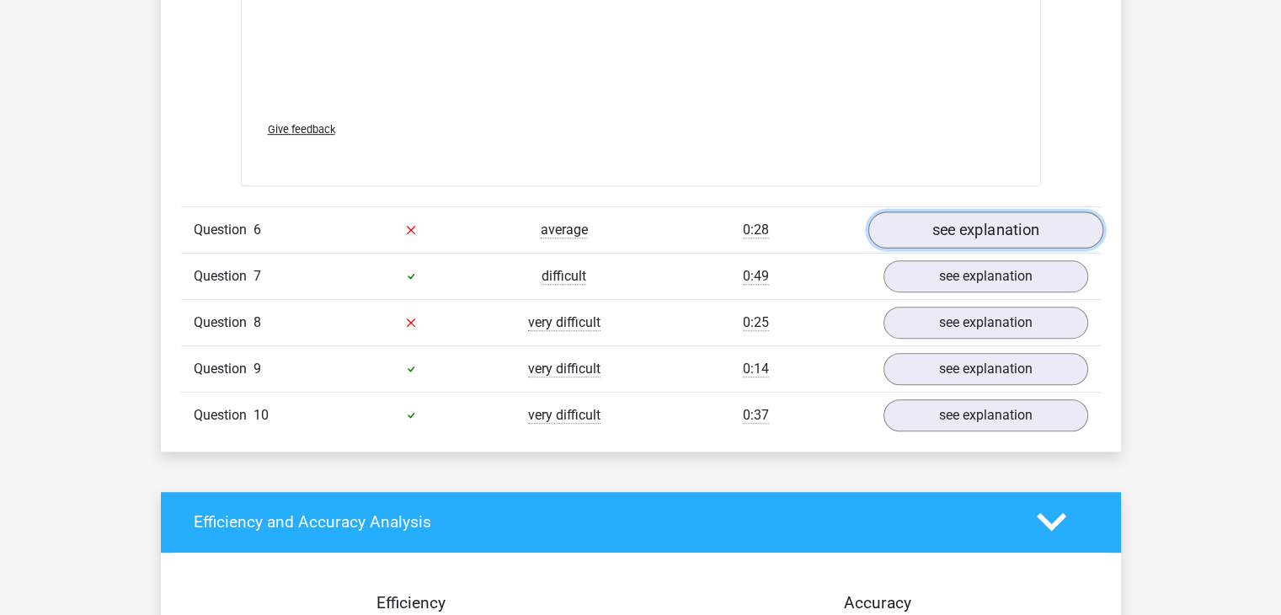
click at [915, 221] on link "see explanation" at bounding box center [984, 229] width 235 height 37
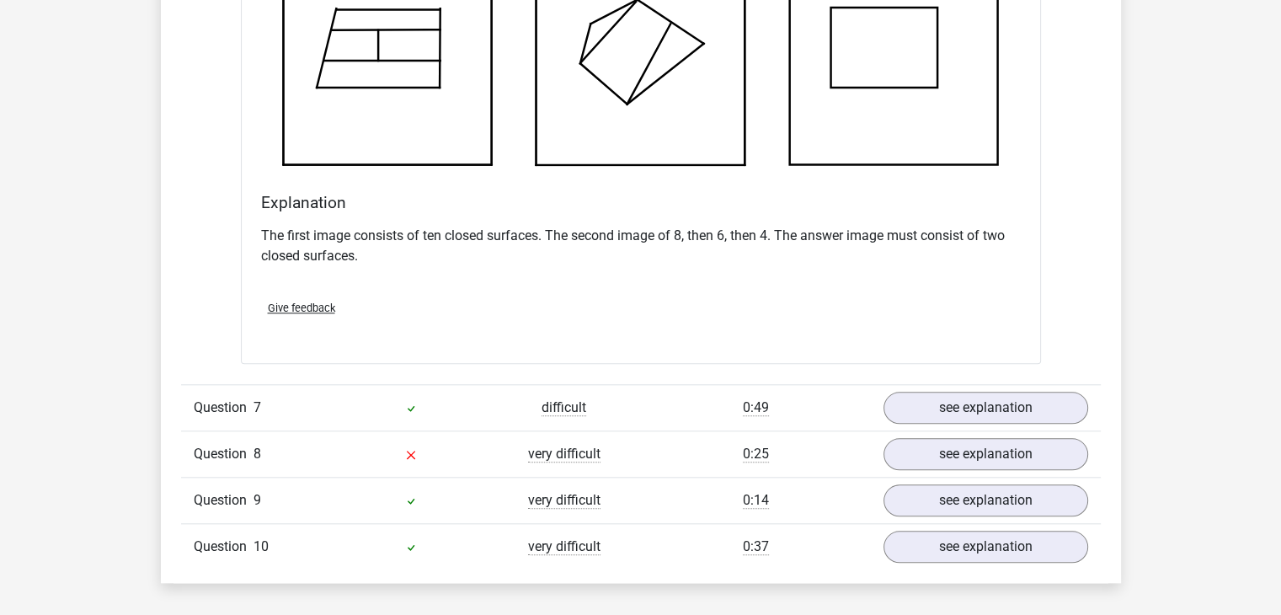
scroll to position [8085, 0]
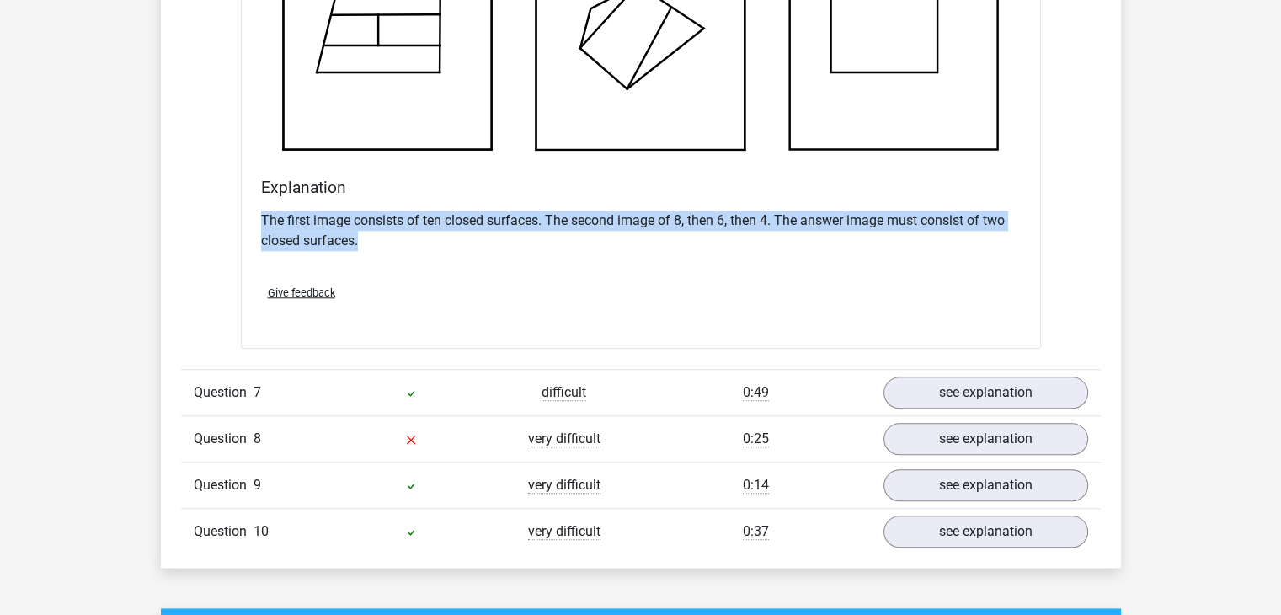
drag, startPoint x: 243, startPoint y: 213, endPoint x: 401, endPoint y: 229, distance: 158.3
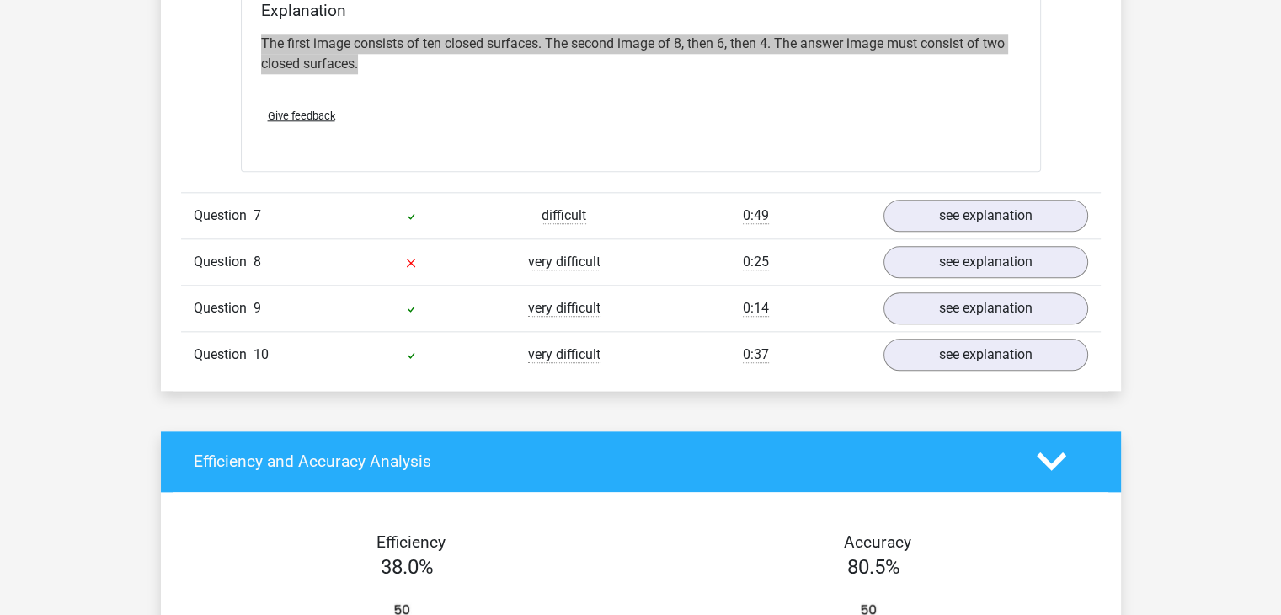
scroll to position [8169, 0]
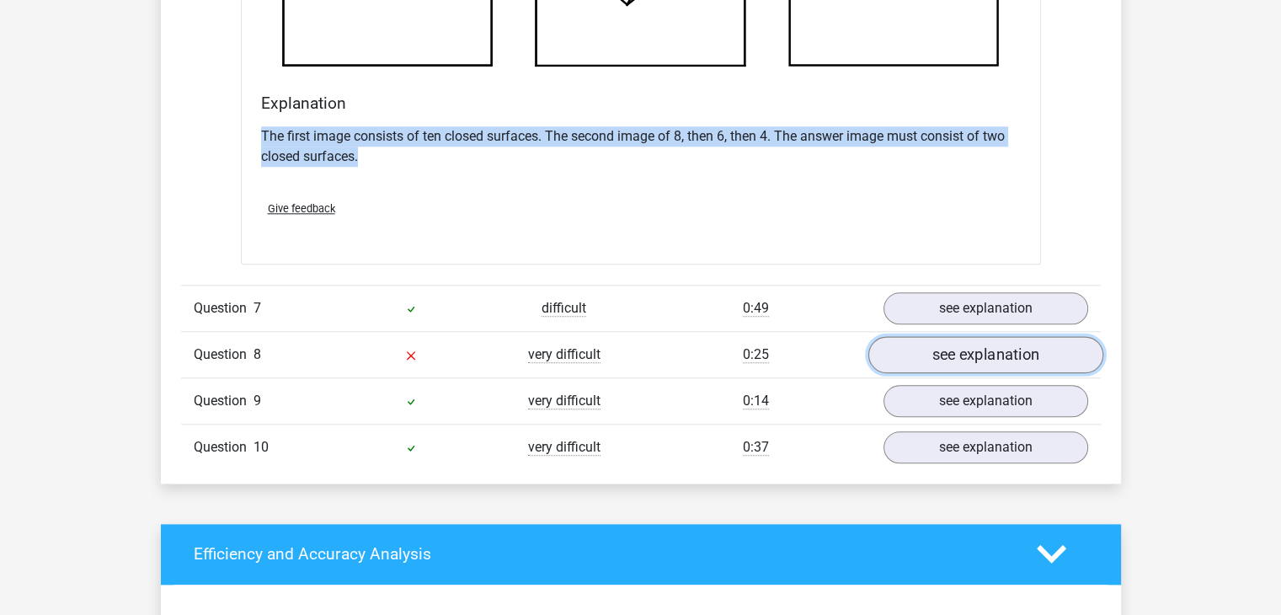
click at [892, 352] on link "see explanation" at bounding box center [984, 354] width 235 height 37
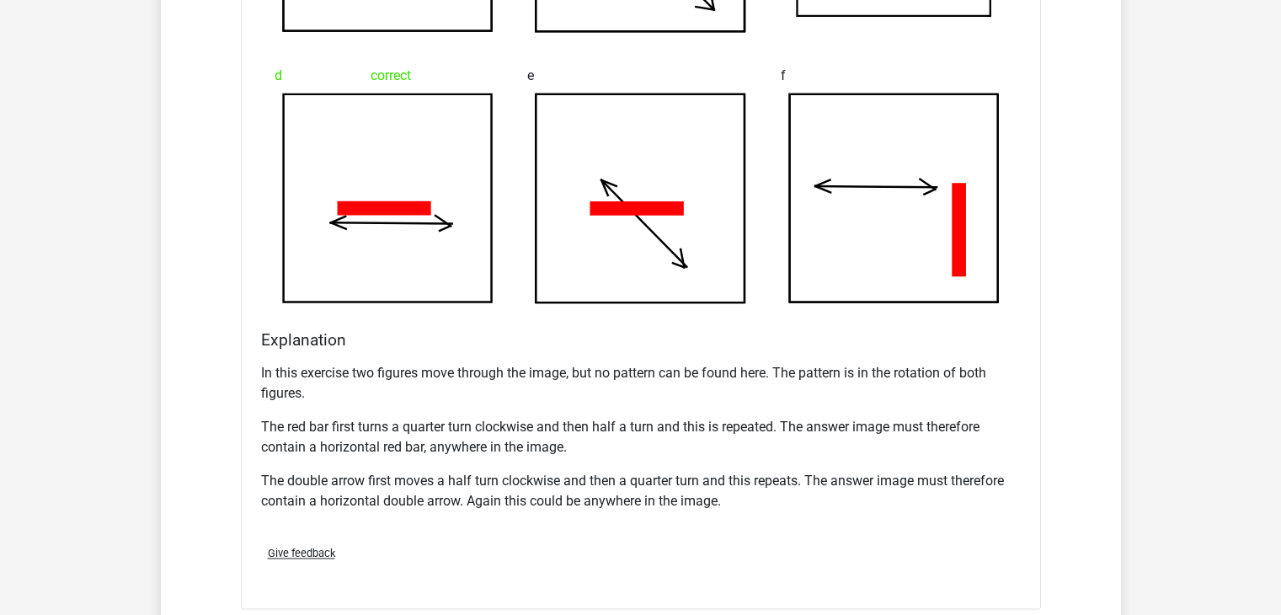
scroll to position [9011, 0]
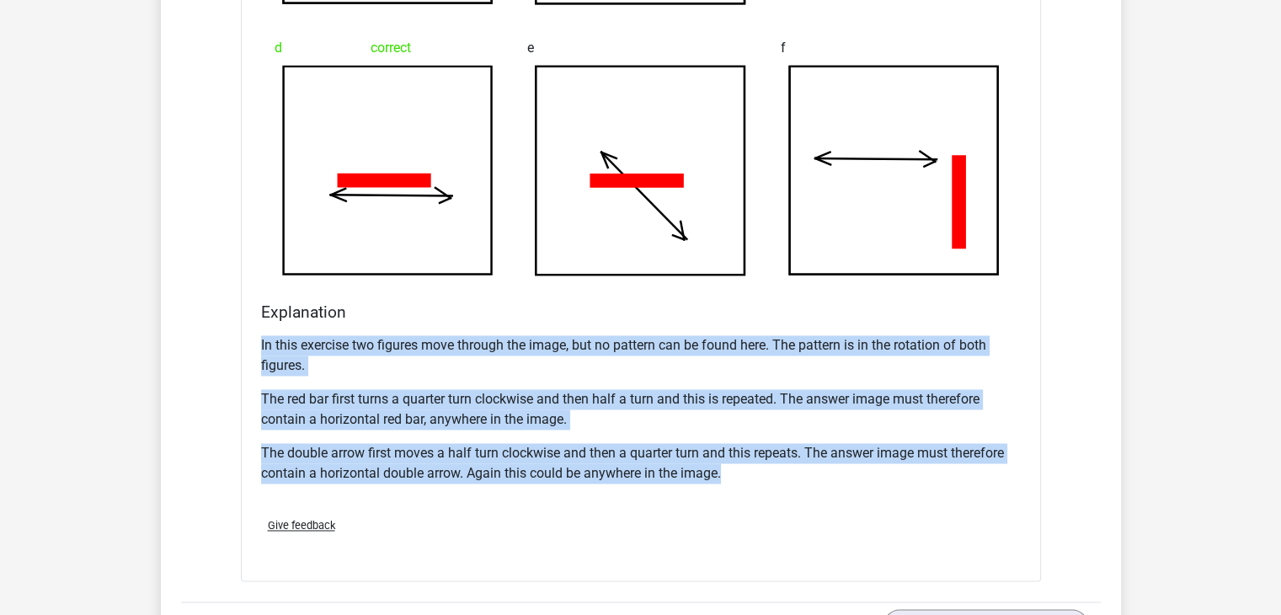
drag, startPoint x: 240, startPoint y: 343, endPoint x: 738, endPoint y: 468, distance: 513.3
click at [738, 468] on div "What figure should replace the question [PERSON_NAME]? a your answer b" at bounding box center [641, 68] width 800 height 1027
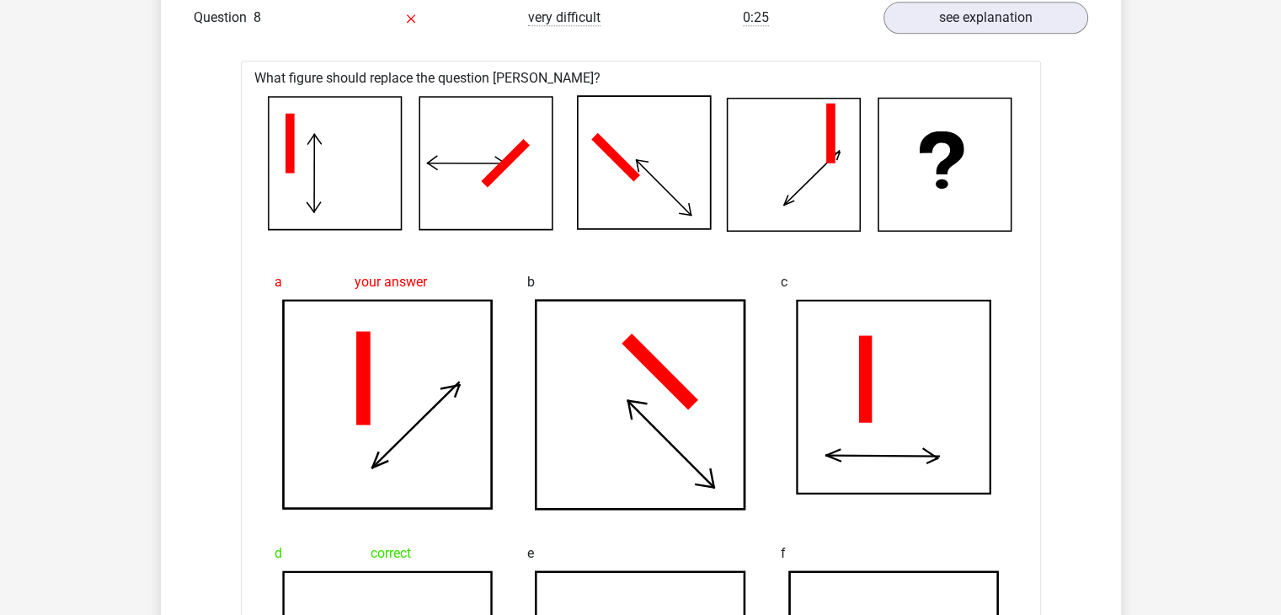
scroll to position [8253, 0]
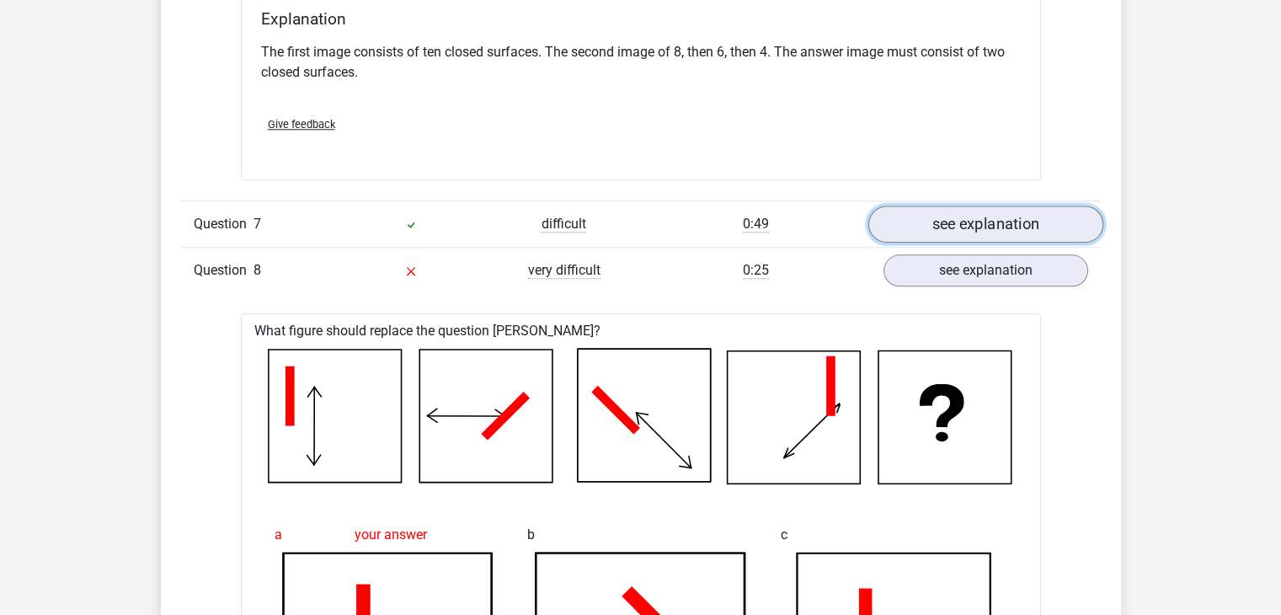
click at [965, 230] on link "see explanation" at bounding box center [984, 223] width 235 height 37
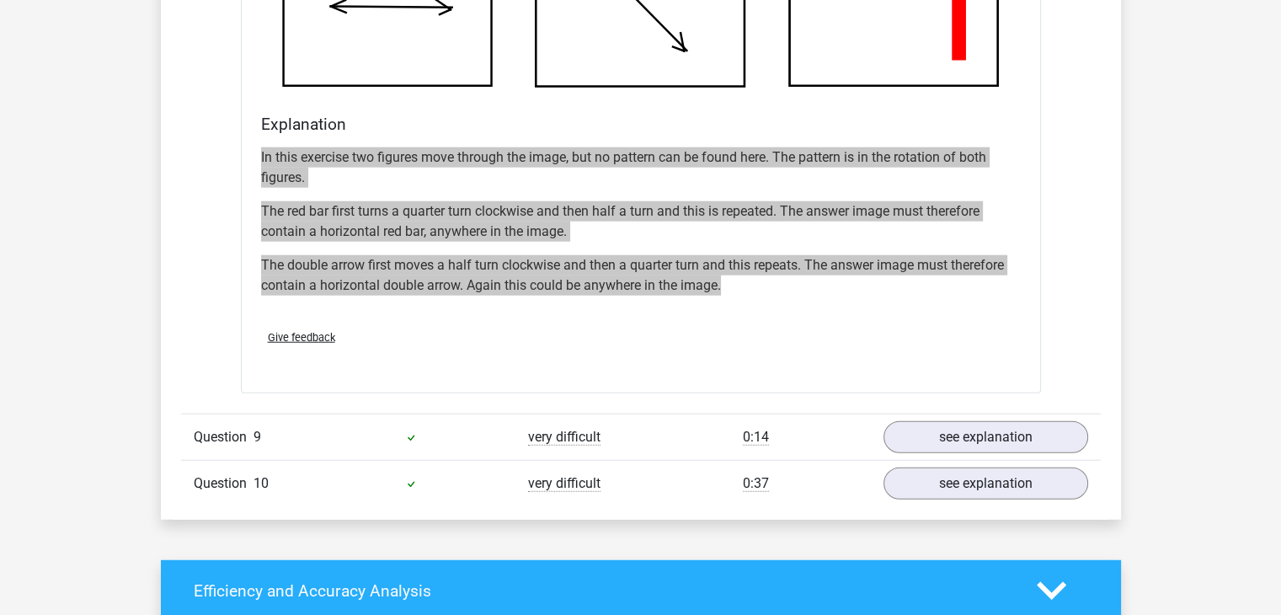
scroll to position [10611, 0]
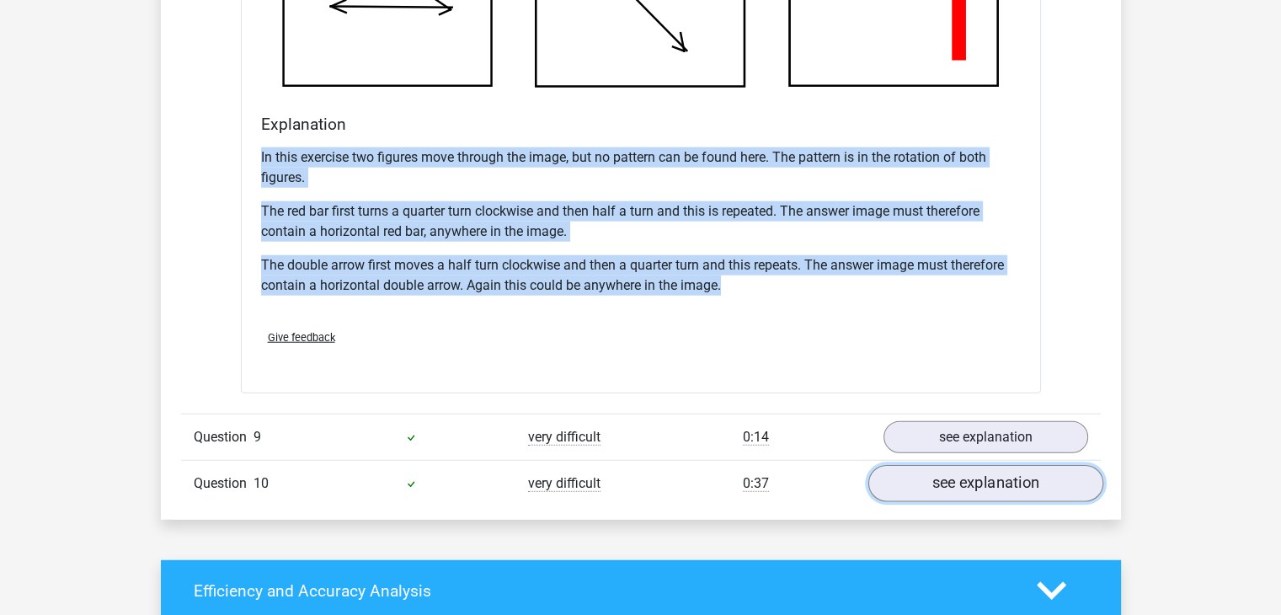
click at [1016, 478] on link "see explanation" at bounding box center [984, 483] width 235 height 37
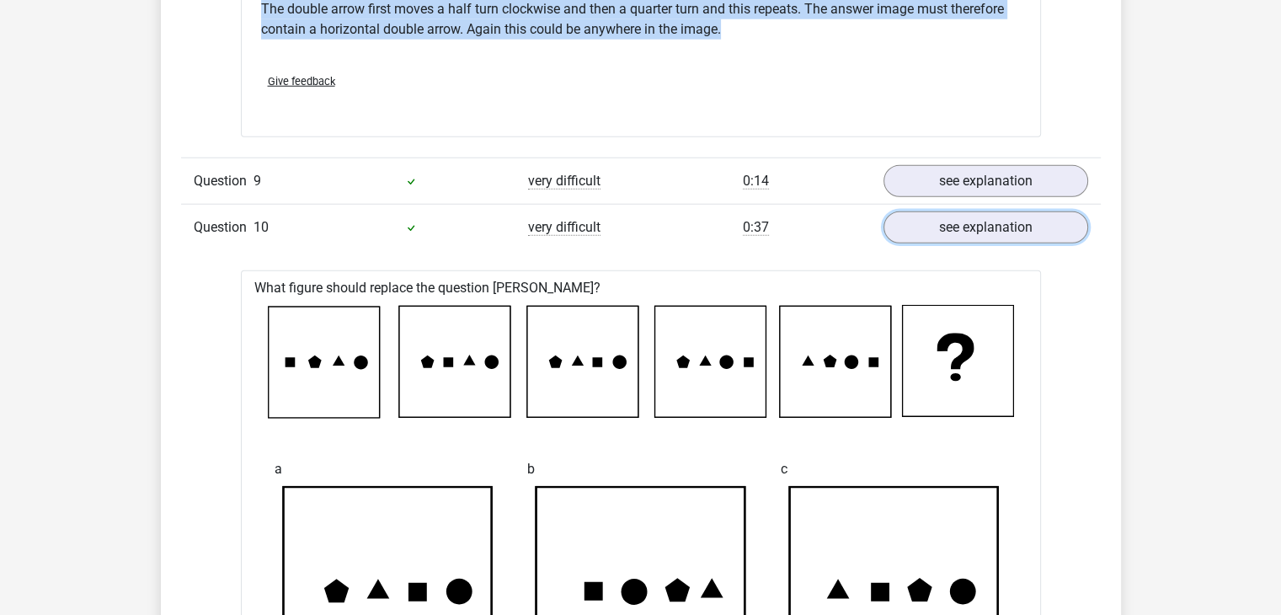
scroll to position [10780, 0]
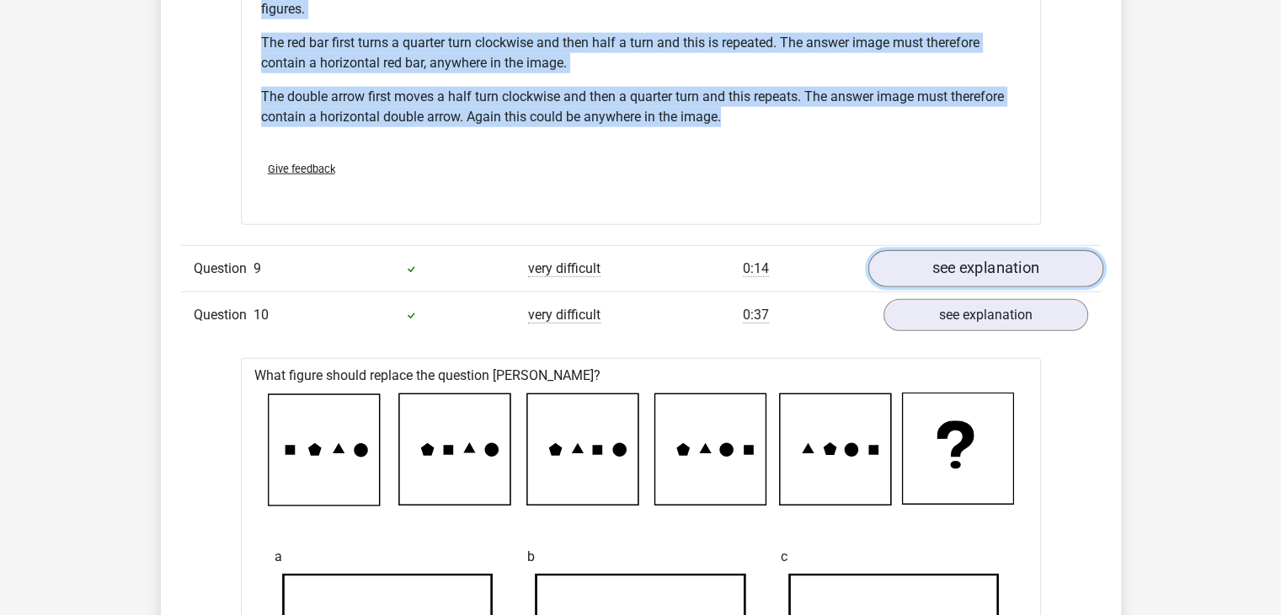
click at [956, 264] on link "see explanation" at bounding box center [984, 268] width 235 height 37
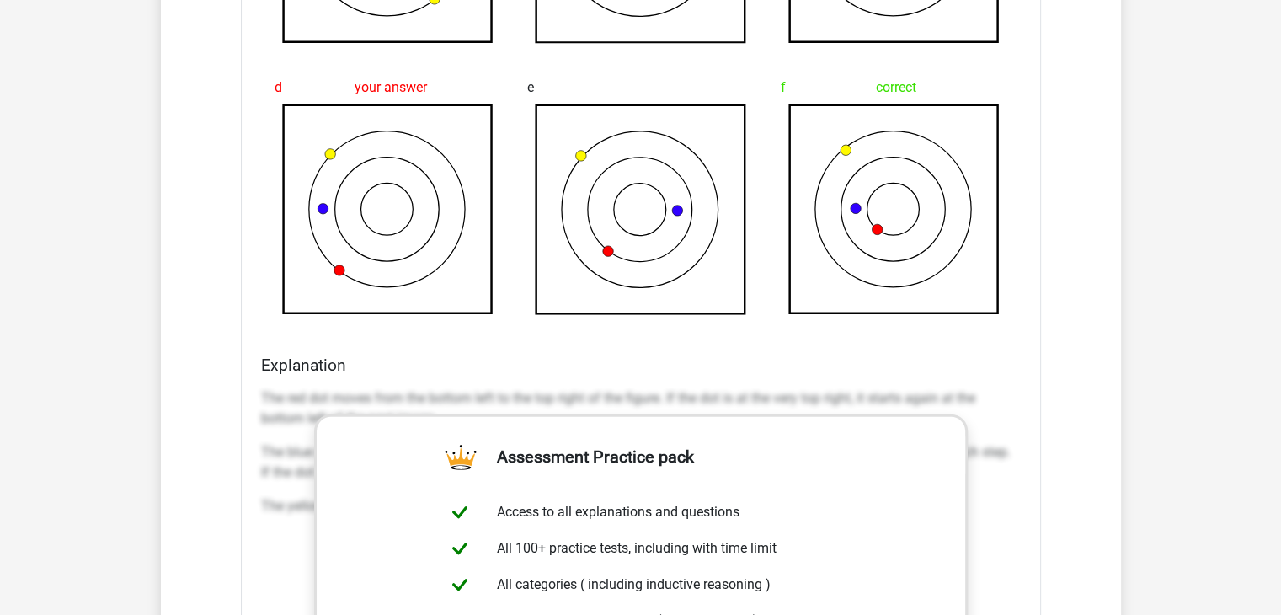
scroll to position [3284, 0]
